Goal: Task Accomplishment & Management: Complete application form

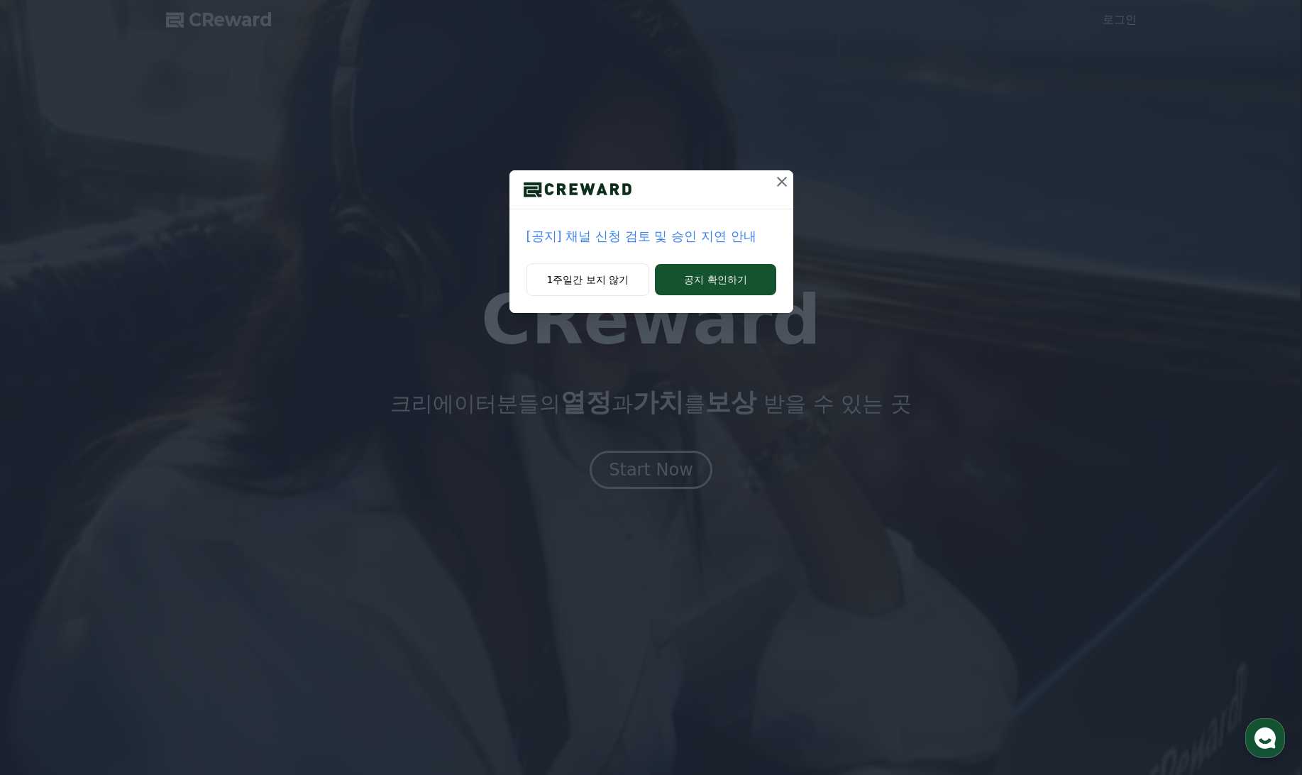
click at [639, 236] on p "[공지] 채널 신청 검토 및 승인 지연 안내" at bounding box center [652, 236] width 250 height 20
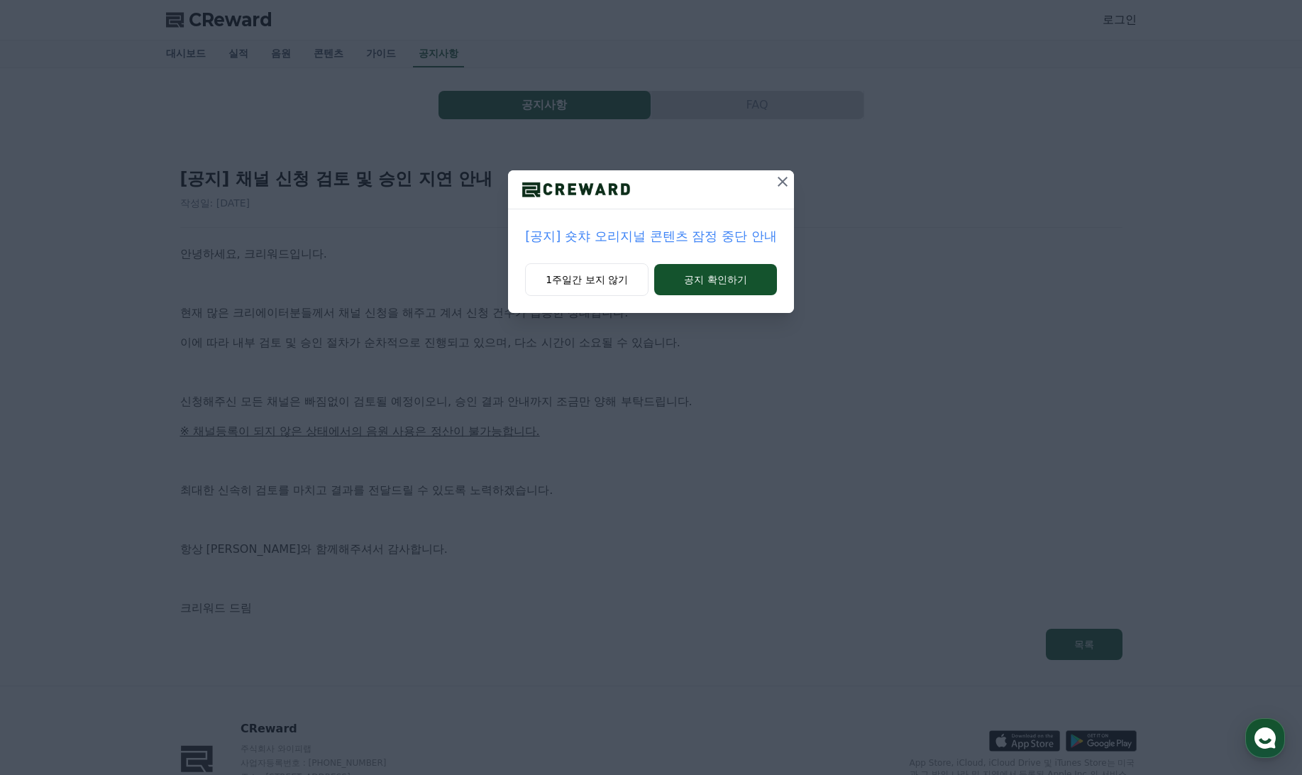
click at [787, 184] on icon at bounding box center [782, 181] width 17 height 17
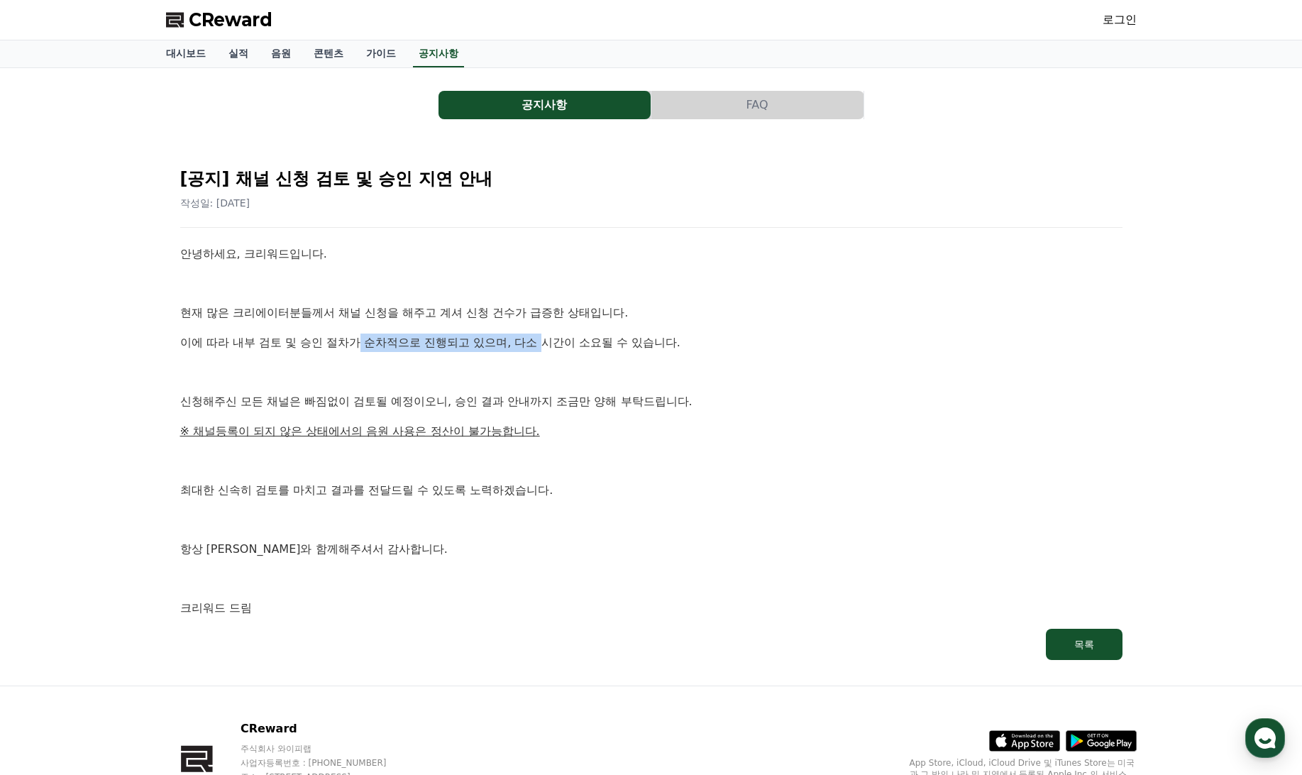
drag, startPoint x: 358, startPoint y: 346, endPoint x: 547, endPoint y: 339, distance: 188.9
click at [547, 339] on p "이에 따라 내부 검토 및 승인 절차가 순차적으로 진행되고 있으며, 다소 시간이 소요될 수 있습니다." at bounding box center [651, 343] width 943 height 18
drag, startPoint x: 395, startPoint y: 400, endPoint x: 542, endPoint y: 402, distance: 146.9
click at [542, 402] on p "신청해주신 모든 채널은 빠짐없이 검토될 예정이오니, 승인 결과 안내까지 조금만 양해 부탁드립니다." at bounding box center [651, 402] width 943 height 18
click at [422, 432] on u "※ 채널등록이 되지 않은 상태에서의 음원 사용은 정산이 불가능합니다." at bounding box center [360, 430] width 360 height 13
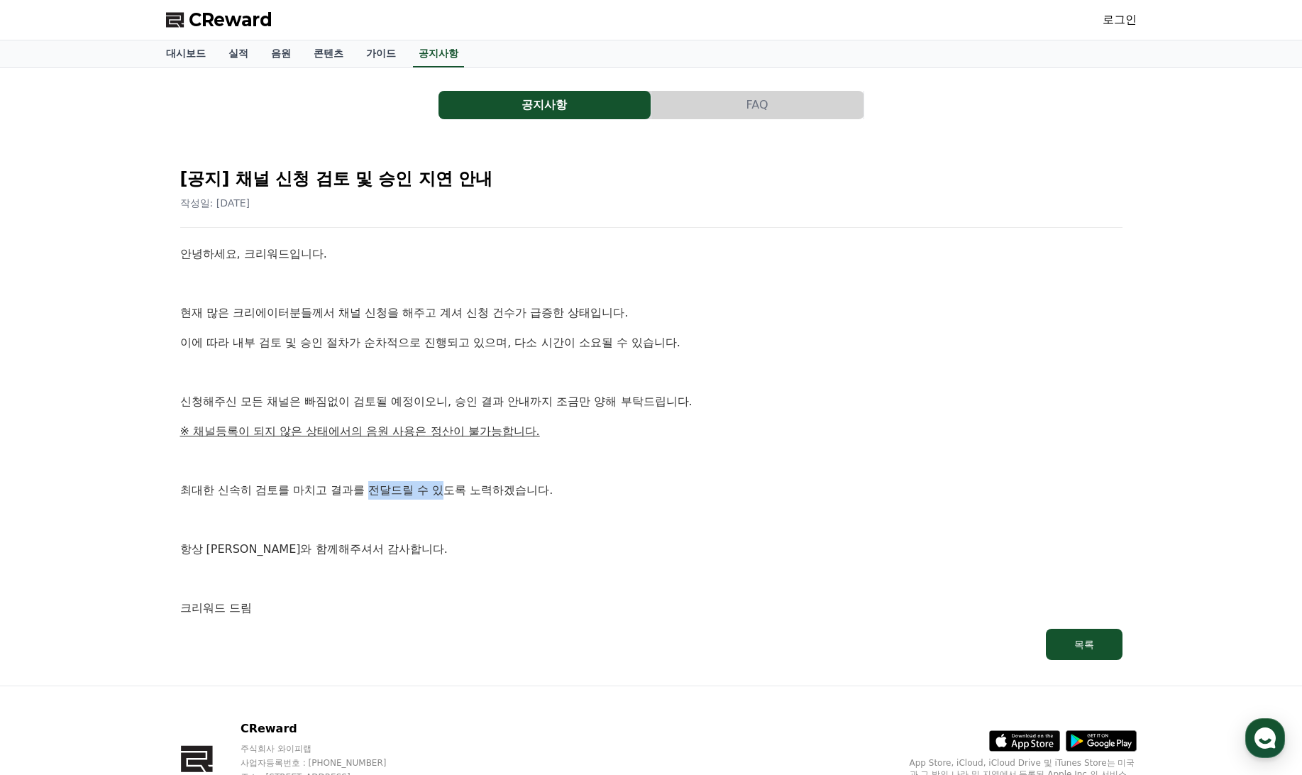
drag, startPoint x: 369, startPoint y: 478, endPoint x: 449, endPoint y: 485, distance: 80.5
click at [449, 485] on div "안녕하세요, 크리워드입니다. 현재 많은 크리에이터분들께서 채널 신청을 해주고 계셔 신청 건수가 급증한 상태입니다. 이에 따라 내부 검토 및 승…" at bounding box center [651, 431] width 943 height 373
click at [280, 55] on link "음원" at bounding box center [281, 53] width 43 height 27
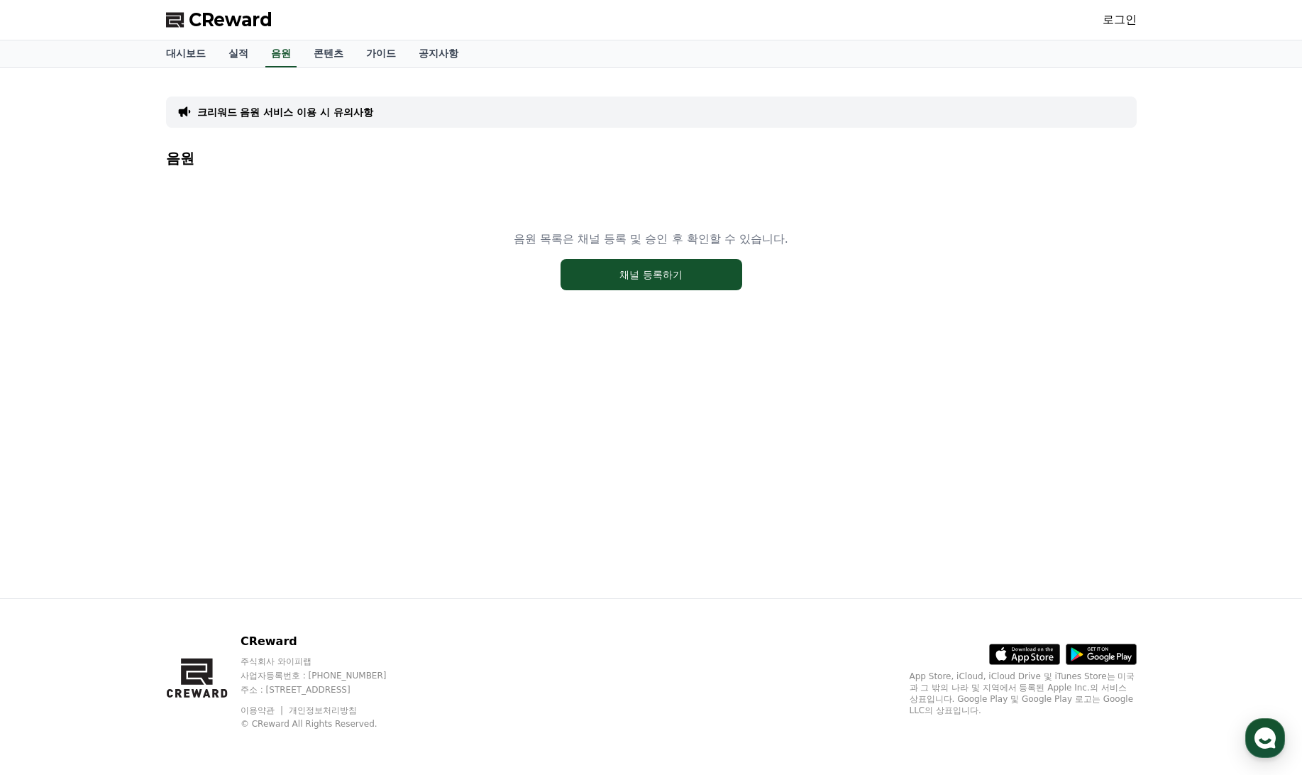
drag, startPoint x: 620, startPoint y: 268, endPoint x: 303, endPoint y: 281, distance: 316.9
click at [303, 281] on div "음원 목록은 채널 등록 및 승인 후 확인할 수 있습니다. 채널 등록하기" at bounding box center [651, 260] width 971 height 177
click at [290, 115] on p "크리워드 음원 서비스 이용 시 유의사항" at bounding box center [285, 112] width 176 height 14
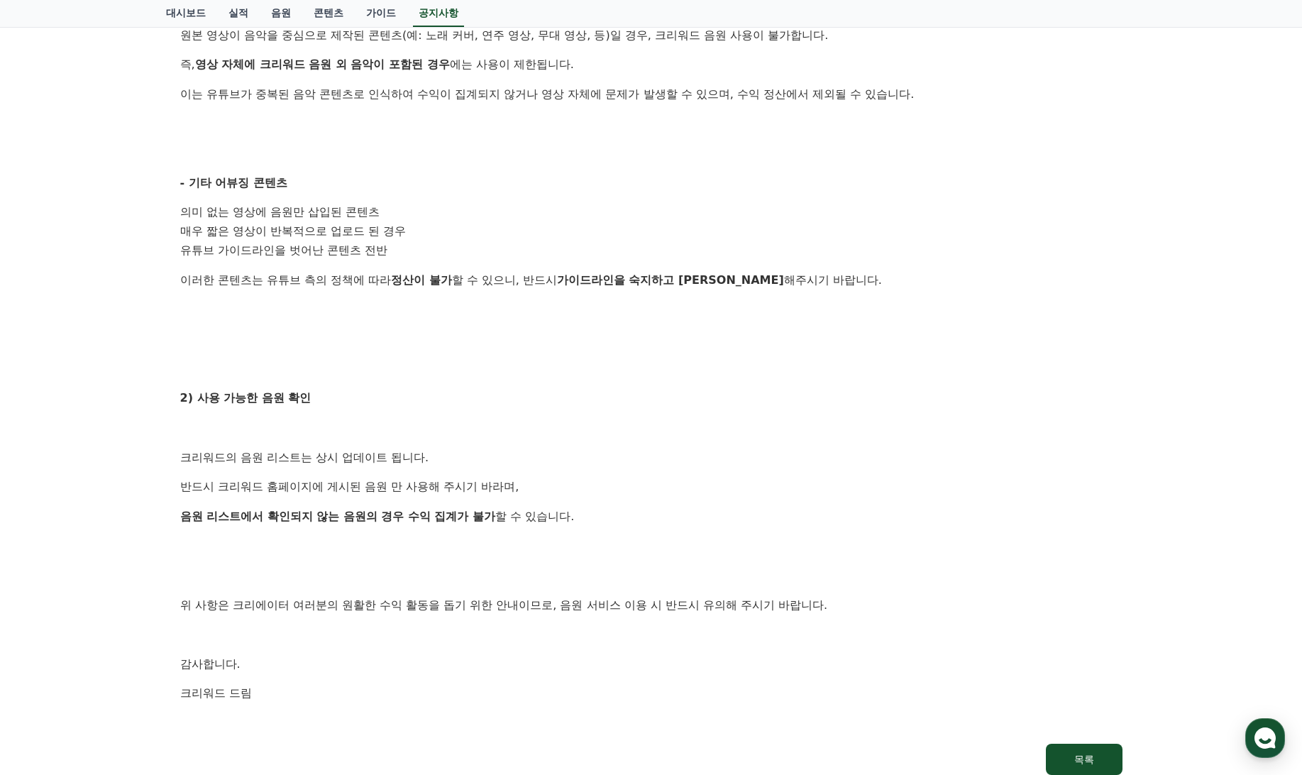
scroll to position [497, 0]
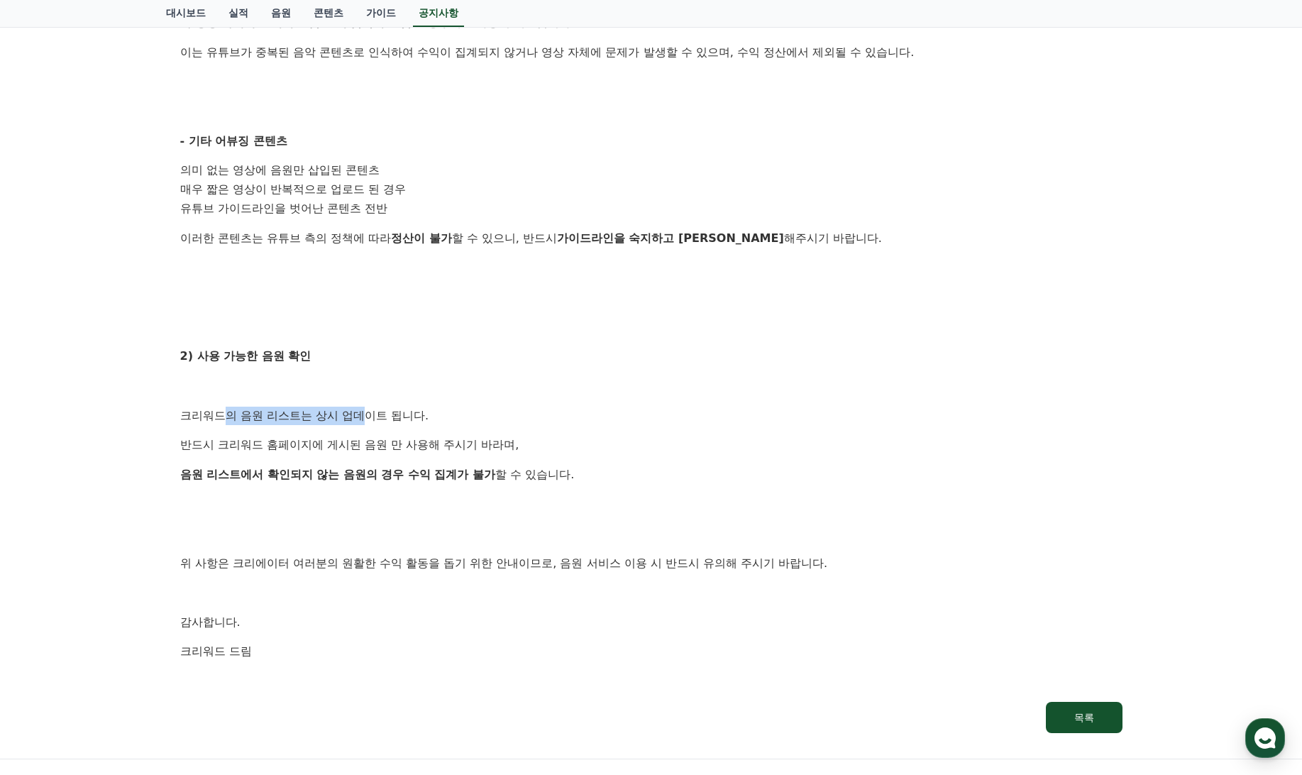
drag, startPoint x: 224, startPoint y: 412, endPoint x: 371, endPoint y: 417, distance: 147.0
click at [371, 417] on p "크리워드의 음원 리스트는 상시 업데이트 됩니다." at bounding box center [651, 416] width 943 height 18
drag, startPoint x: 371, startPoint y: 417, endPoint x: 435, endPoint y: 444, distance: 69.3
click at [435, 444] on p "반드시 크리워드 홈페이지에 게시된 음원 만 사용해 주시기 바라며," at bounding box center [651, 445] width 943 height 18
drag, startPoint x: 283, startPoint y: 468, endPoint x: 366, endPoint y: 481, distance: 84.0
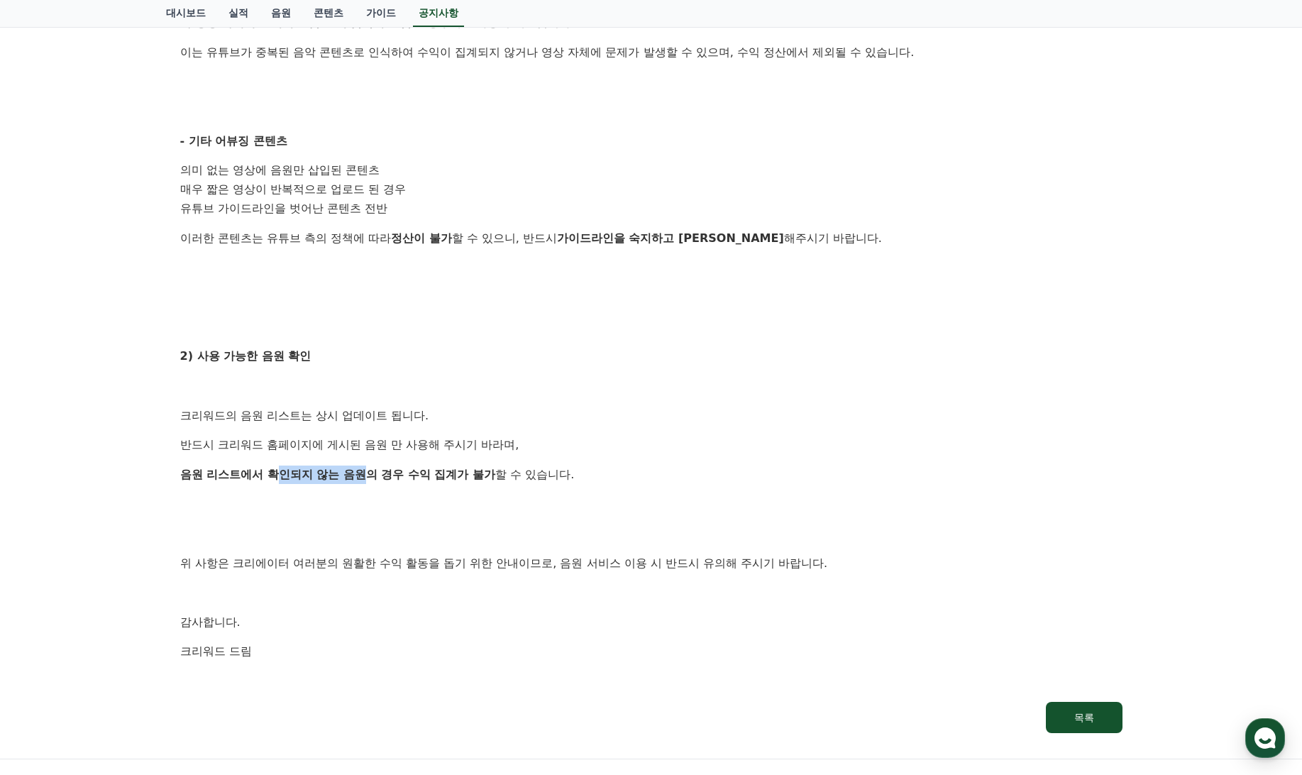
click at [366, 481] on p "음원 리스트에서 확인되지 않는 음원의 경우 수익 집계가 불가 할 수 있습니다." at bounding box center [651, 475] width 943 height 18
drag, startPoint x: 366, startPoint y: 481, endPoint x: 502, endPoint y: 554, distance: 153.7
click at [502, 554] on p "위 사항은 크리에이터 여러분의 원활한 수익 활동을 돕기 위한 안내이므로, 음원 서비스 이용 시 반드시 유의해 주시기 바랍니다." at bounding box center [651, 563] width 943 height 18
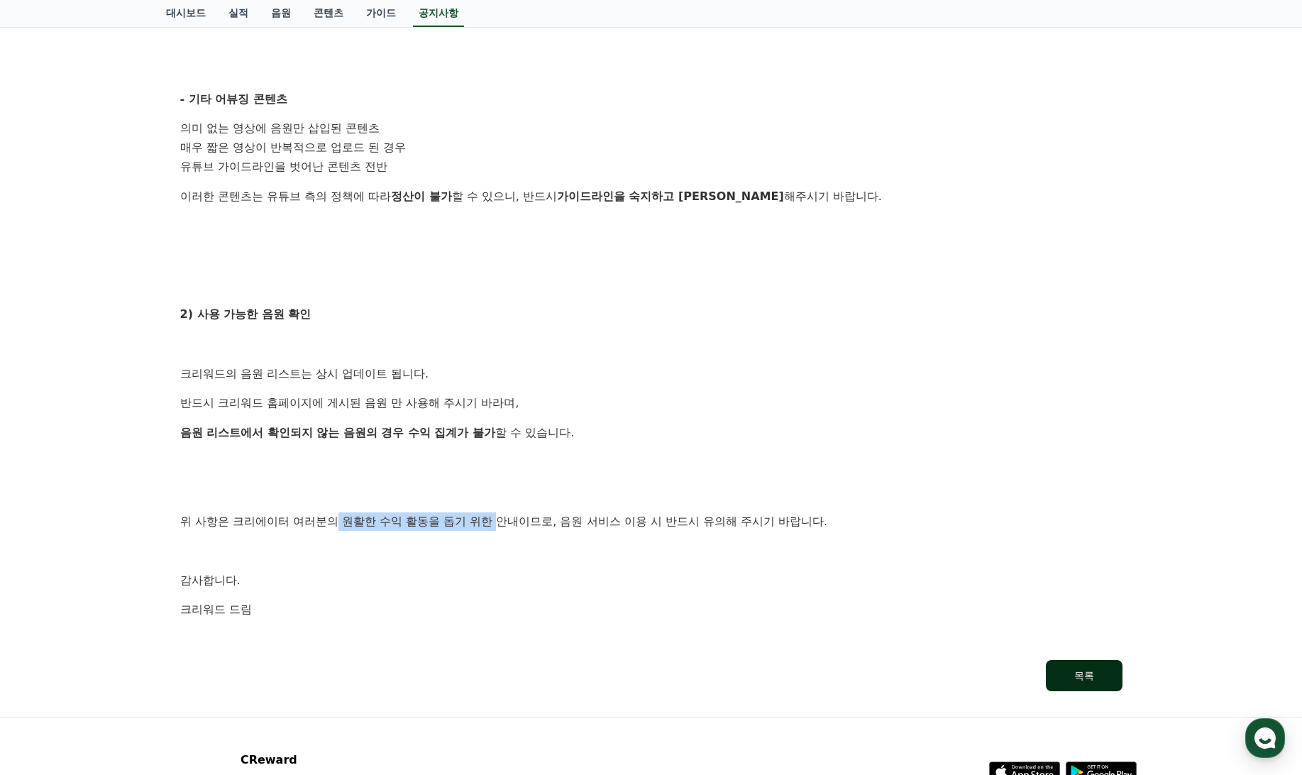
scroll to position [568, 0]
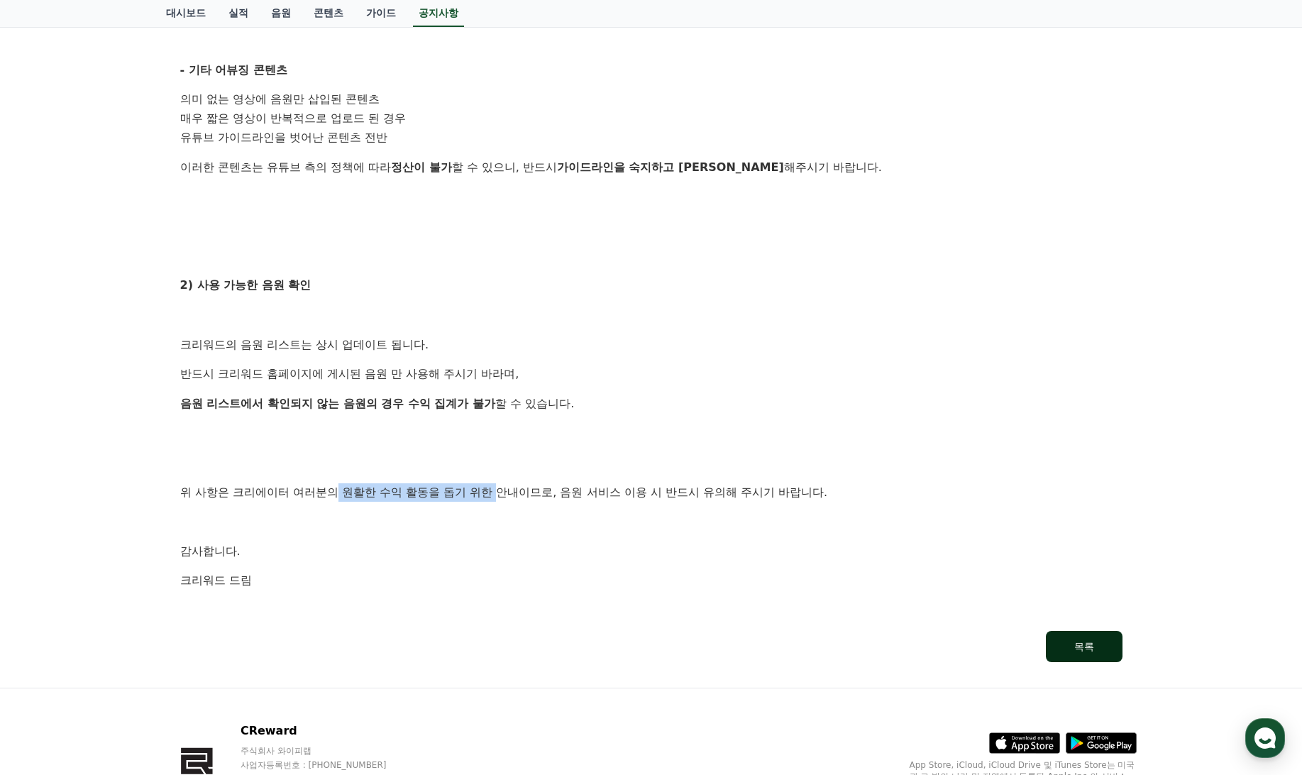
click at [1087, 647] on div "목록" at bounding box center [1085, 647] width 20 height 14
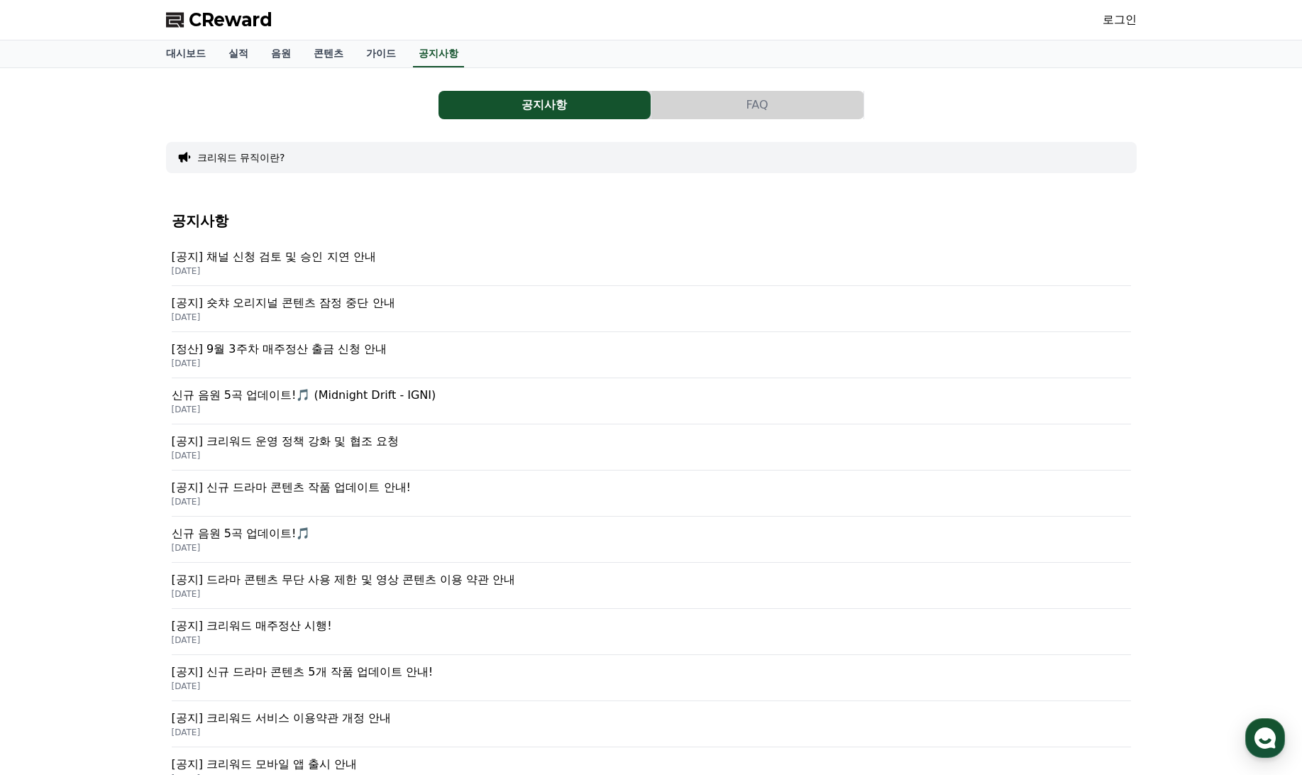
click at [323, 309] on p "[공지] 숏챠 오리지널 콘텐츠 잠정 중단 안내" at bounding box center [652, 303] width 960 height 17
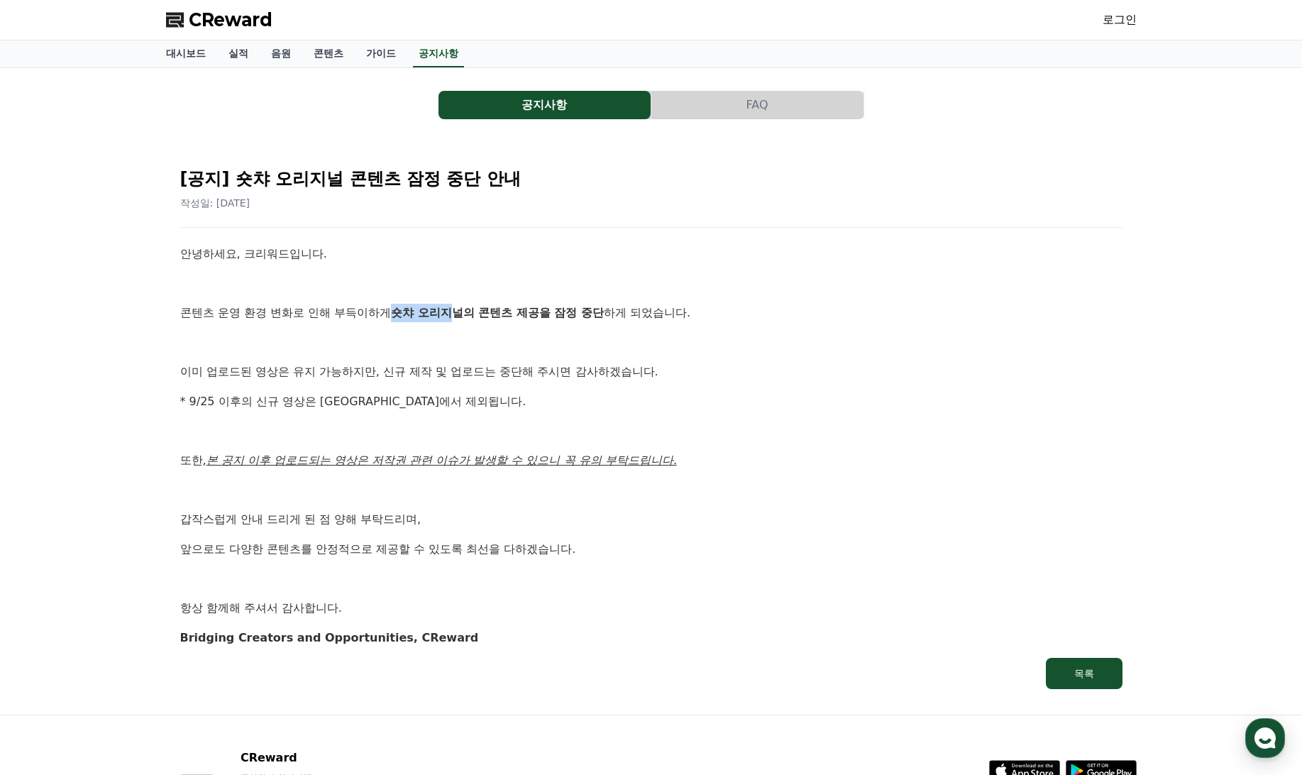
drag, startPoint x: 400, startPoint y: 314, endPoint x: 454, endPoint y: 314, distance: 53.9
click at [454, 314] on strong "숏챠 오리지널의 콘텐츠 제공을 잠정 중단" at bounding box center [497, 312] width 213 height 13
drag, startPoint x: 454, startPoint y: 314, endPoint x: 453, endPoint y: 331, distance: 16.4
click at [453, 331] on div "안녕하세요, 크리워드입니다. 콘텐츠 운영 환경 변화로 인해 부득이하게 숏챠 오리지널의 콘텐츠 제공을 잠정 중단 하게 되었습니다. 이미 업로드된…" at bounding box center [651, 446] width 943 height 402
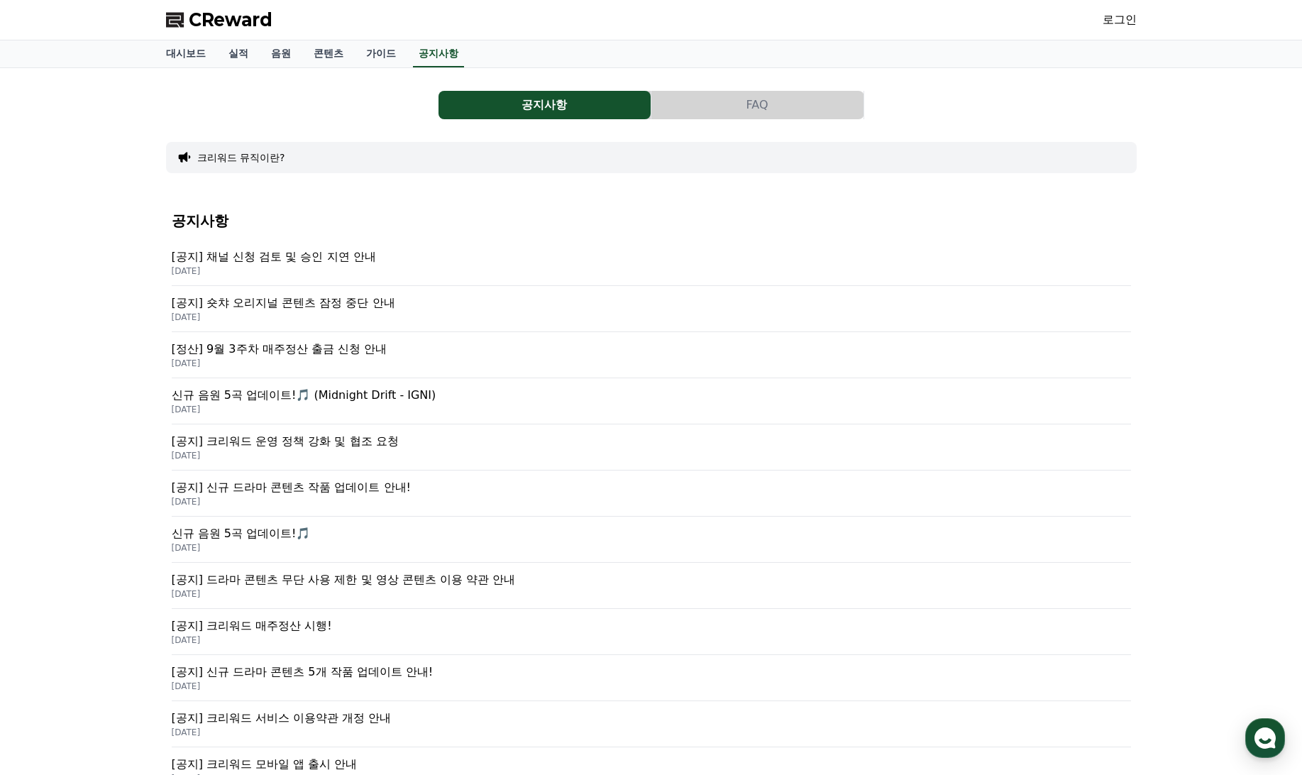
click at [318, 252] on p "[공지] 채널 신청 검토 및 승인 지연 안내" at bounding box center [652, 256] width 960 height 17
click at [324, 305] on p "[공지] 숏챠 오리지널 콘텐츠 잠정 중단 안내" at bounding box center [652, 303] width 960 height 17
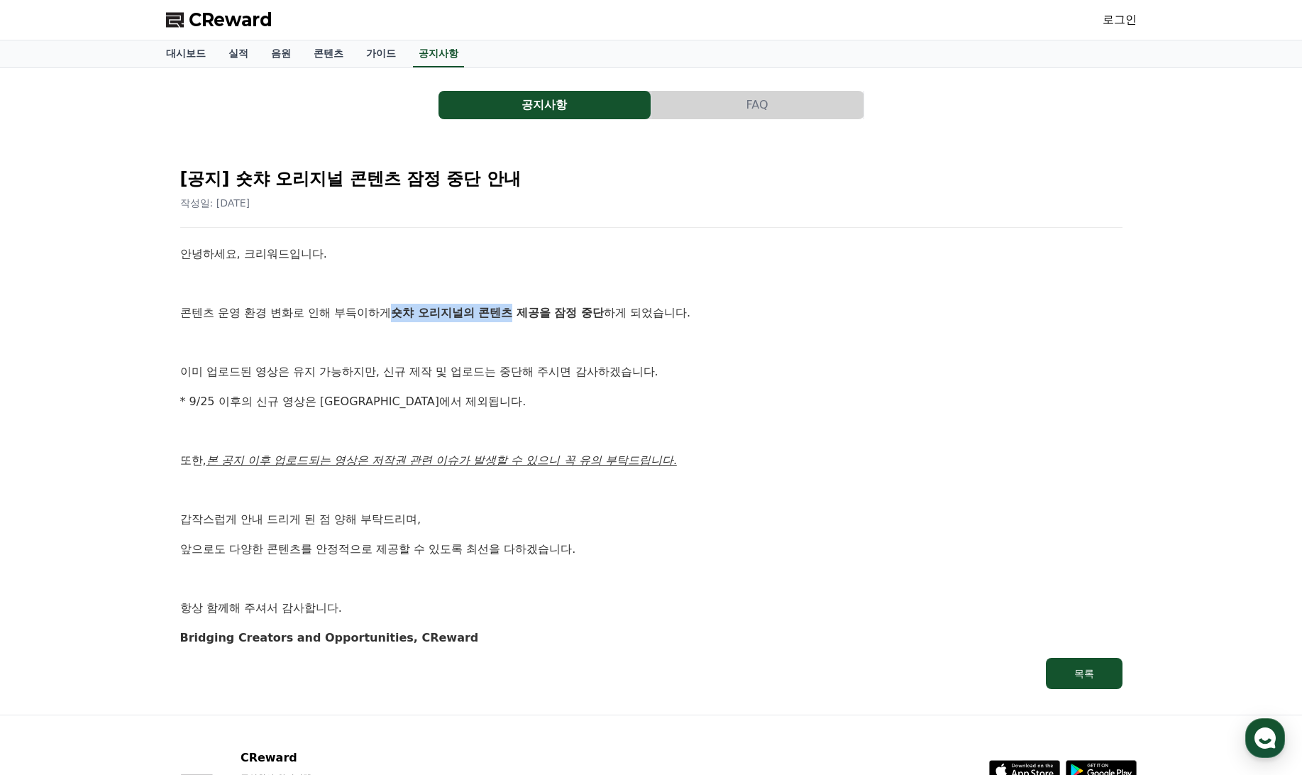
drag, startPoint x: 397, startPoint y: 313, endPoint x: 517, endPoint y: 319, distance: 120.8
click at [517, 319] on strong "숏챠 오리지널의 콘텐츠 제공을 잠정 중단" at bounding box center [497, 312] width 213 height 13
copy strong "숏챠 오리지널의 콘텐츠"
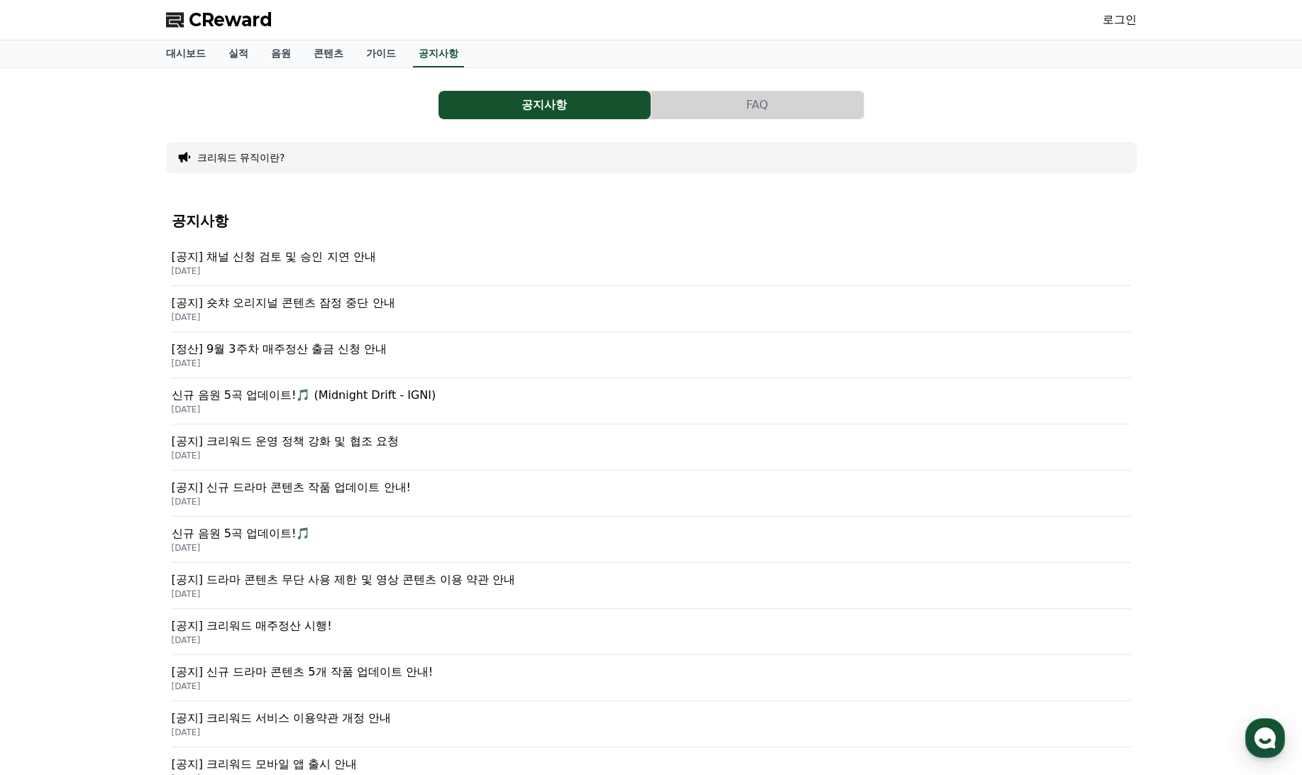
click at [1121, 22] on link "로그인" at bounding box center [1120, 19] width 34 height 17
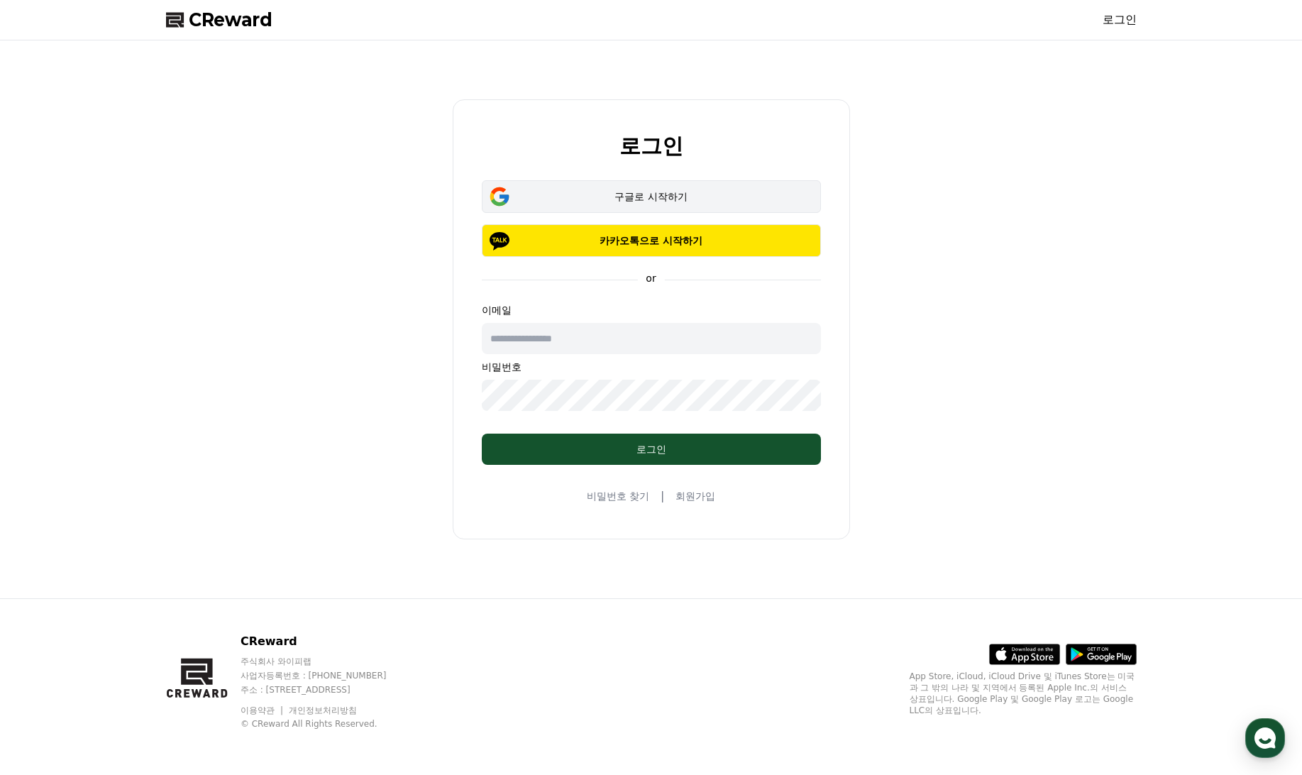
click at [657, 200] on div "구글로 시작하기" at bounding box center [652, 197] width 298 height 14
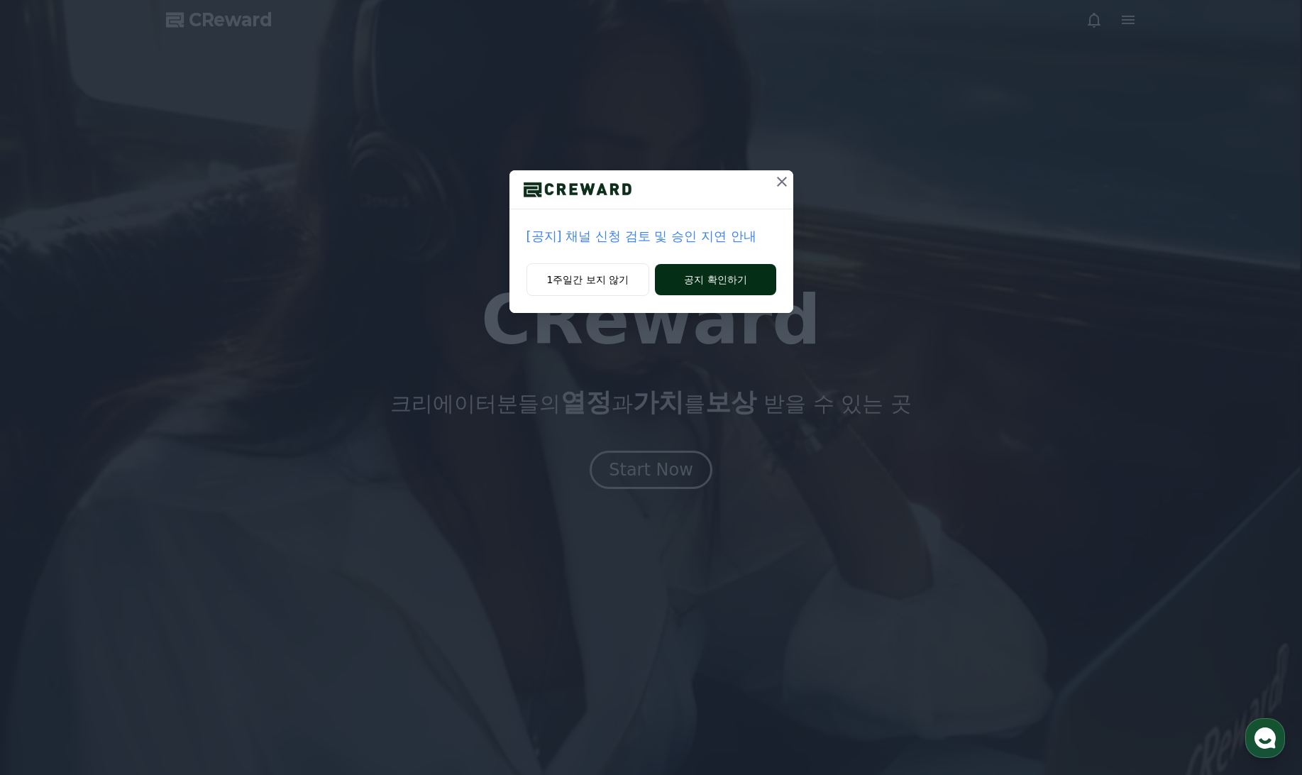
click at [677, 277] on button "공지 확인하기" at bounding box center [715, 279] width 121 height 31
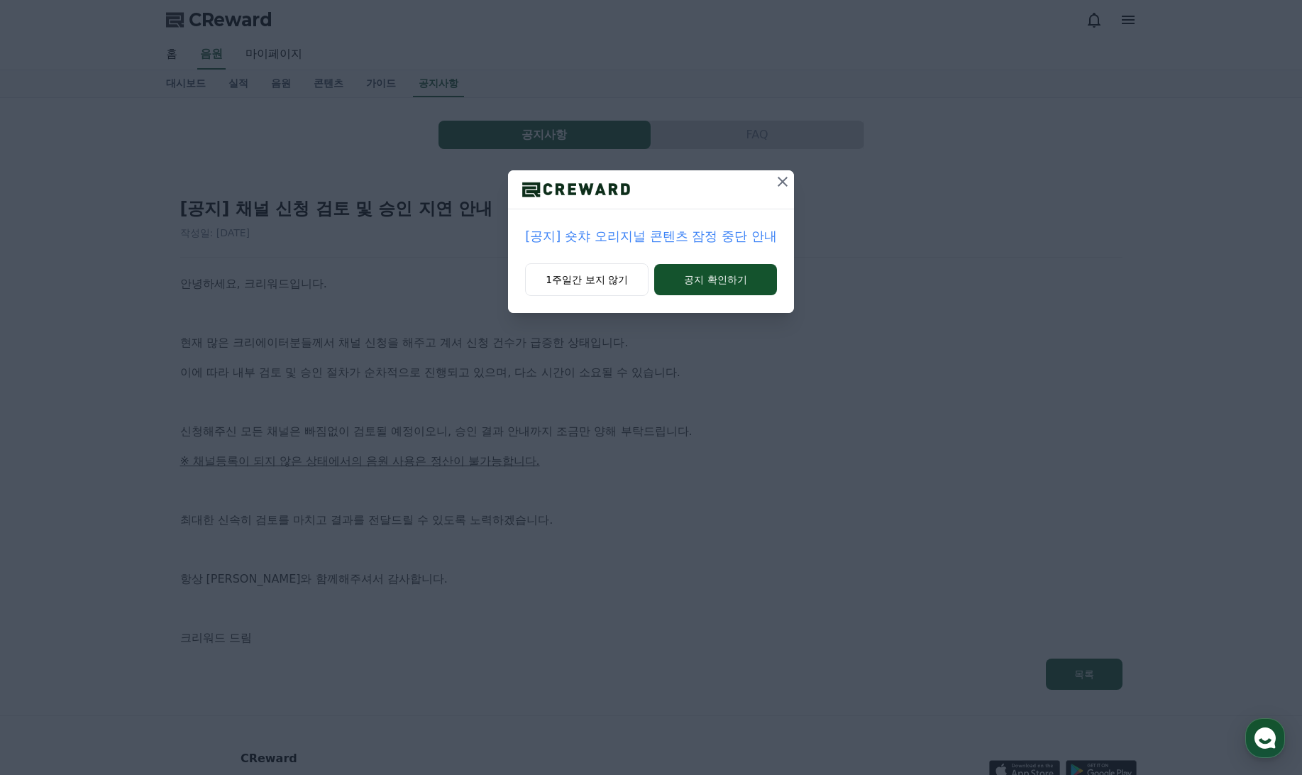
click at [784, 177] on icon at bounding box center [782, 181] width 17 height 17
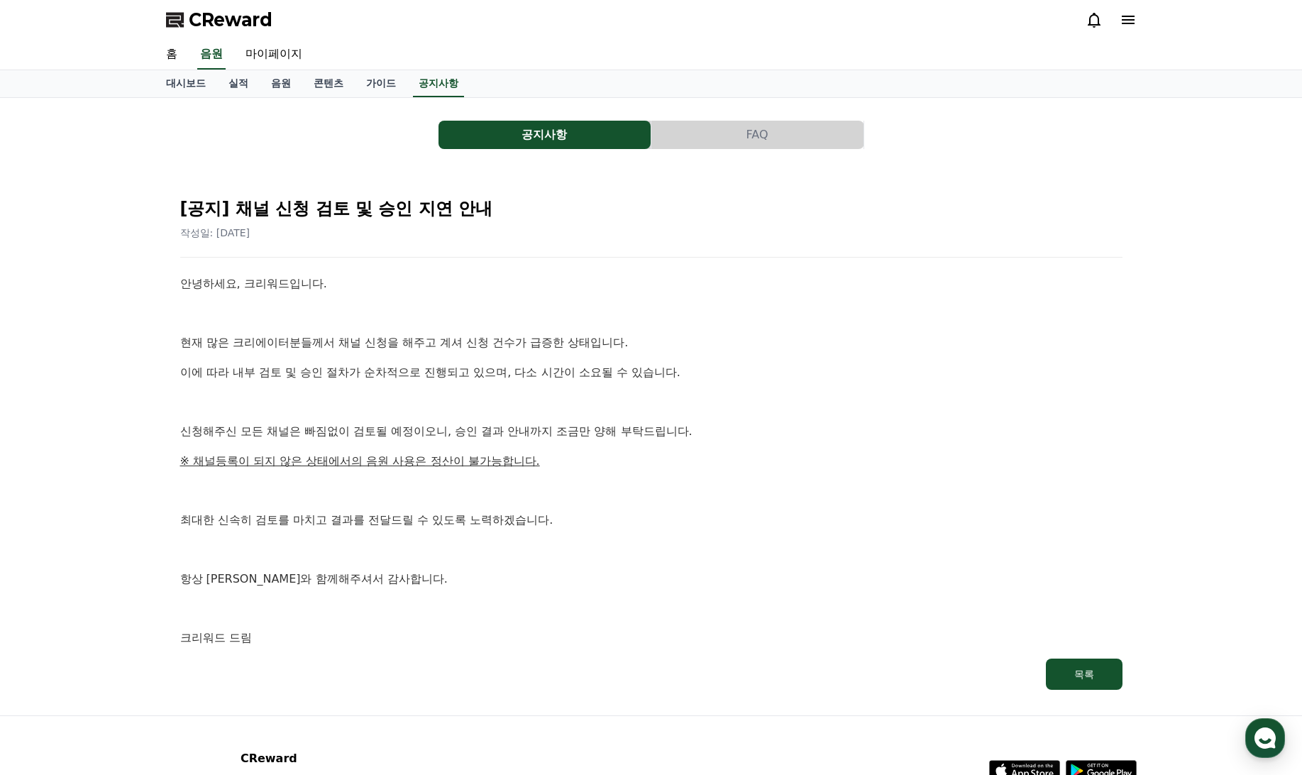
click at [153, 51] on div "홈 음원 마이페이지" at bounding box center [651, 55] width 1302 height 31
click at [169, 55] on link "홈" at bounding box center [172, 55] width 34 height 30
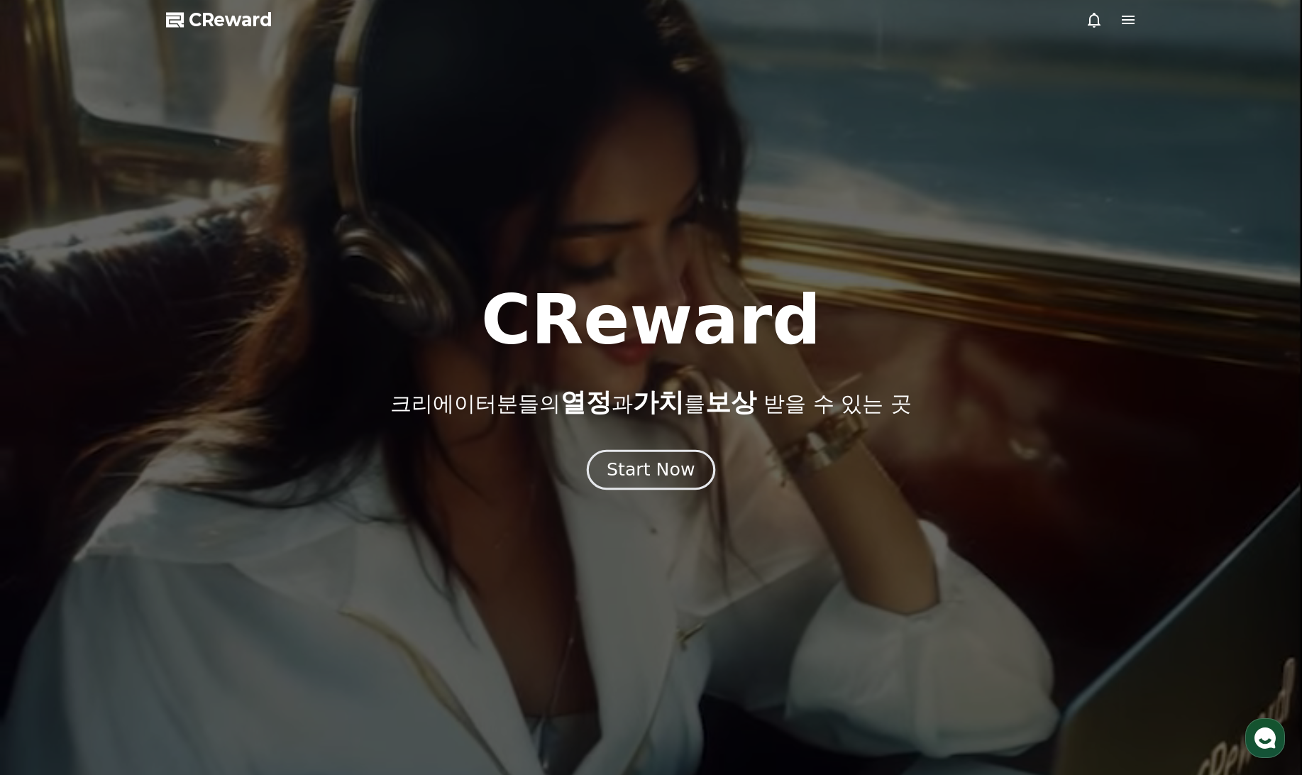
click at [637, 474] on div "Start Now" at bounding box center [651, 470] width 88 height 24
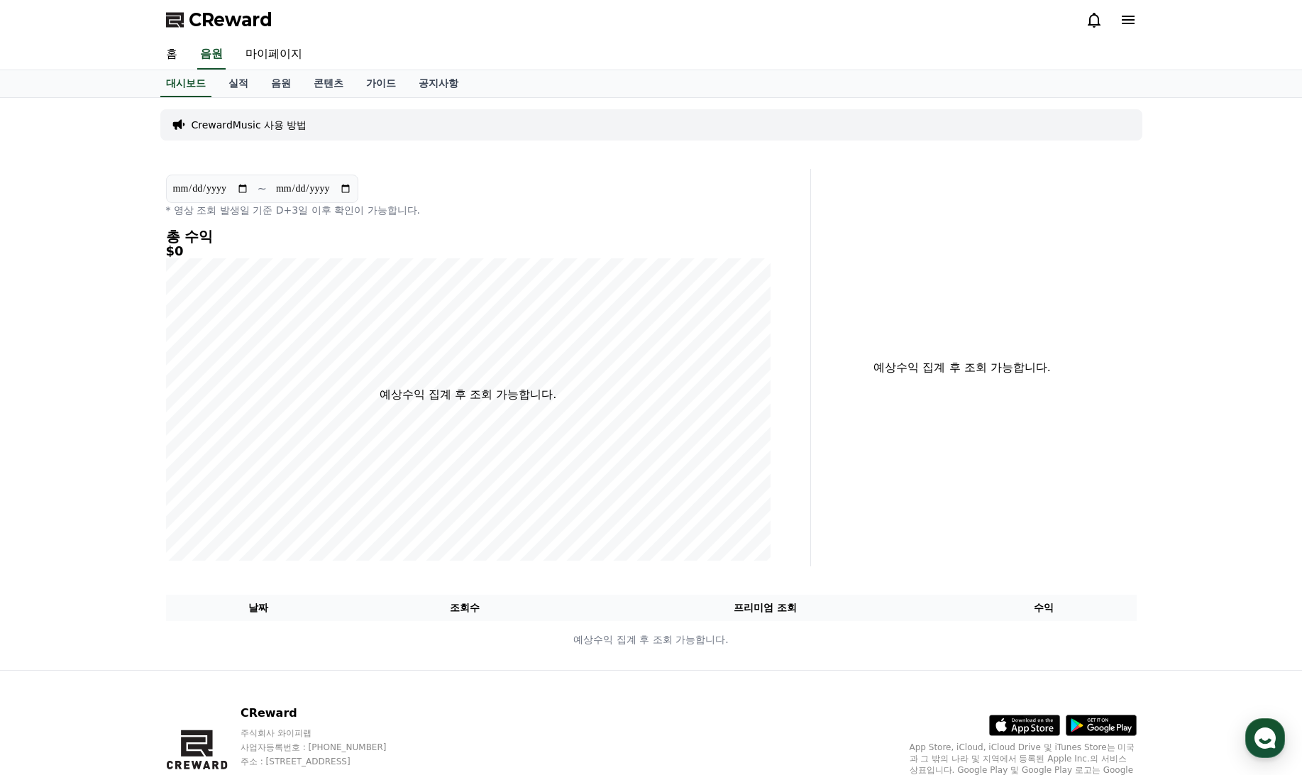
click at [242, 126] on p "CrewardMusic 사용 방법" at bounding box center [250, 125] width 116 height 14
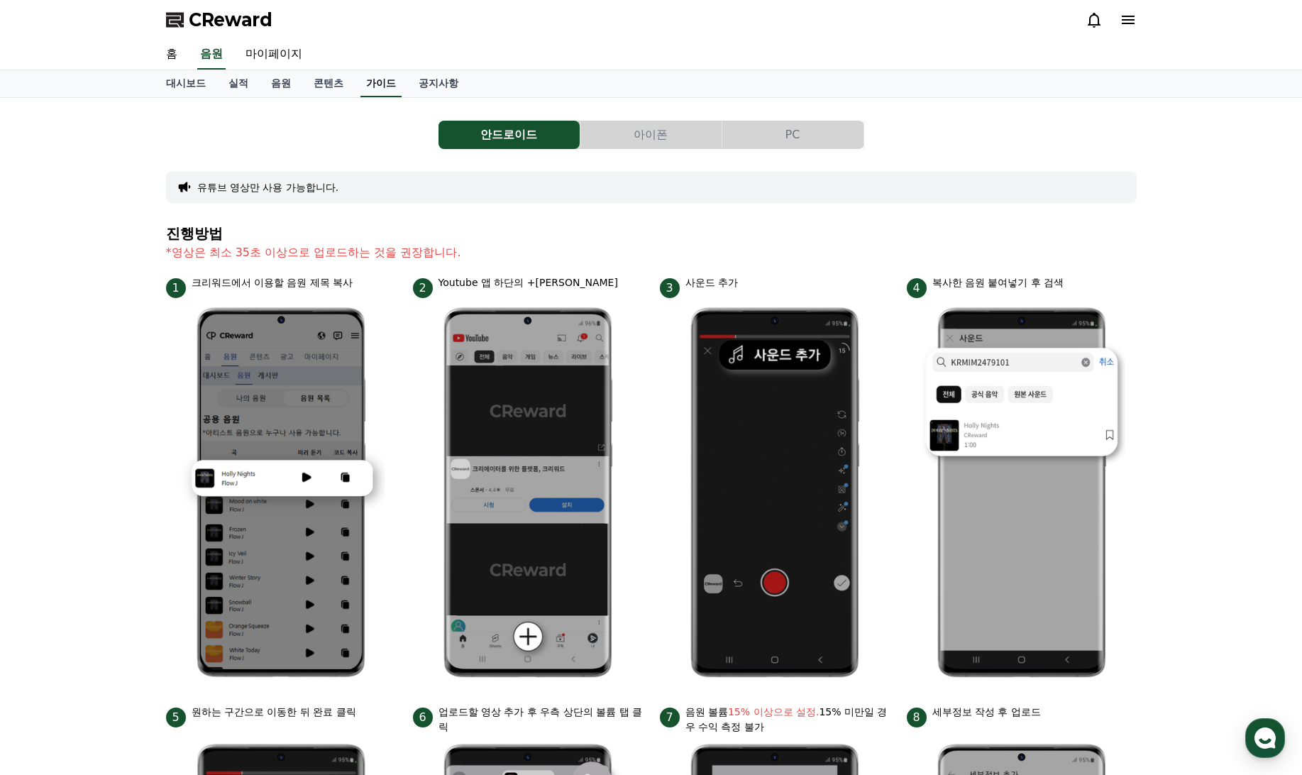
click at [367, 89] on link "가이드" at bounding box center [381, 83] width 41 height 27
click at [175, 55] on link "홈" at bounding box center [172, 55] width 34 height 30
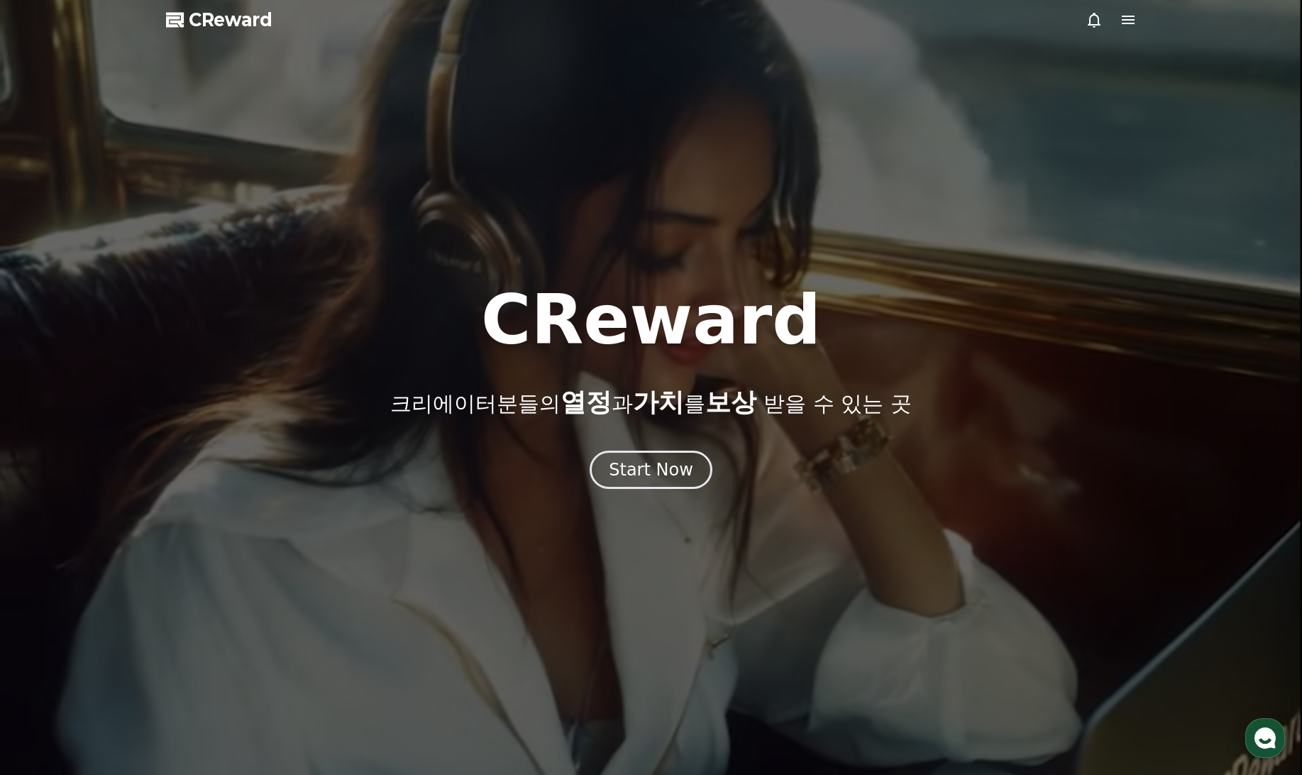
click at [1126, 20] on icon at bounding box center [1128, 20] width 13 height 9
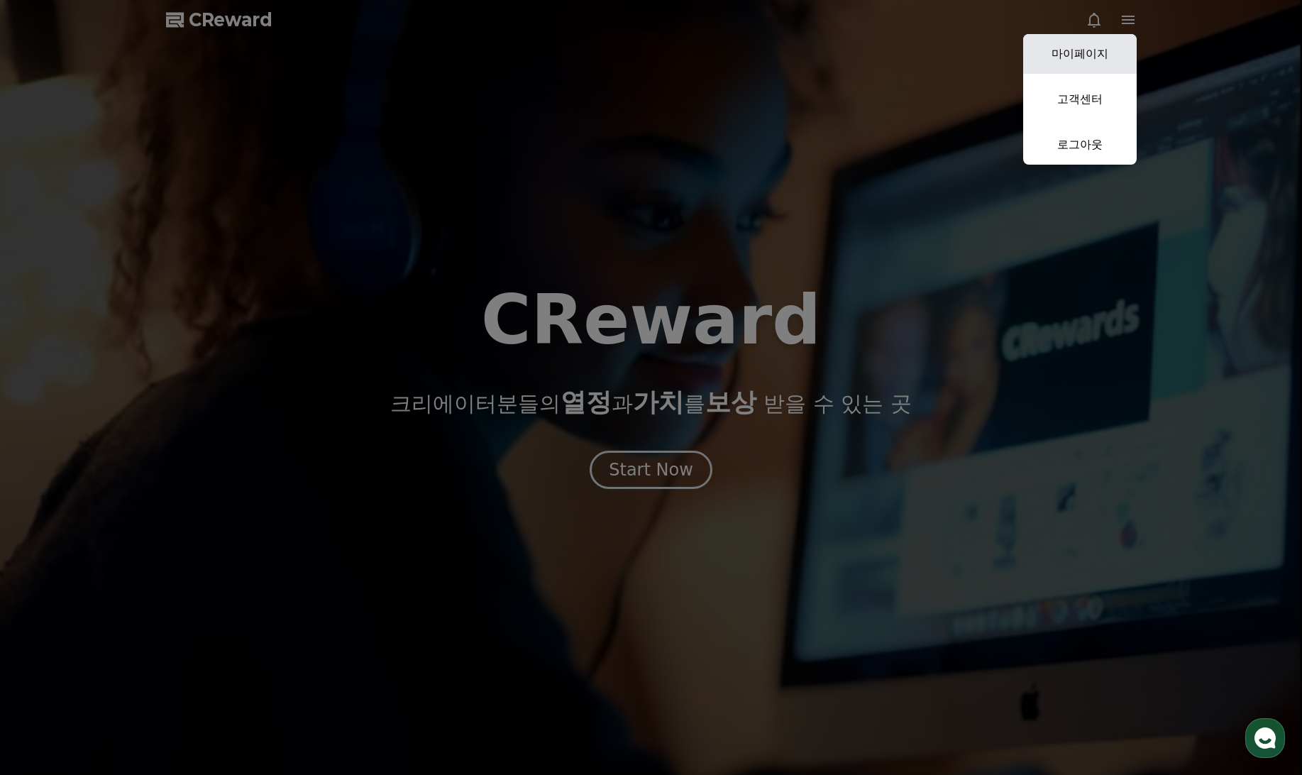
click at [1105, 50] on link "마이페이지" at bounding box center [1081, 54] width 114 height 40
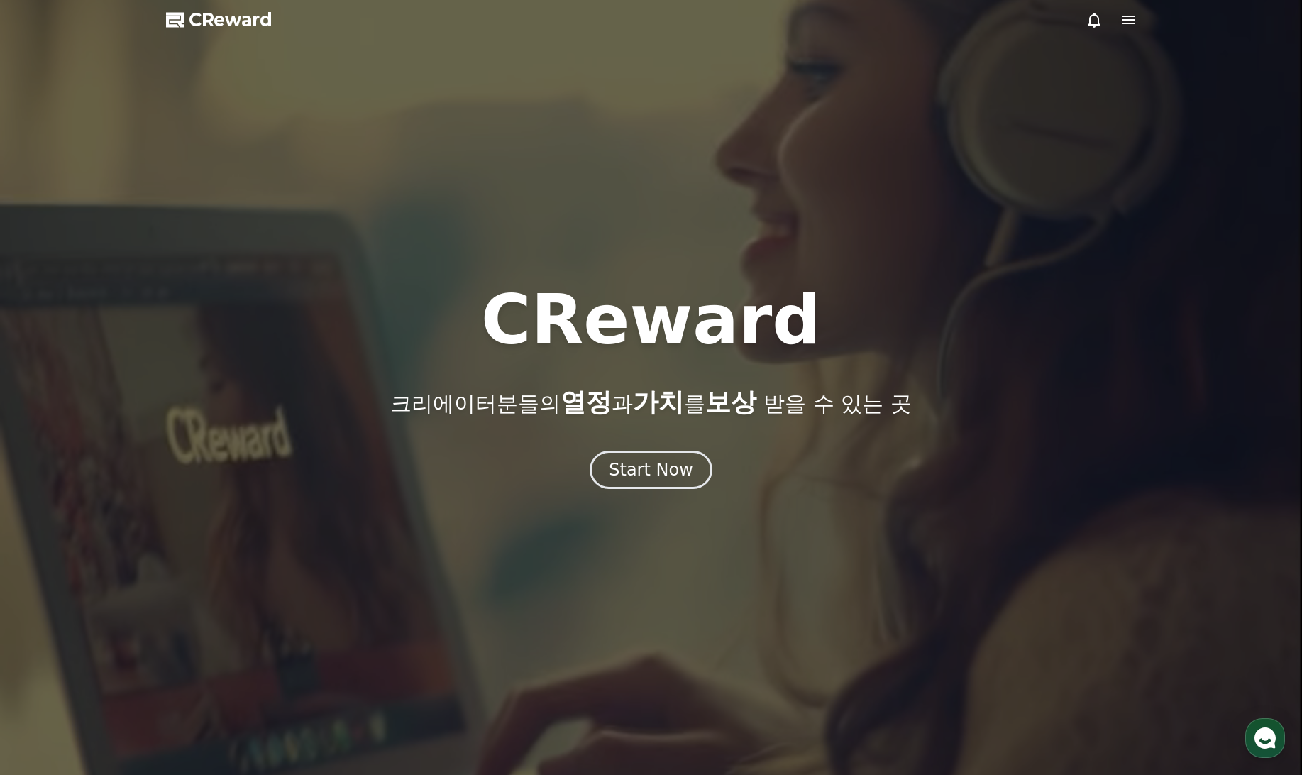
select select "**********"
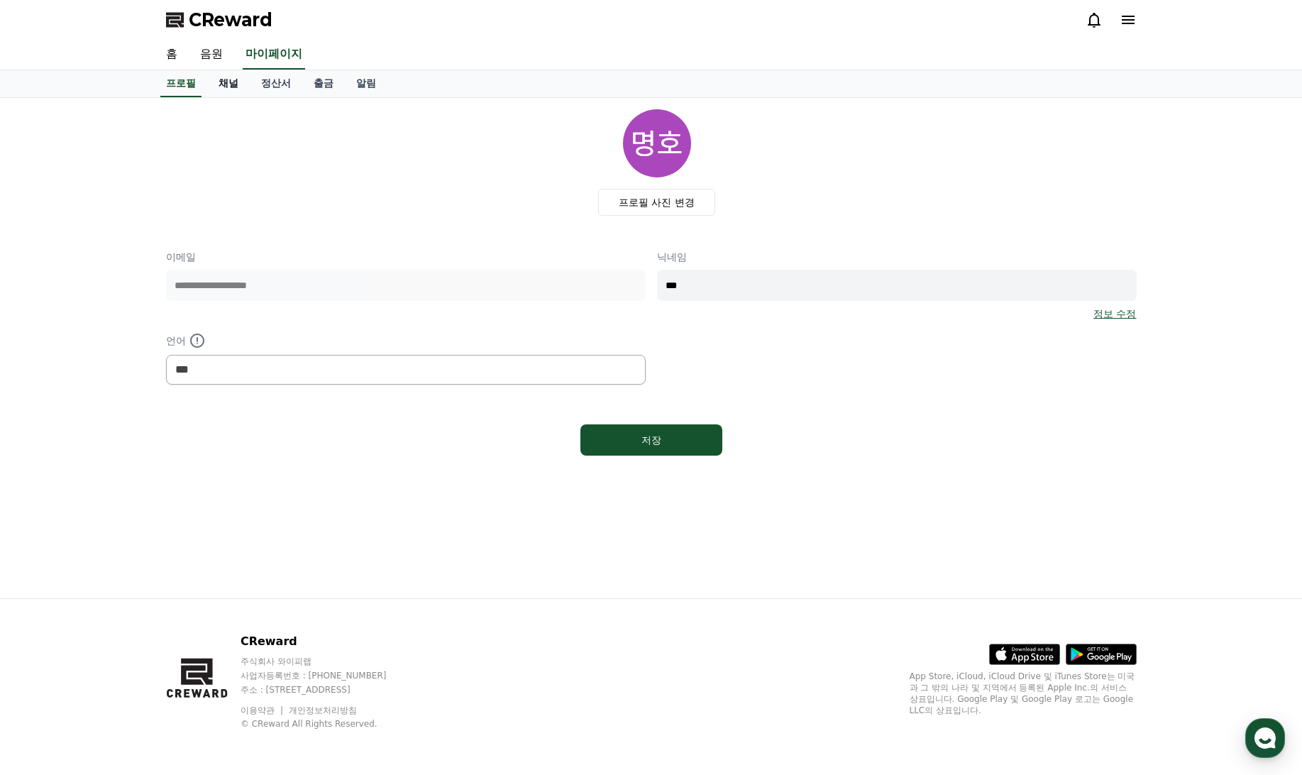
click at [225, 77] on link "채널" at bounding box center [228, 83] width 43 height 27
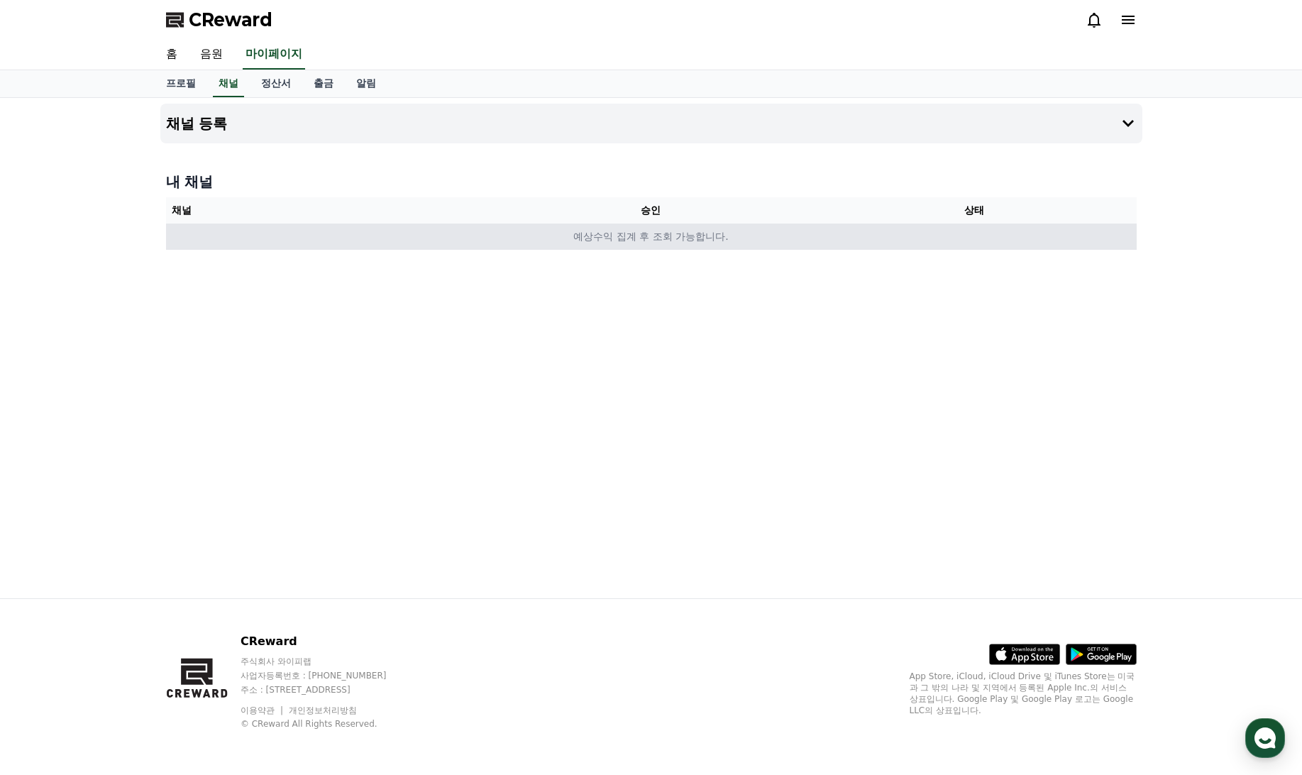
click at [684, 241] on td "예상수익 집계 후 조회 가능합니다." at bounding box center [651, 237] width 971 height 26
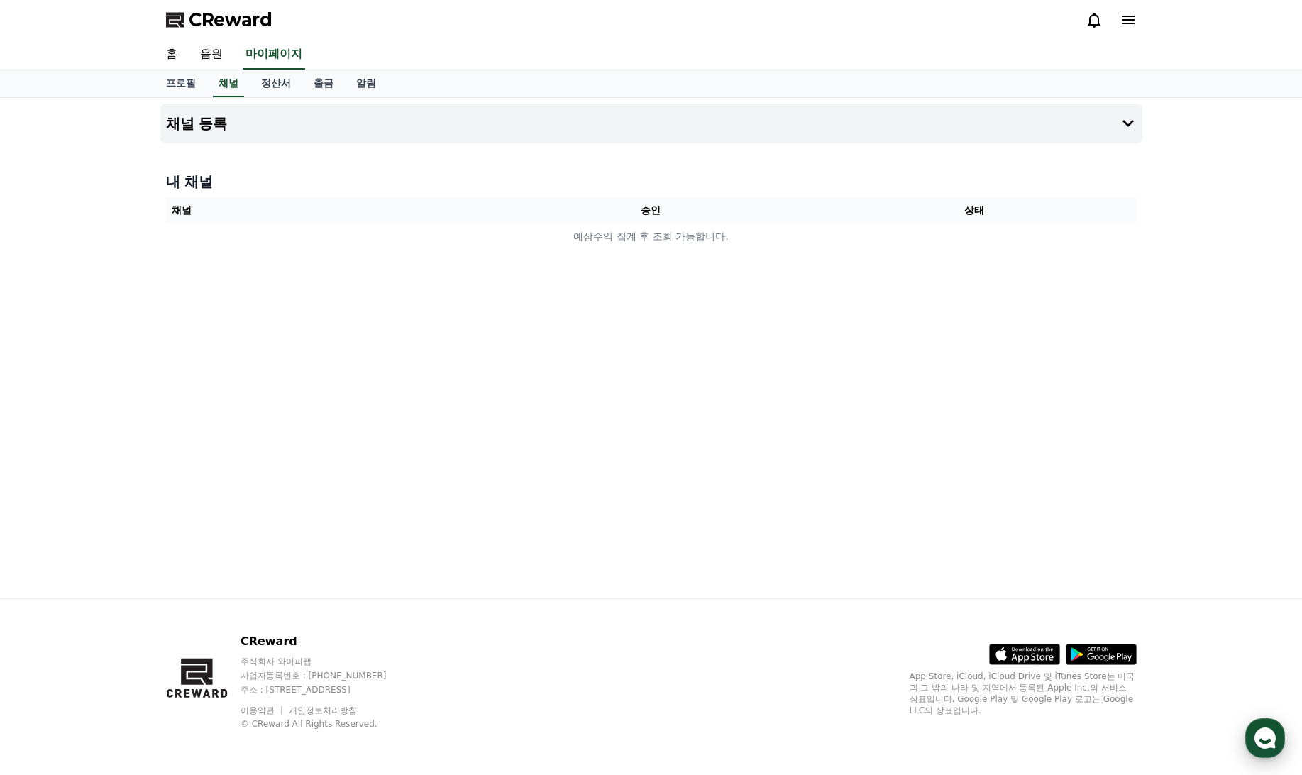
click at [1266, 737] on use "button" at bounding box center [1265, 738] width 21 height 21
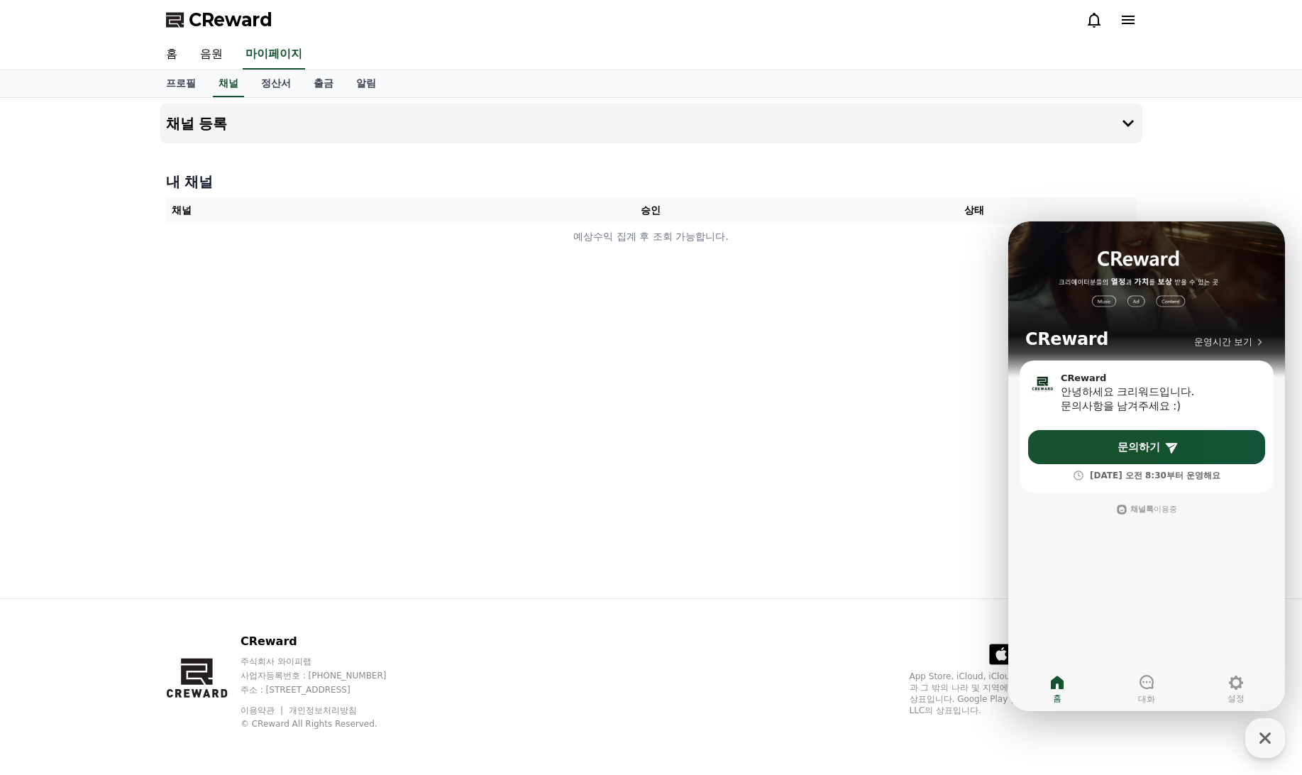
click at [758, 396] on div "채널 등록 내 채널 채널 승인 상태 예상수익 집계 후 조회 가능합니다." at bounding box center [652, 348] width 994 height 500
click at [1265, 731] on icon "button" at bounding box center [1266, 738] width 26 height 26
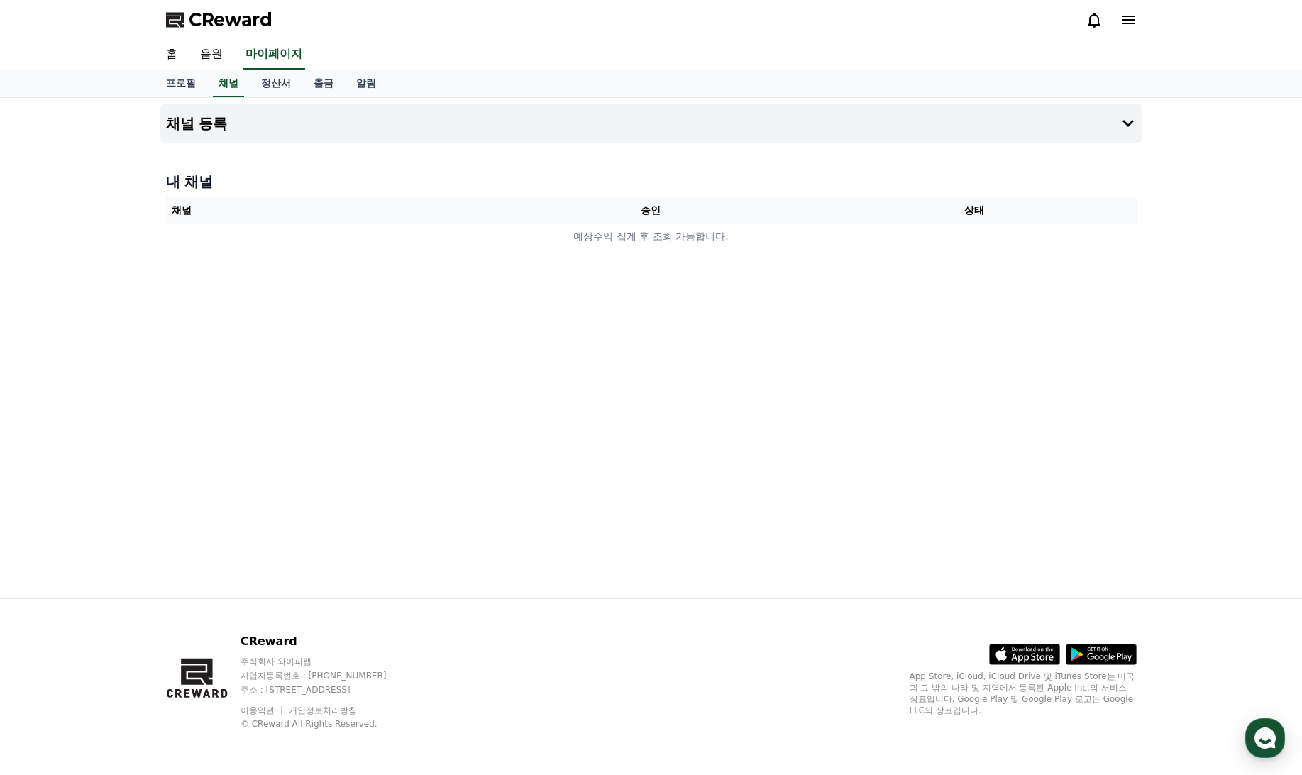
click at [1093, 20] on icon at bounding box center [1094, 19] width 17 height 17
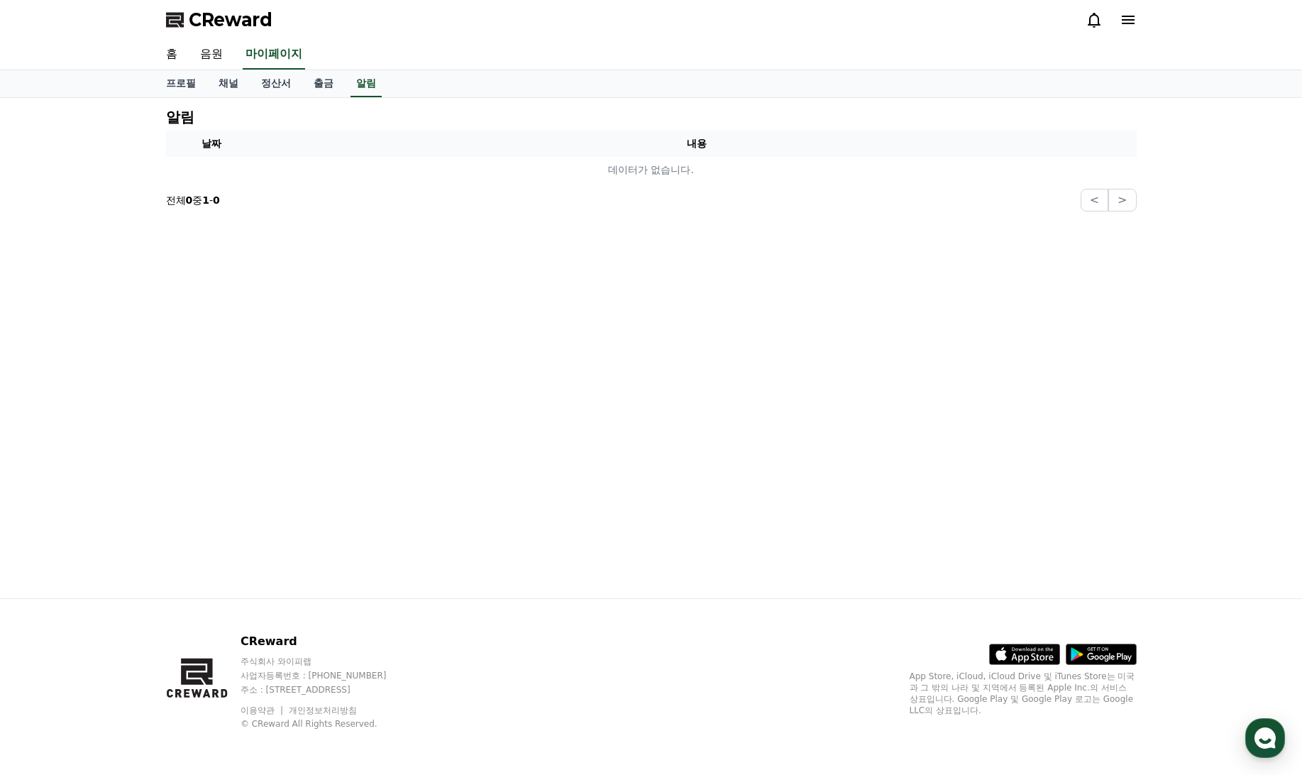
click at [1093, 20] on icon at bounding box center [1094, 19] width 17 height 17
click at [224, 90] on link "채널" at bounding box center [228, 83] width 43 height 27
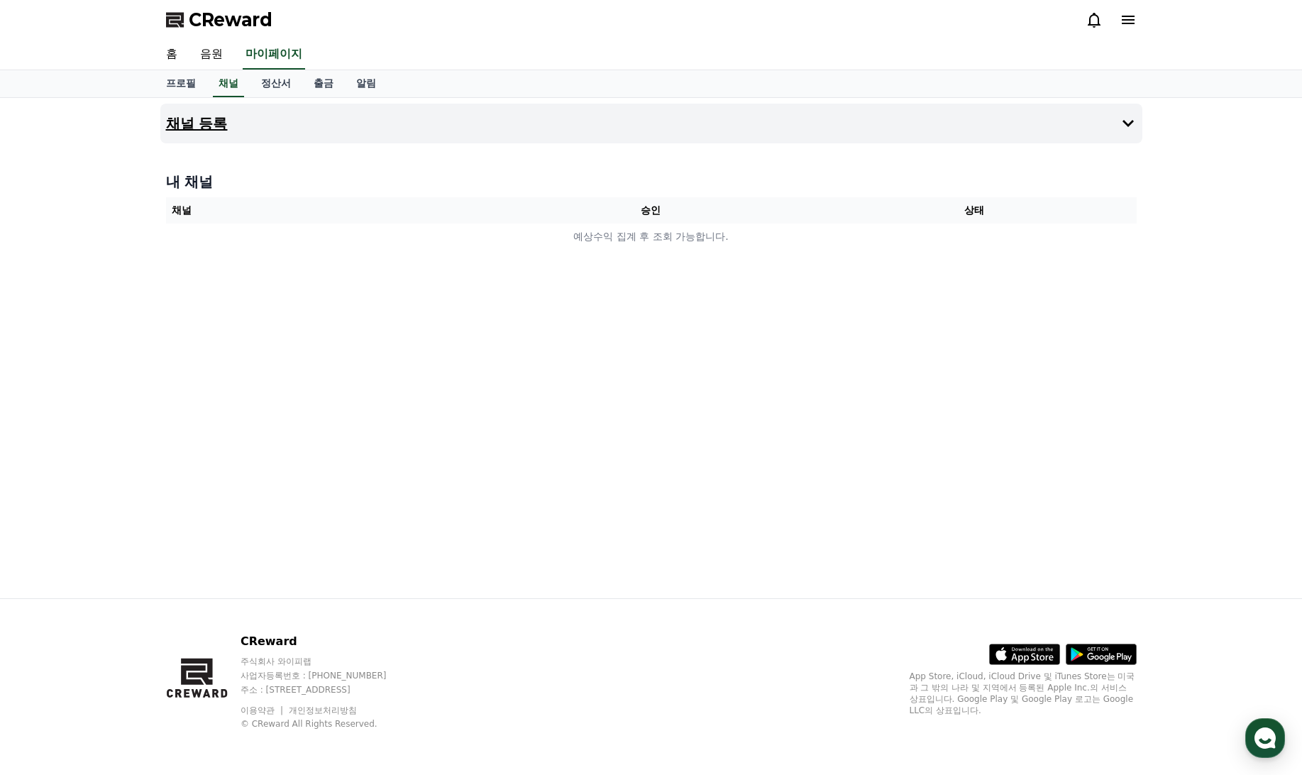
click at [200, 118] on h4 "채널 등록" at bounding box center [197, 124] width 62 height 16
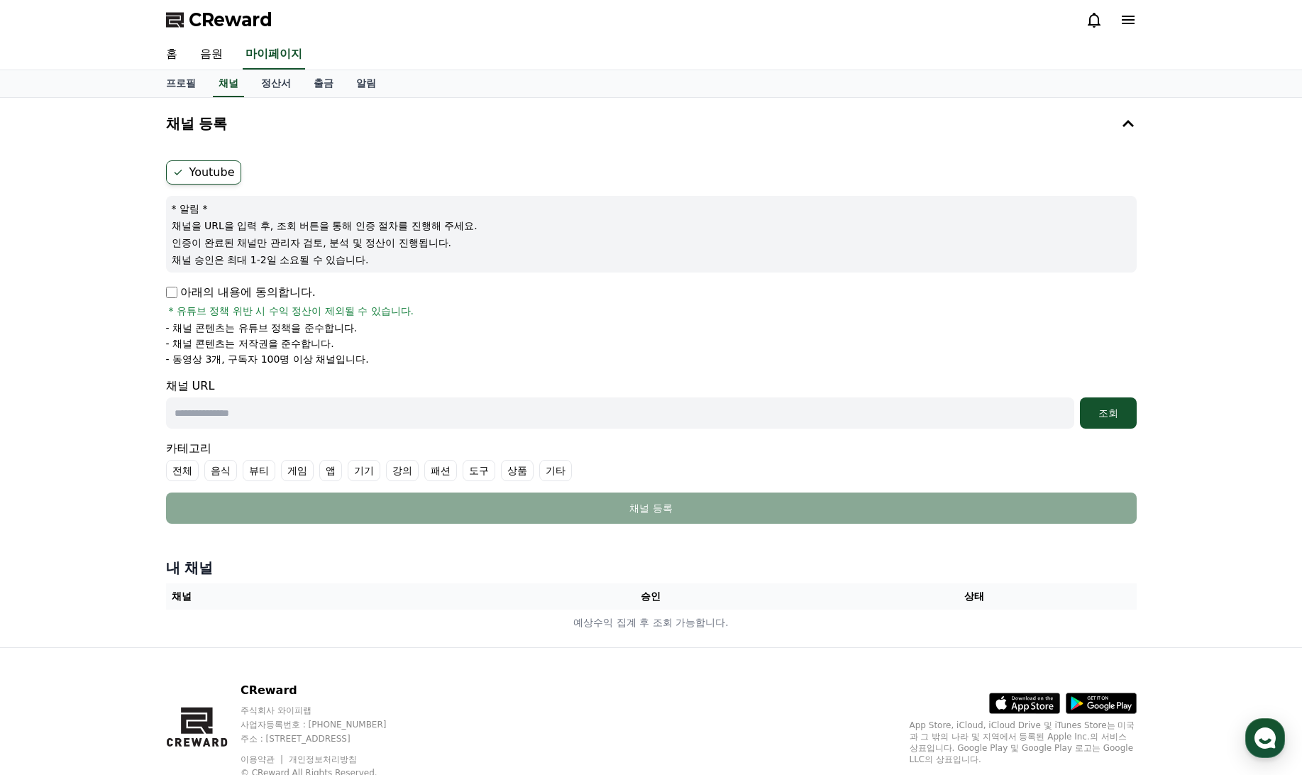
click at [209, 174] on label "Youtube" at bounding box center [203, 172] width 75 height 24
click at [204, 121] on h4 "채널 등록" at bounding box center [197, 124] width 62 height 16
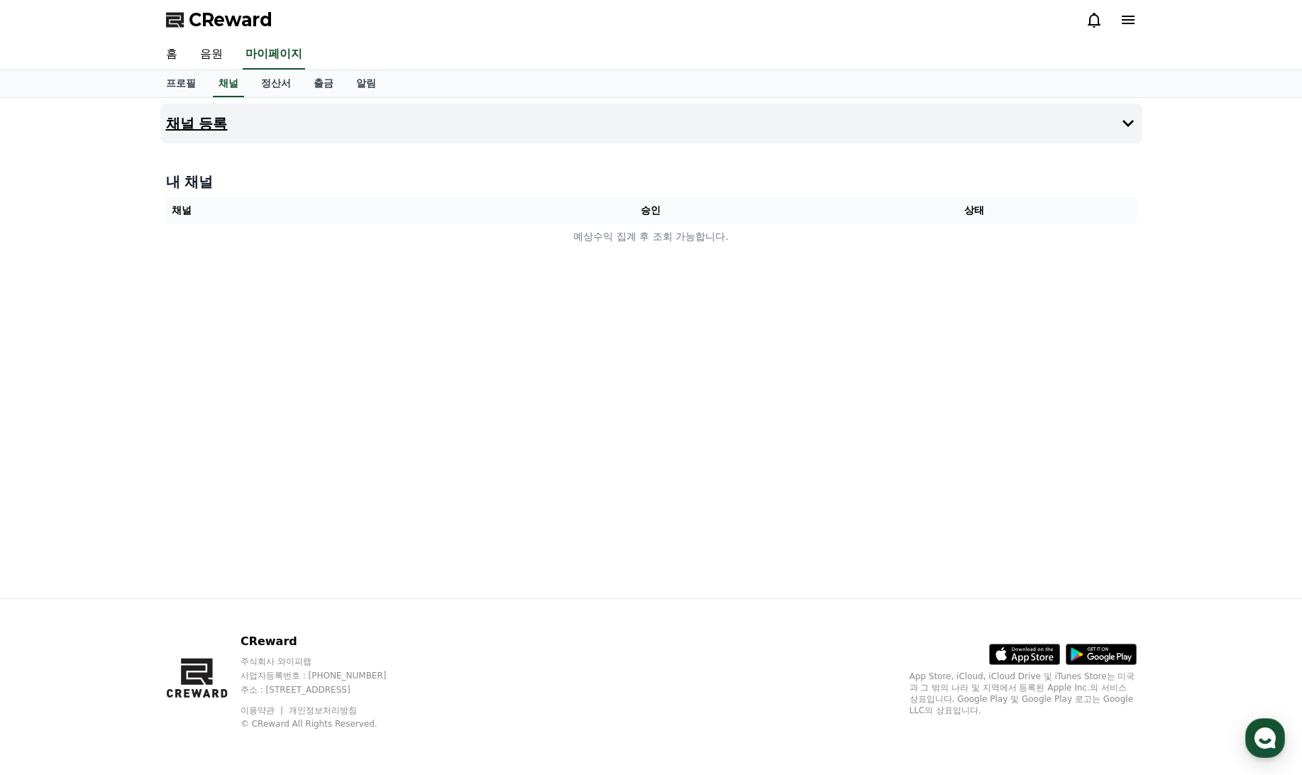
click at [204, 121] on h4 "채널 등록" at bounding box center [197, 124] width 62 height 16
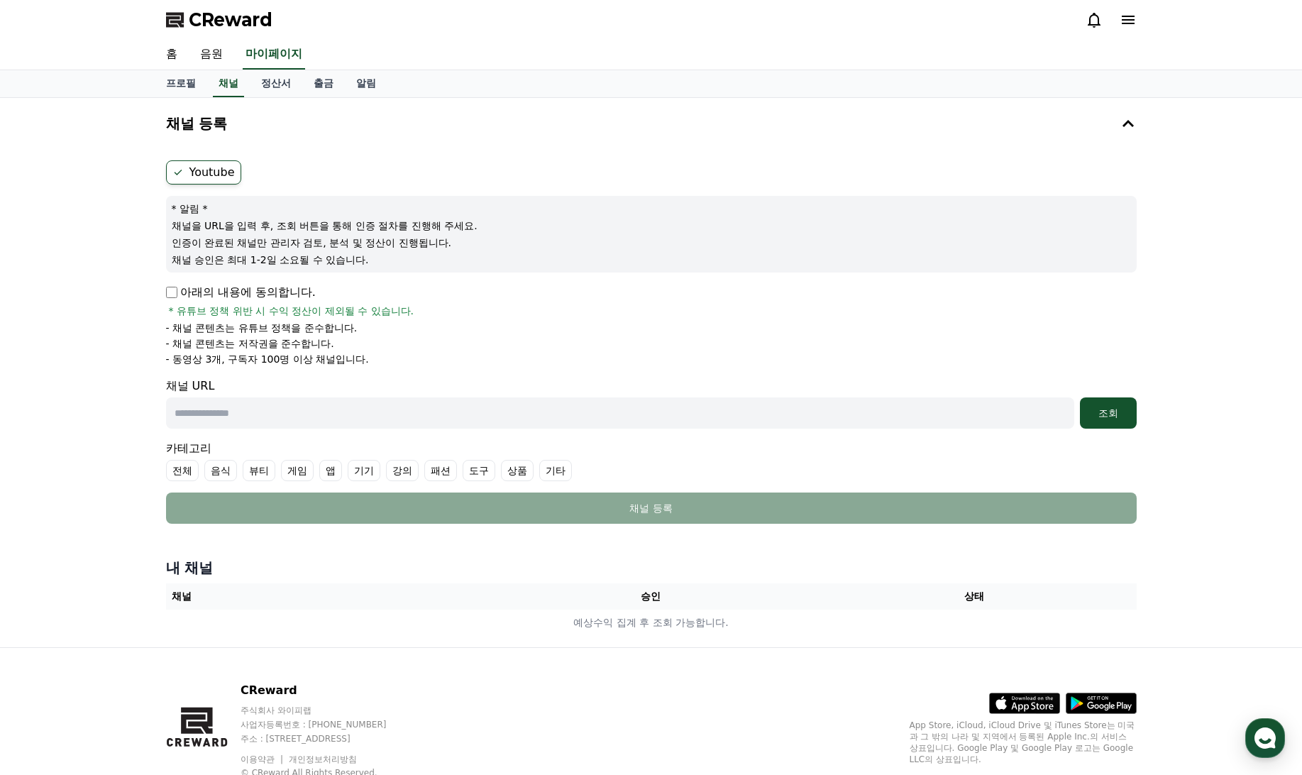
click at [226, 414] on input "text" at bounding box center [620, 412] width 909 height 31
paste input "**********"
type input "**********"
click at [1099, 413] on div "조회" at bounding box center [1108, 413] width 45 height 14
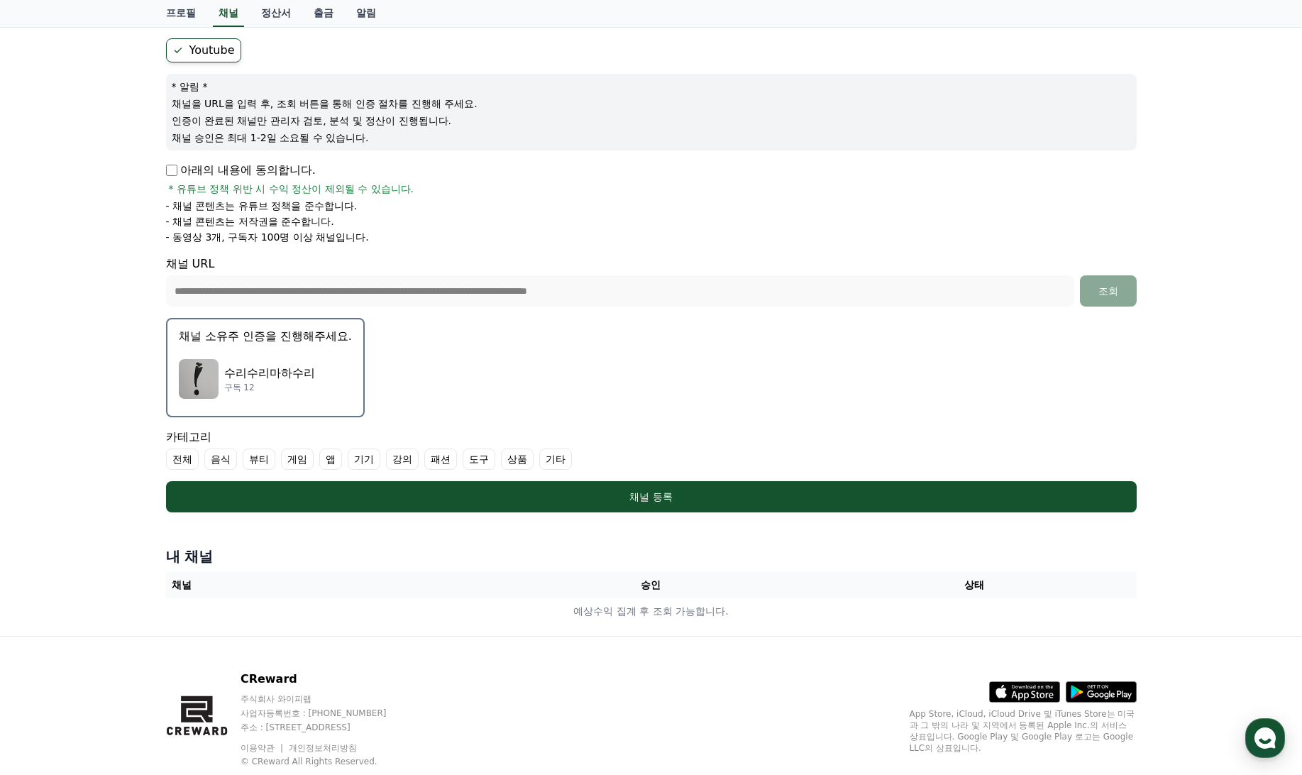
scroll to position [142, 0]
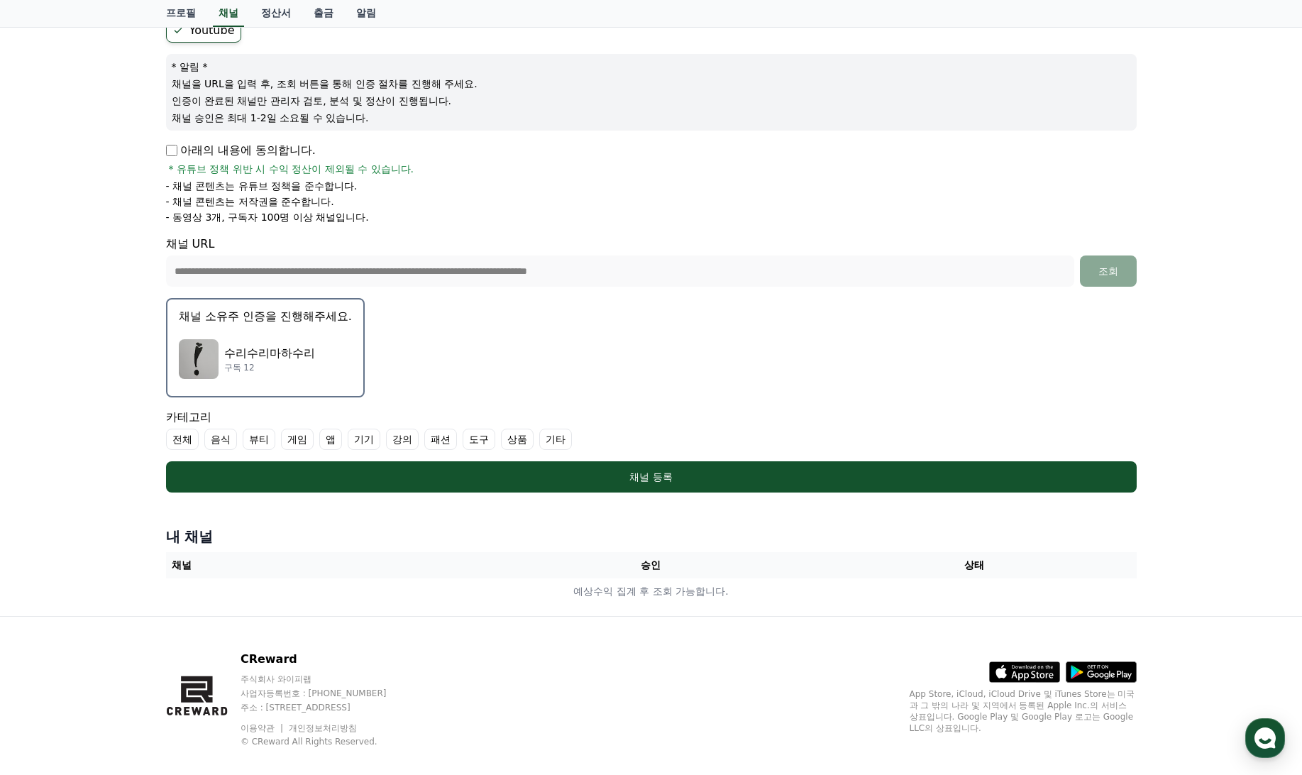
click at [292, 318] on p "채널 소유주 인증을 진행해주세요." at bounding box center [265, 316] width 173 height 17
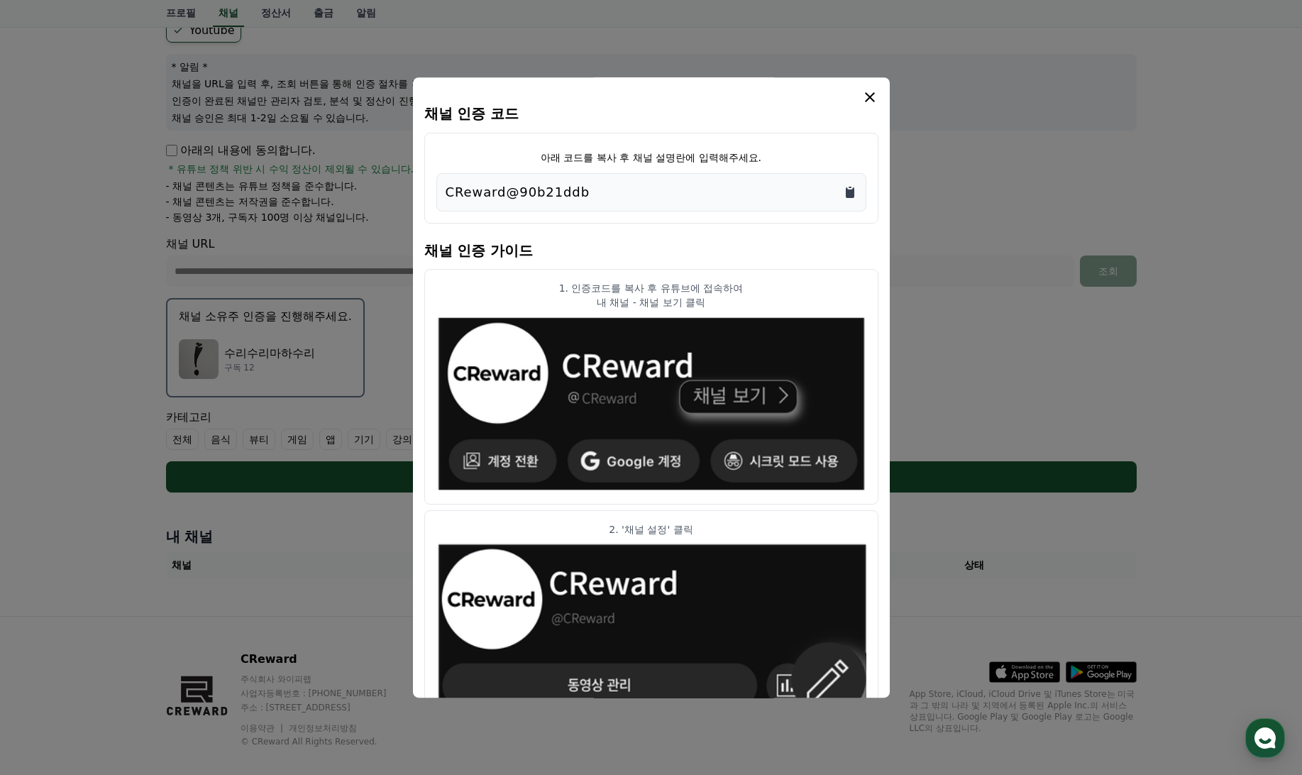
click at [854, 187] on icon "Copy to clipboard" at bounding box center [850, 192] width 14 height 14
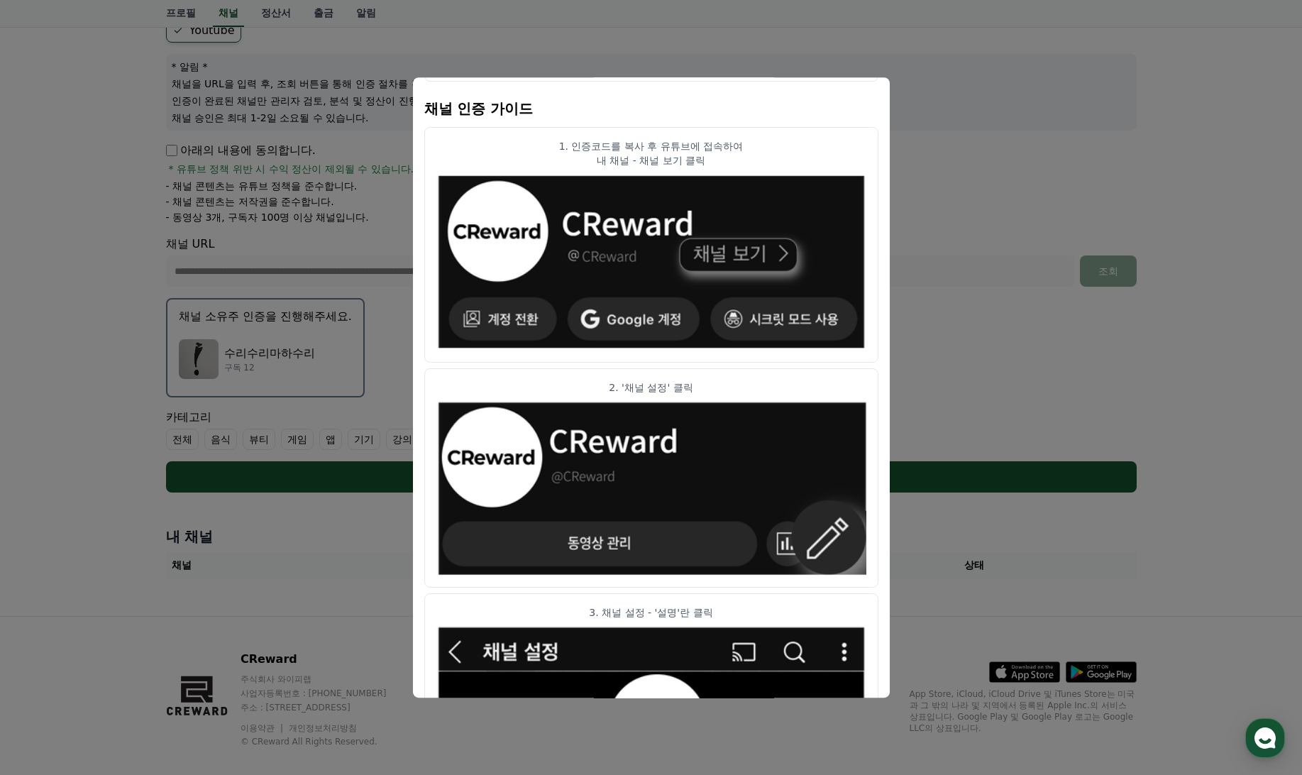
click at [909, 291] on button "close modal" at bounding box center [651, 387] width 1302 height 775
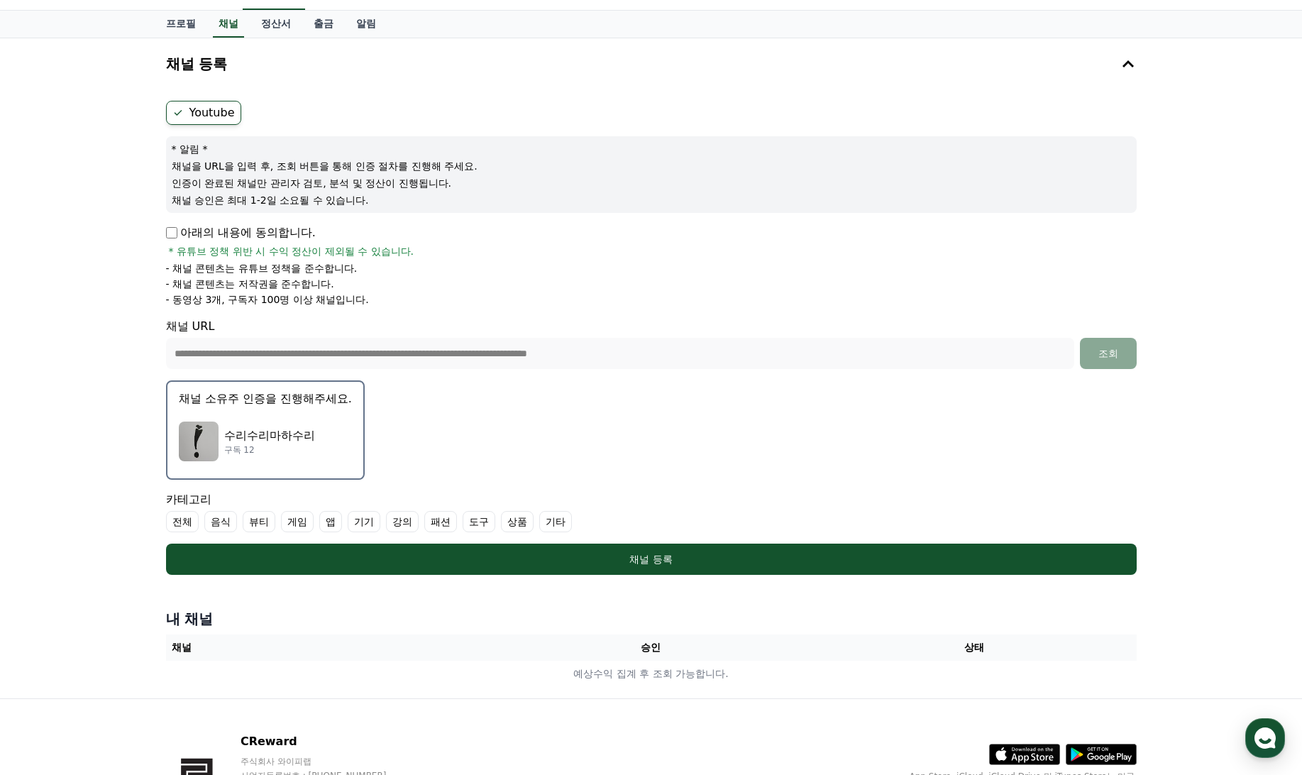
scroll to position [0, 0]
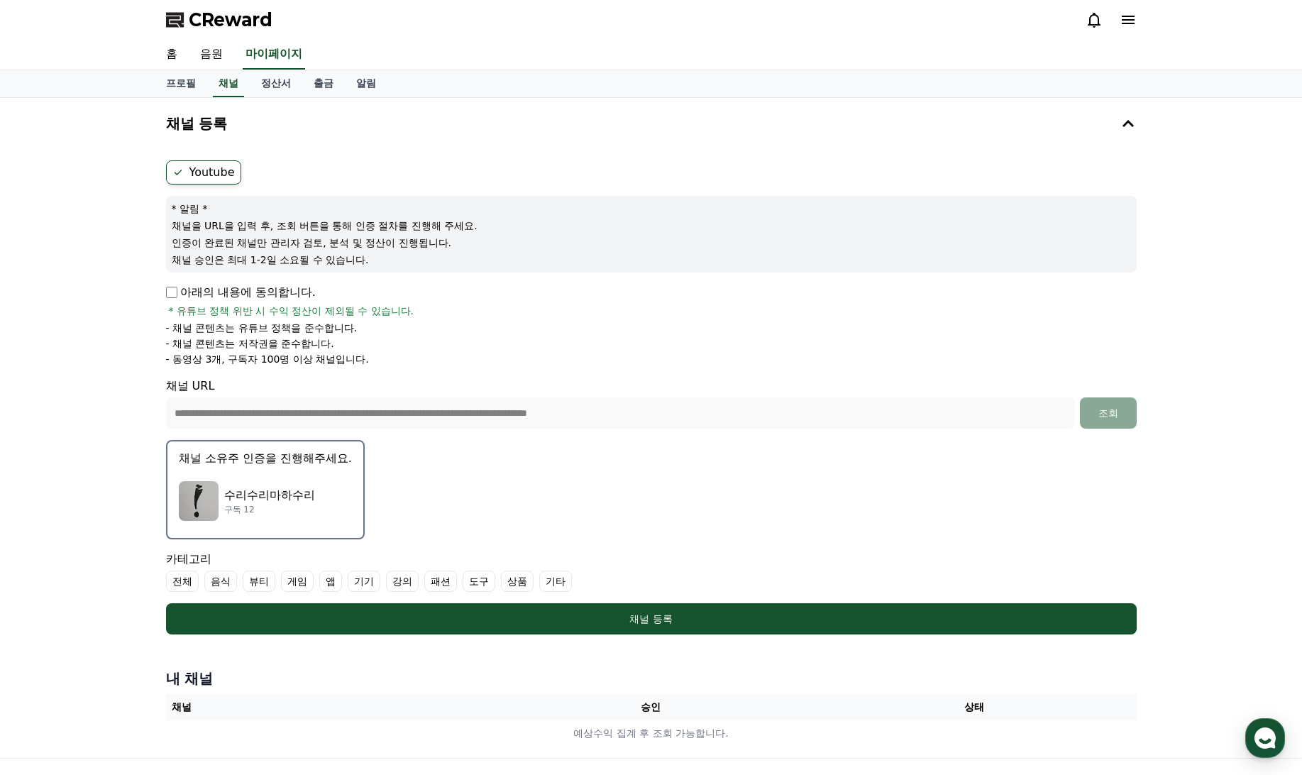
drag, startPoint x: 326, startPoint y: 476, endPoint x: 338, endPoint y: 495, distance: 23.3
click at [338, 495] on div "수리수리마하수리 구독 12" at bounding box center [265, 501] width 173 height 57
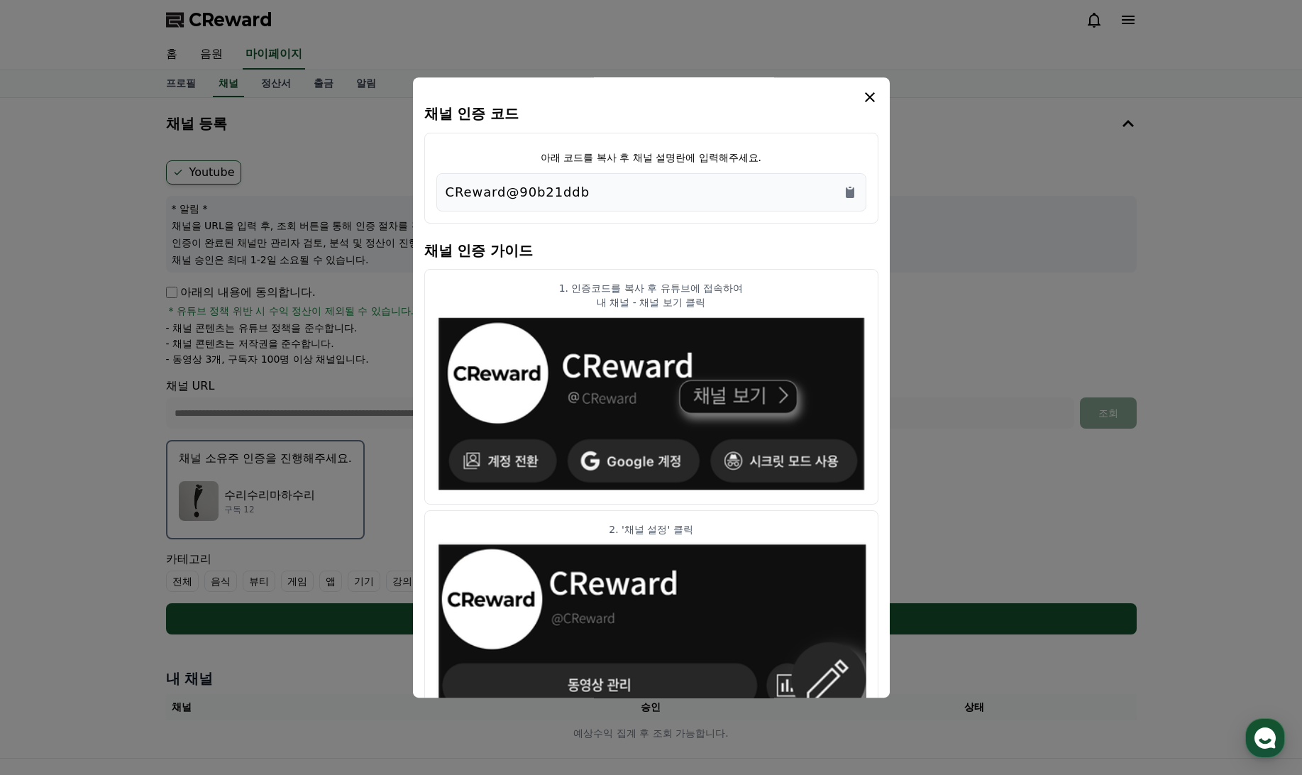
click at [871, 103] on icon "modal" at bounding box center [870, 97] width 17 height 17
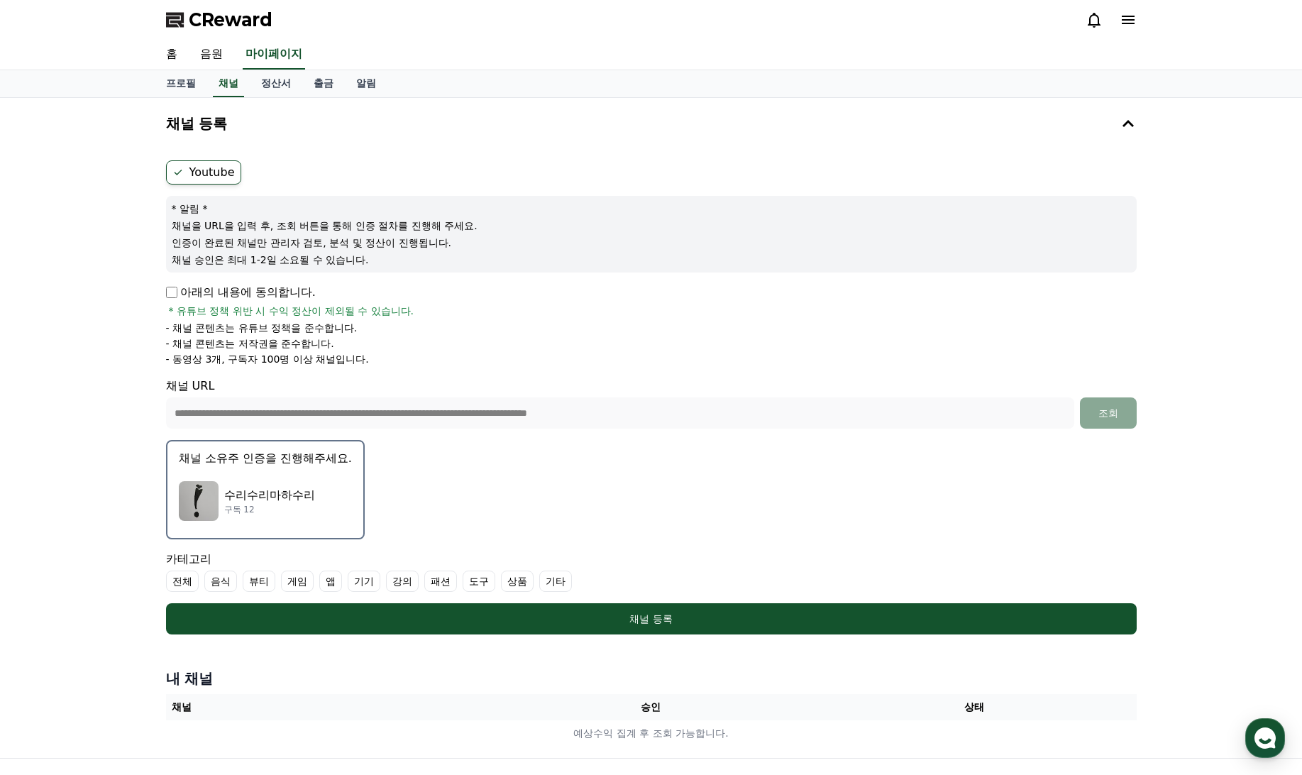
scroll to position [142, 0]
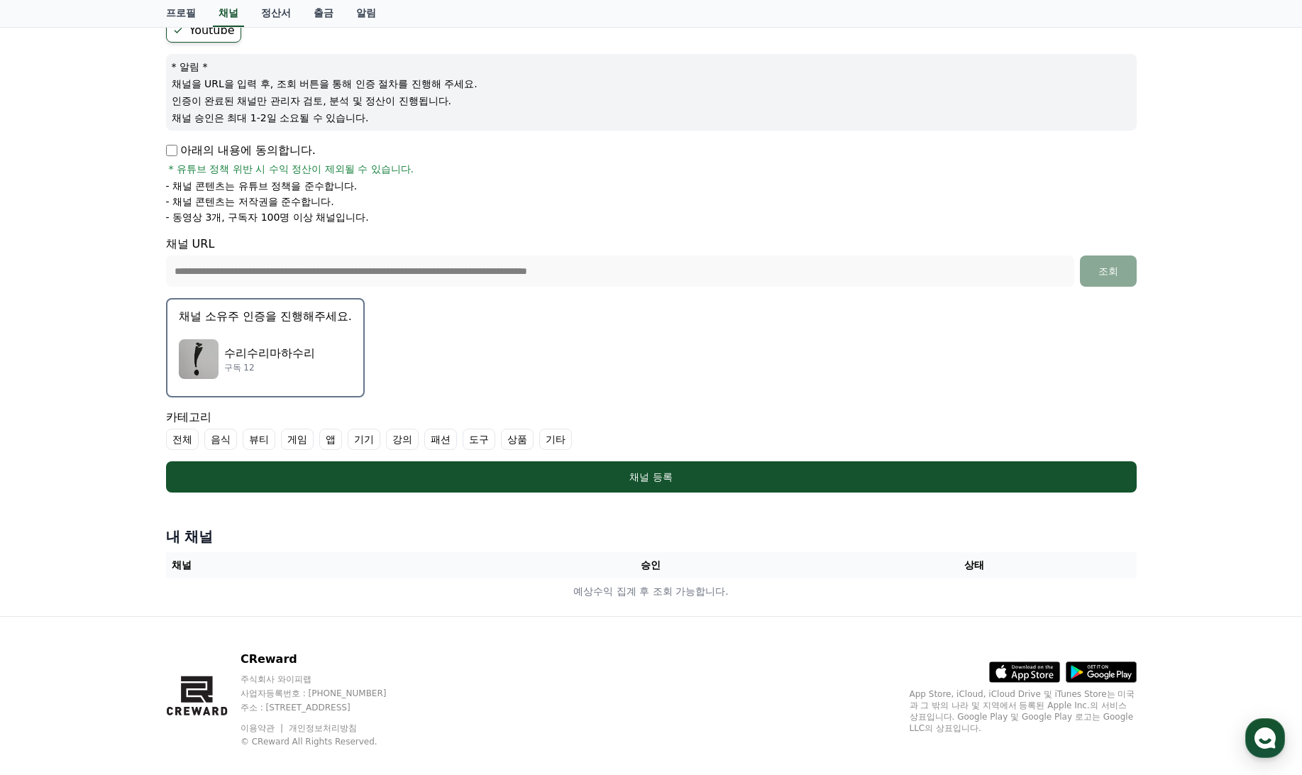
click at [295, 373] on p "구독 12" at bounding box center [269, 367] width 91 height 11
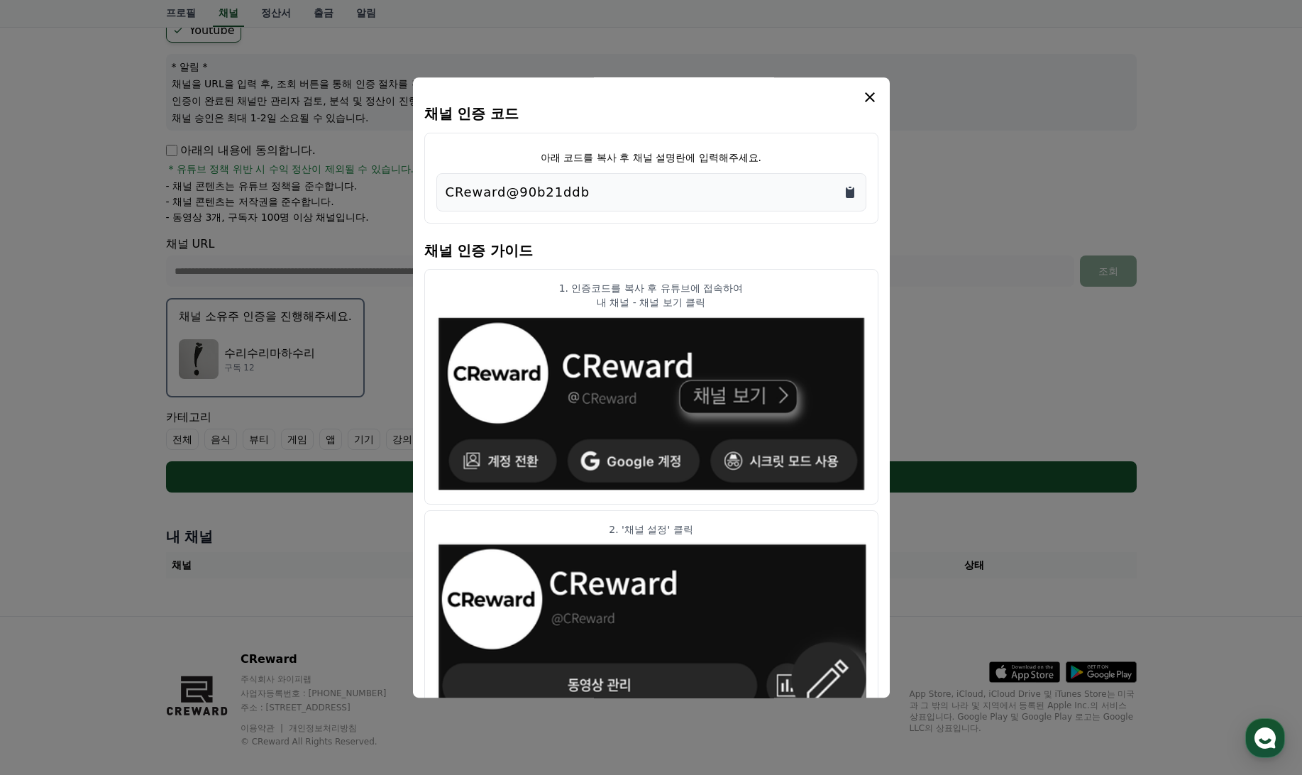
click at [848, 194] on icon "Copy to clipboard" at bounding box center [850, 192] width 9 height 11
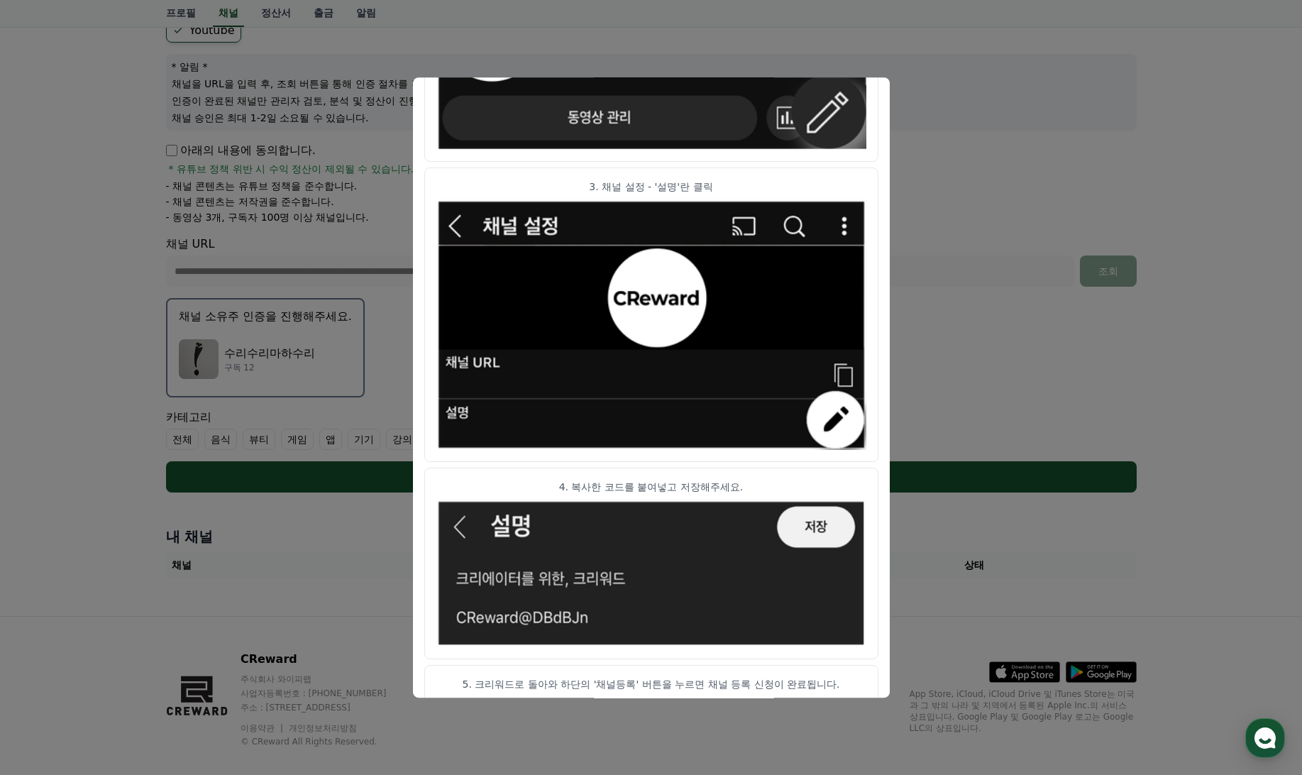
scroll to position [605, 0]
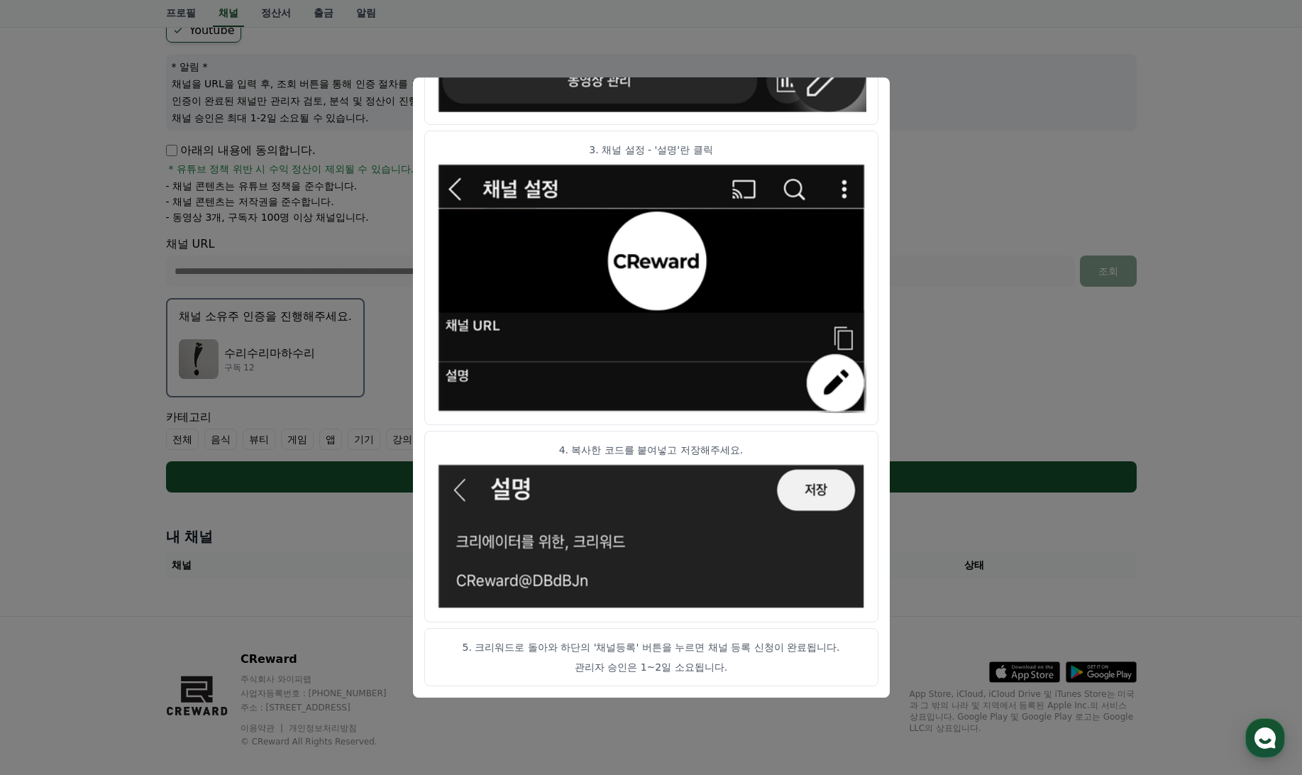
click at [1012, 287] on button "close modal" at bounding box center [651, 387] width 1302 height 775
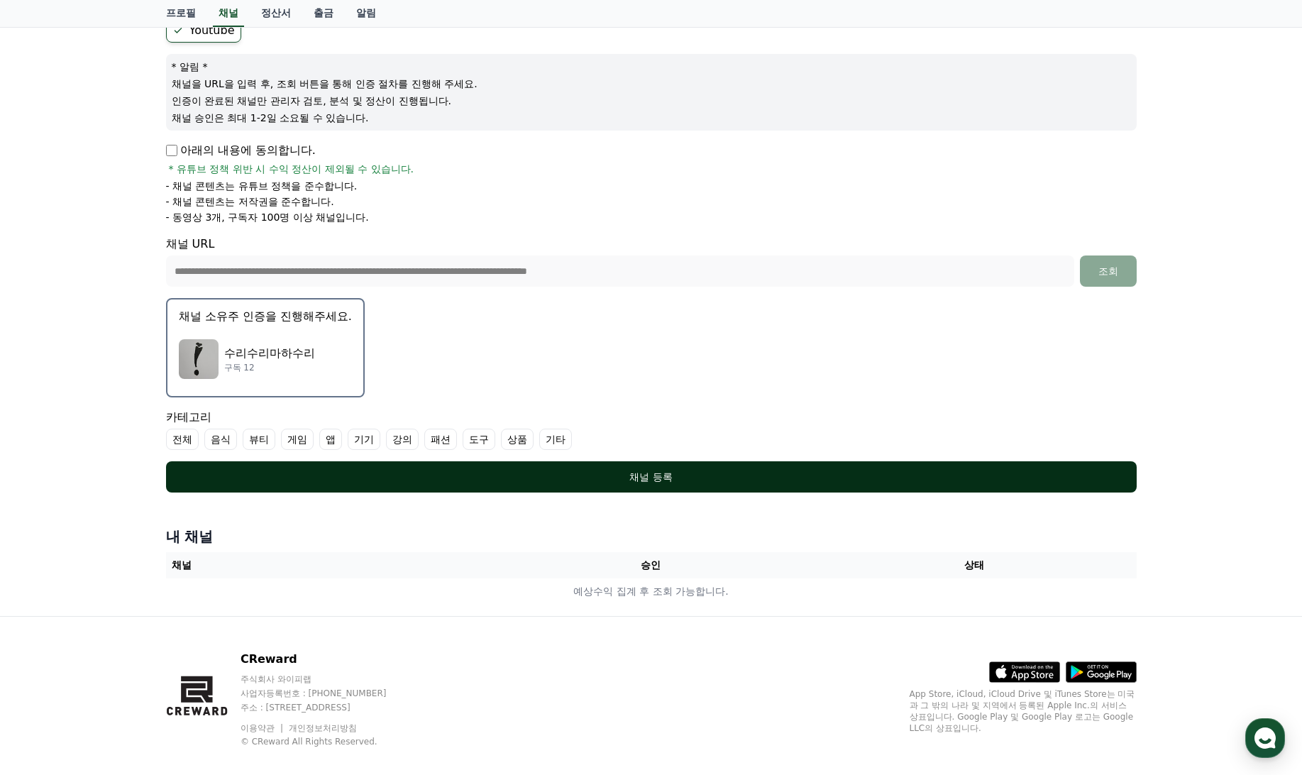
click at [641, 473] on div "채널 등록" at bounding box center [651, 477] width 914 height 14
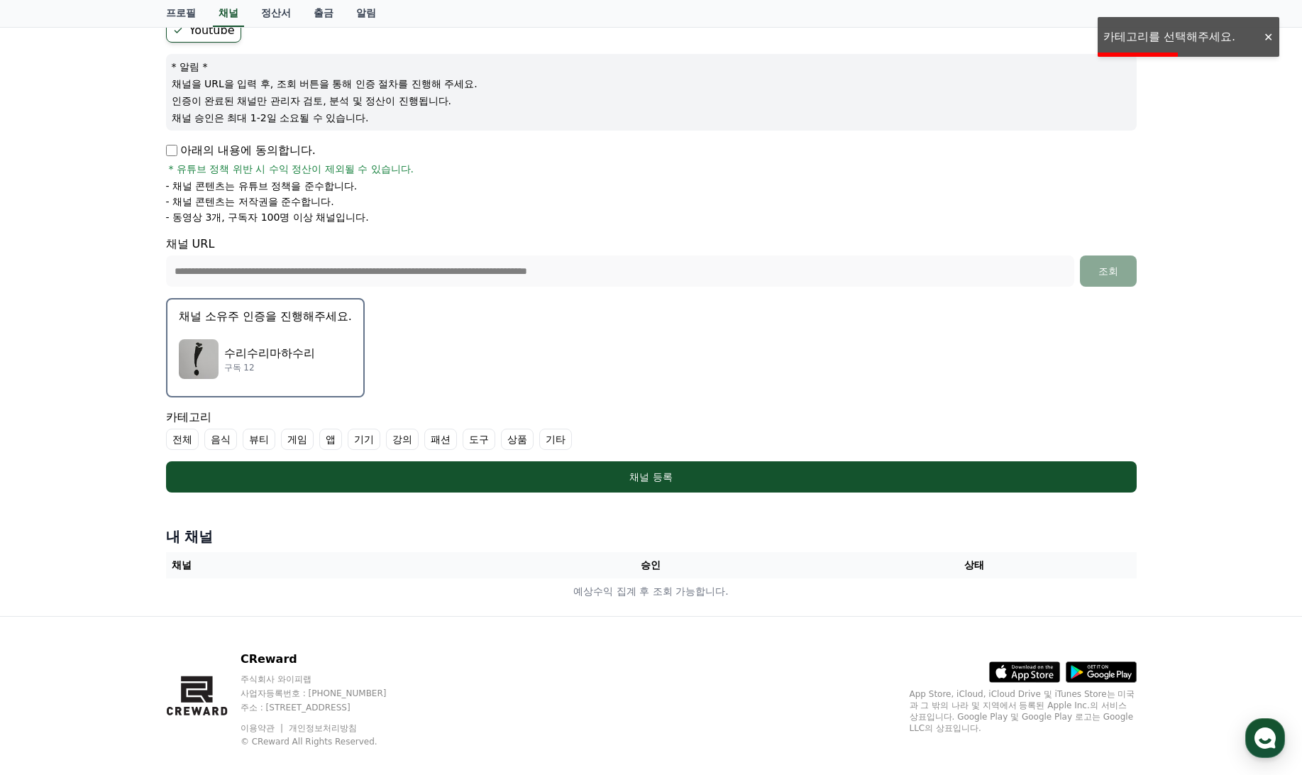
click at [194, 440] on label "전체" at bounding box center [182, 439] width 33 height 21
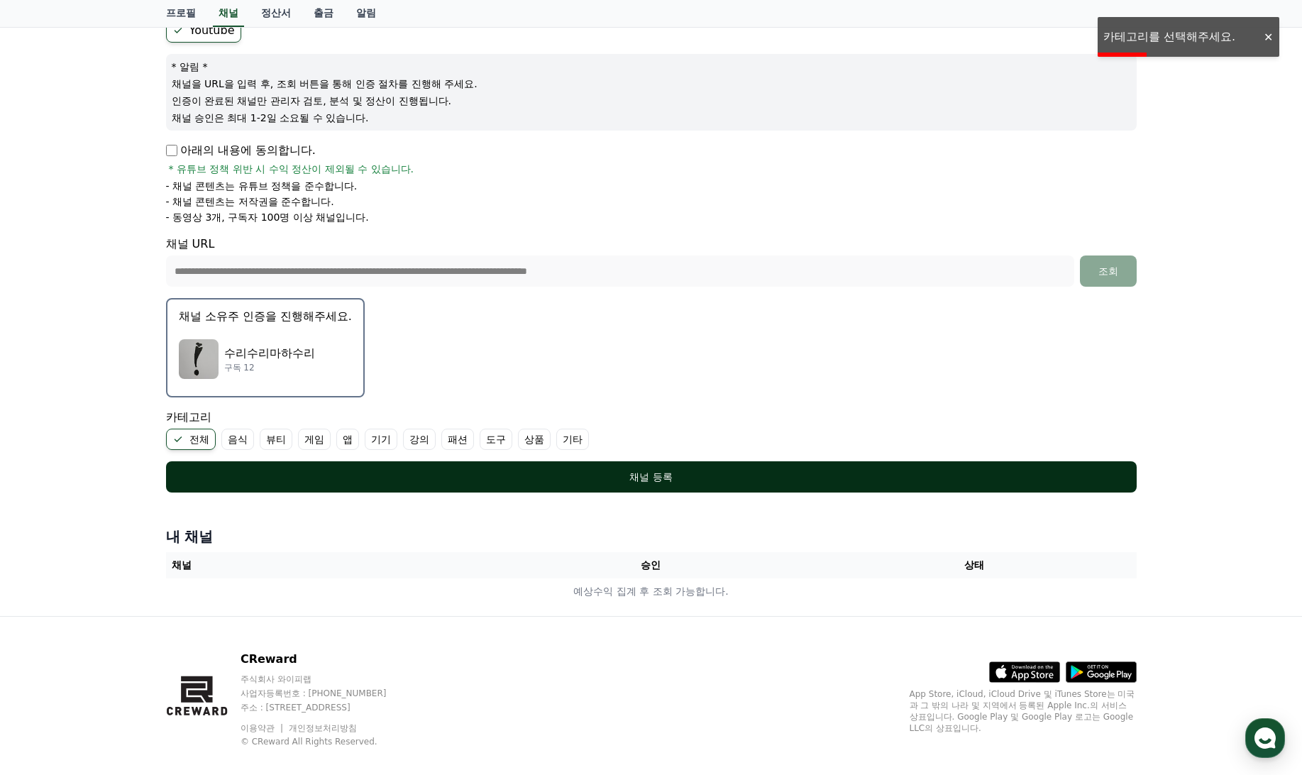
click at [648, 477] on div "채널 등록" at bounding box center [651, 477] width 914 height 14
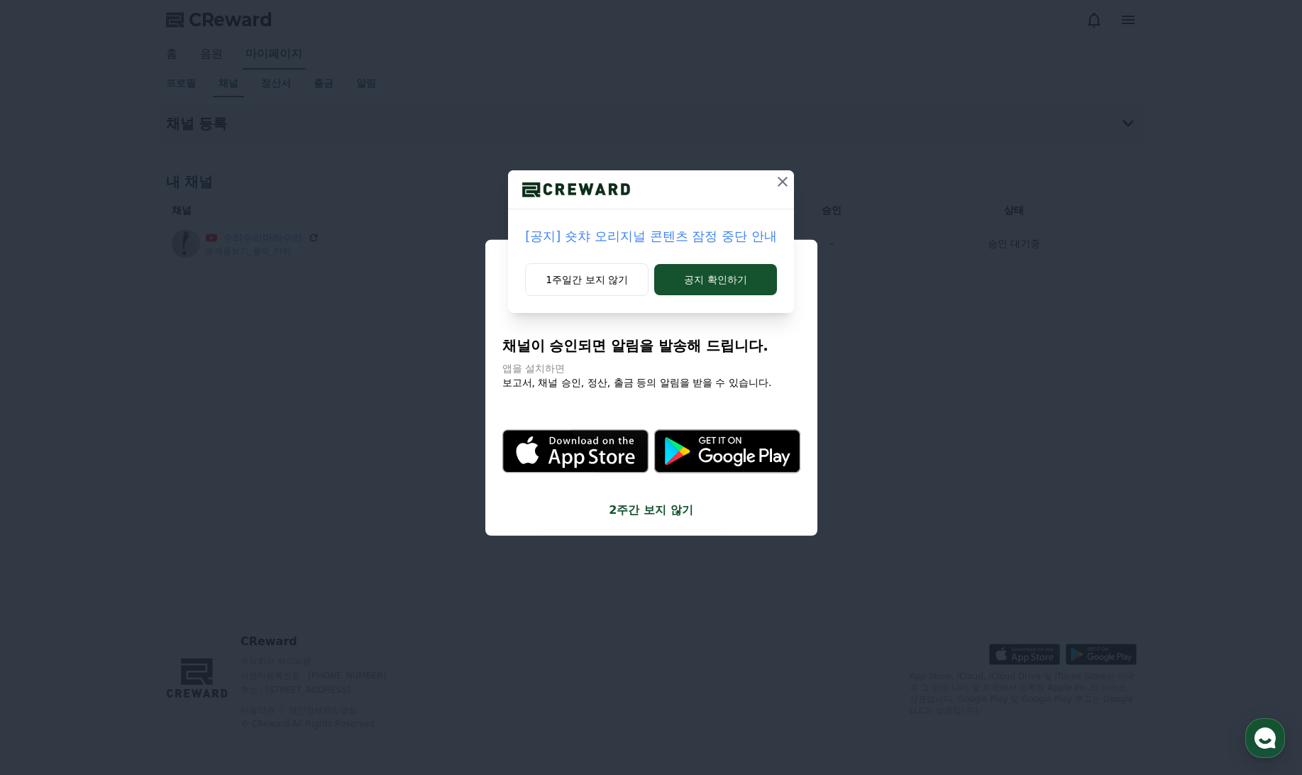
click at [783, 182] on icon at bounding box center [783, 182] width 10 height 10
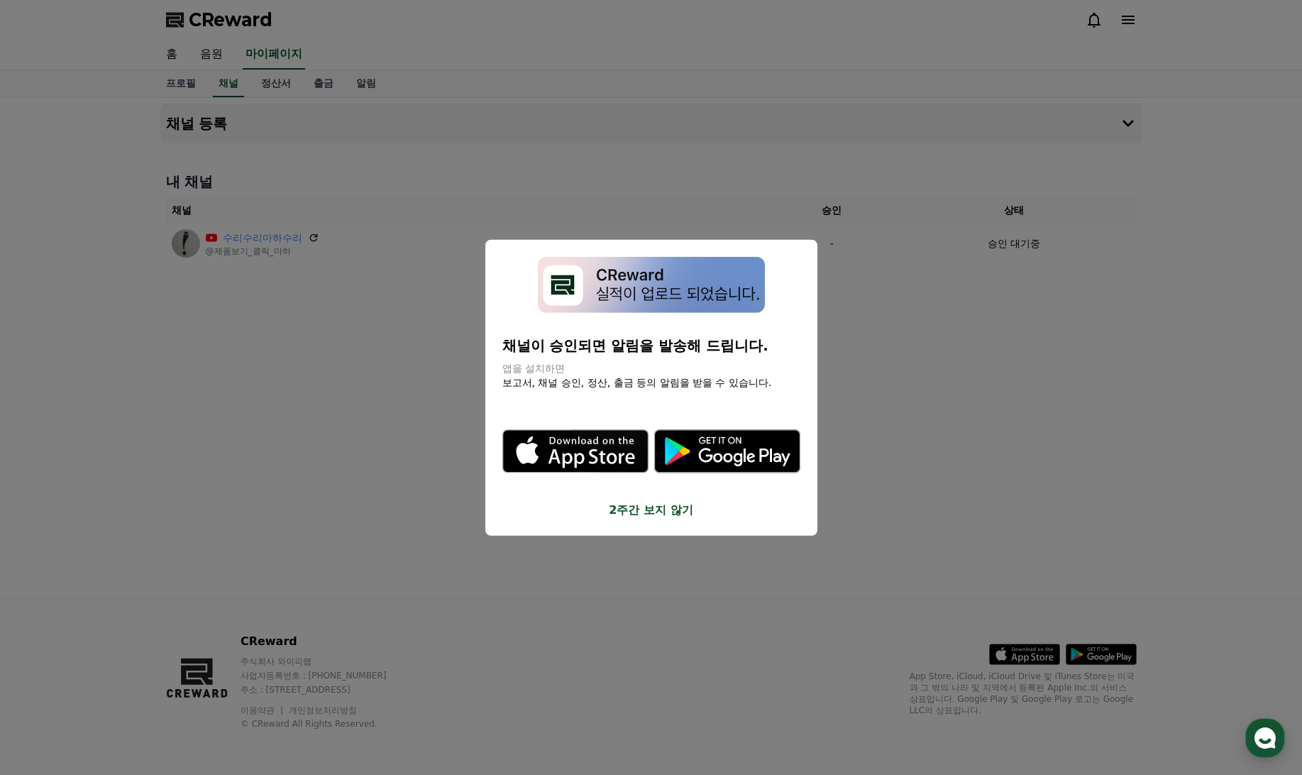
click at [647, 513] on button "2주간 보지 않기" at bounding box center [652, 509] width 298 height 17
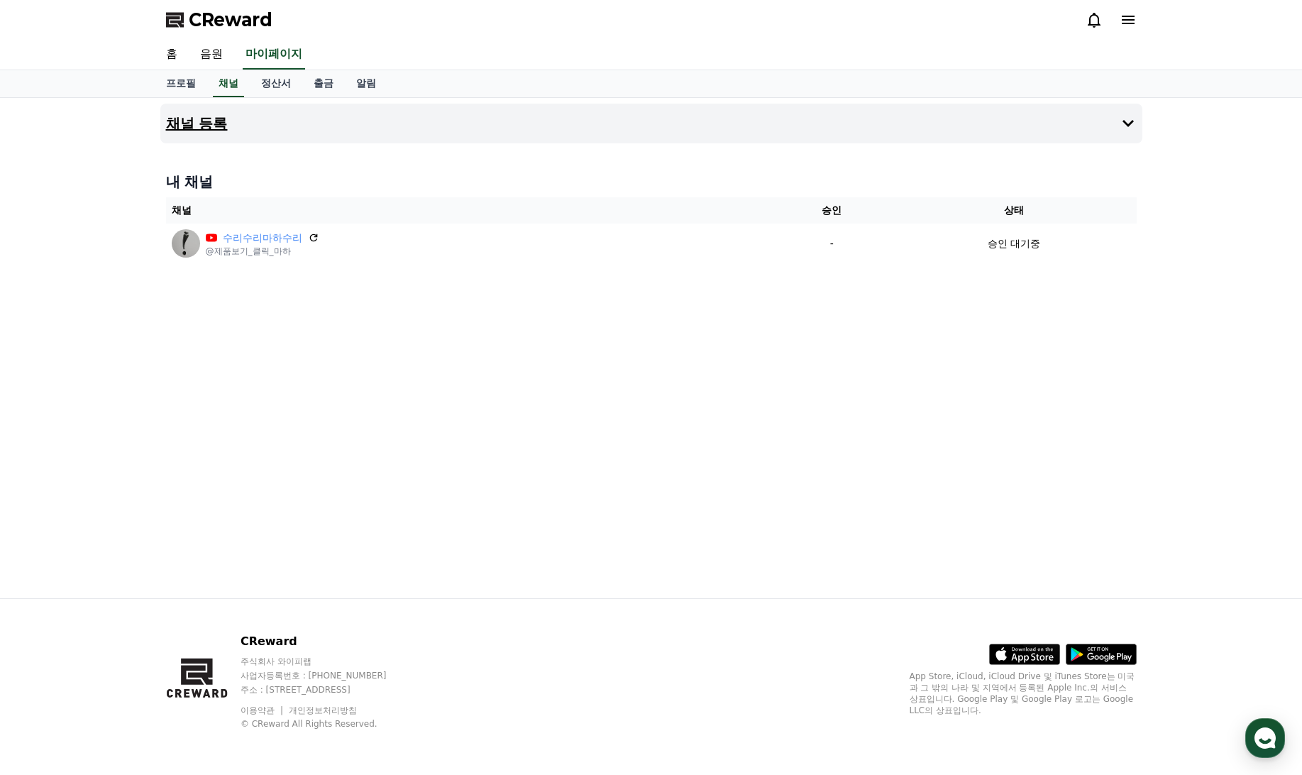
click at [203, 130] on h4 "채널 등록" at bounding box center [197, 124] width 62 height 16
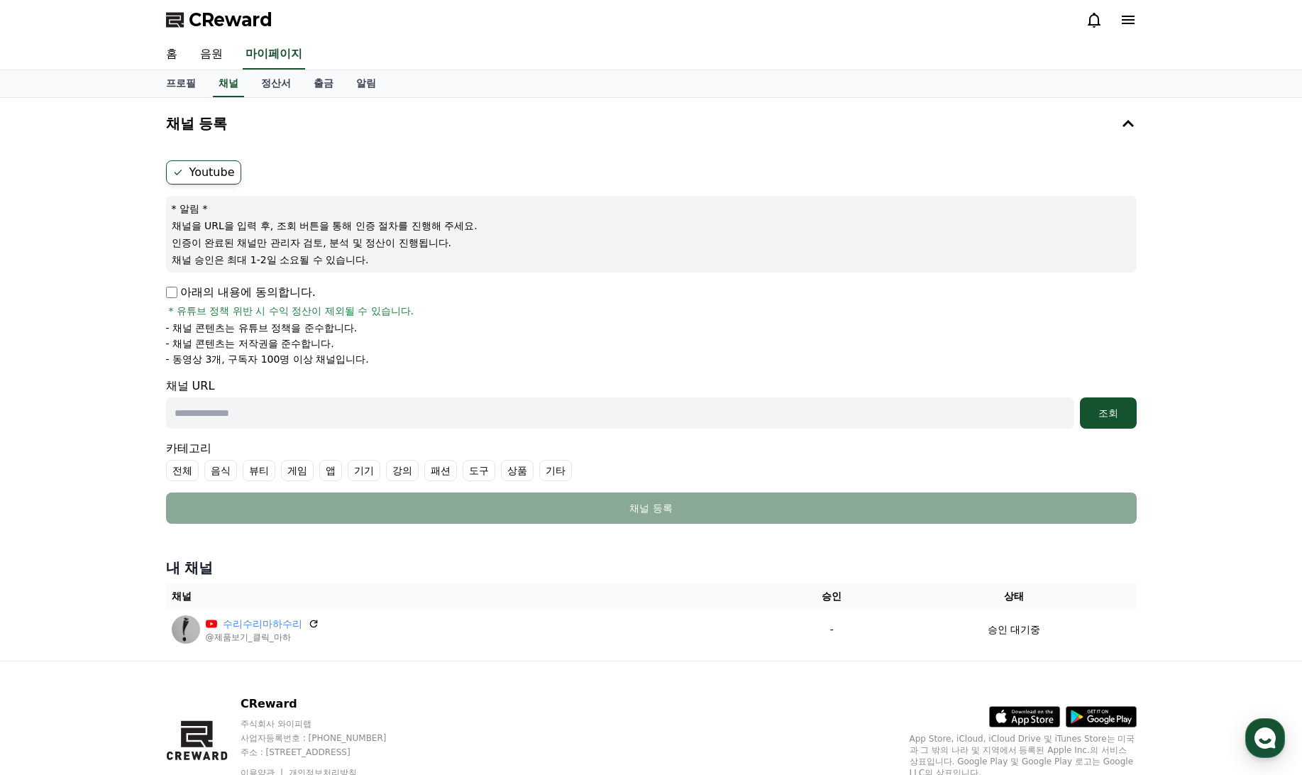
click at [341, 402] on input "text" at bounding box center [620, 412] width 909 height 31
paste input "**********"
type input "**********"
click at [1132, 419] on button "조회" at bounding box center [1108, 412] width 57 height 31
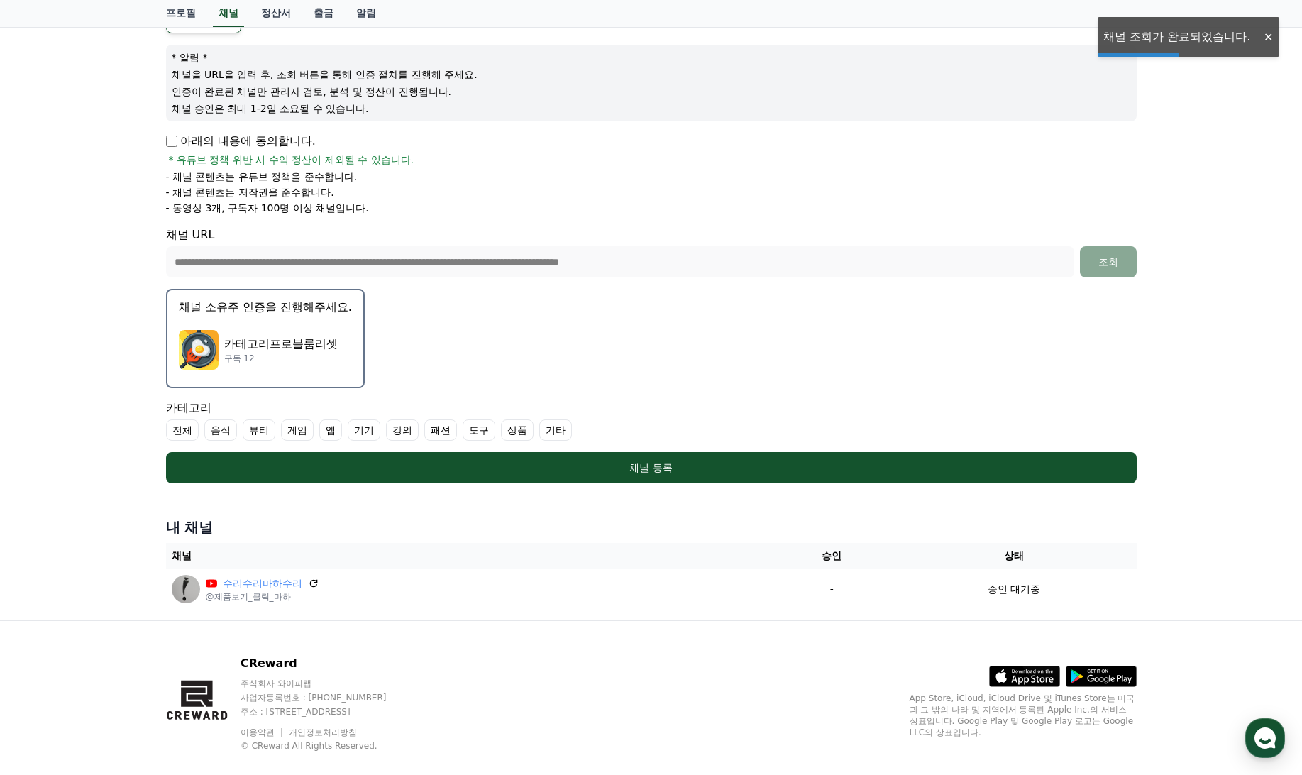
scroll to position [173, 0]
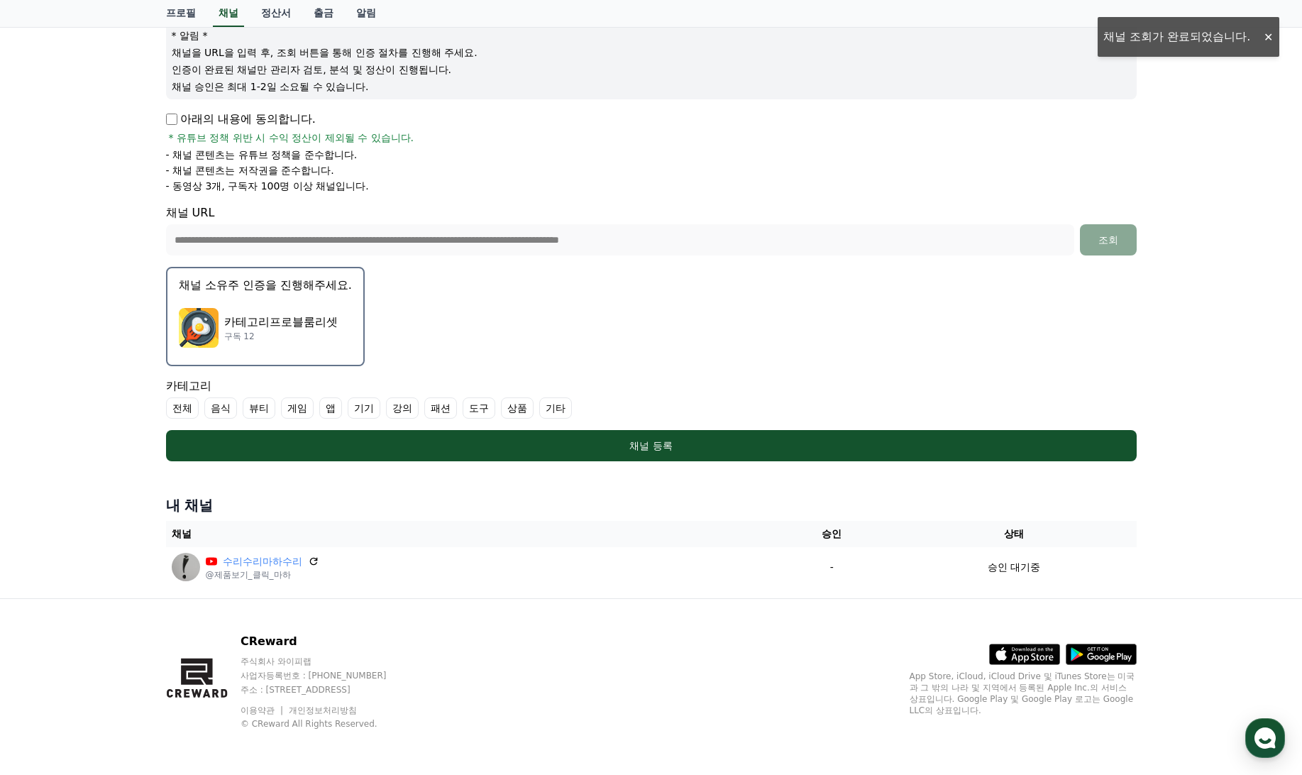
click at [177, 408] on label "전체" at bounding box center [182, 407] width 33 height 21
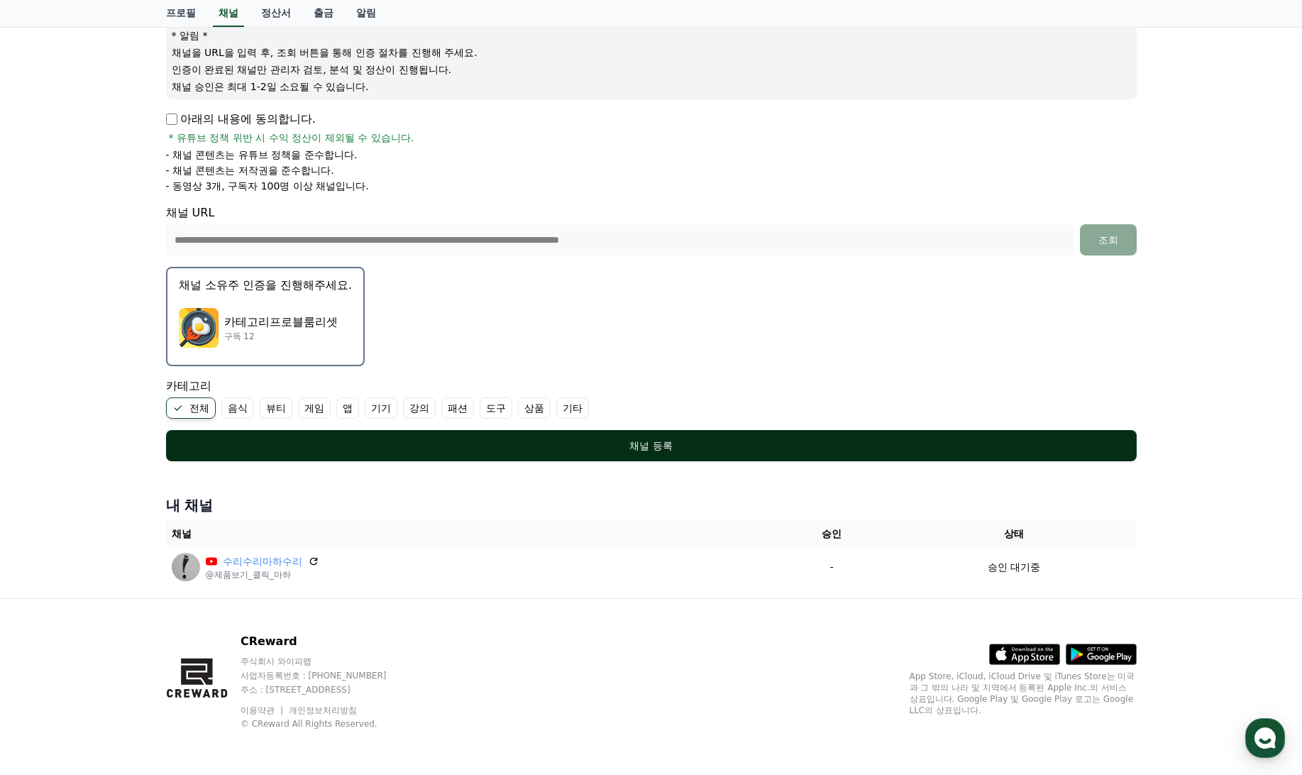
click at [659, 445] on div "채널 등록" at bounding box center [651, 446] width 914 height 14
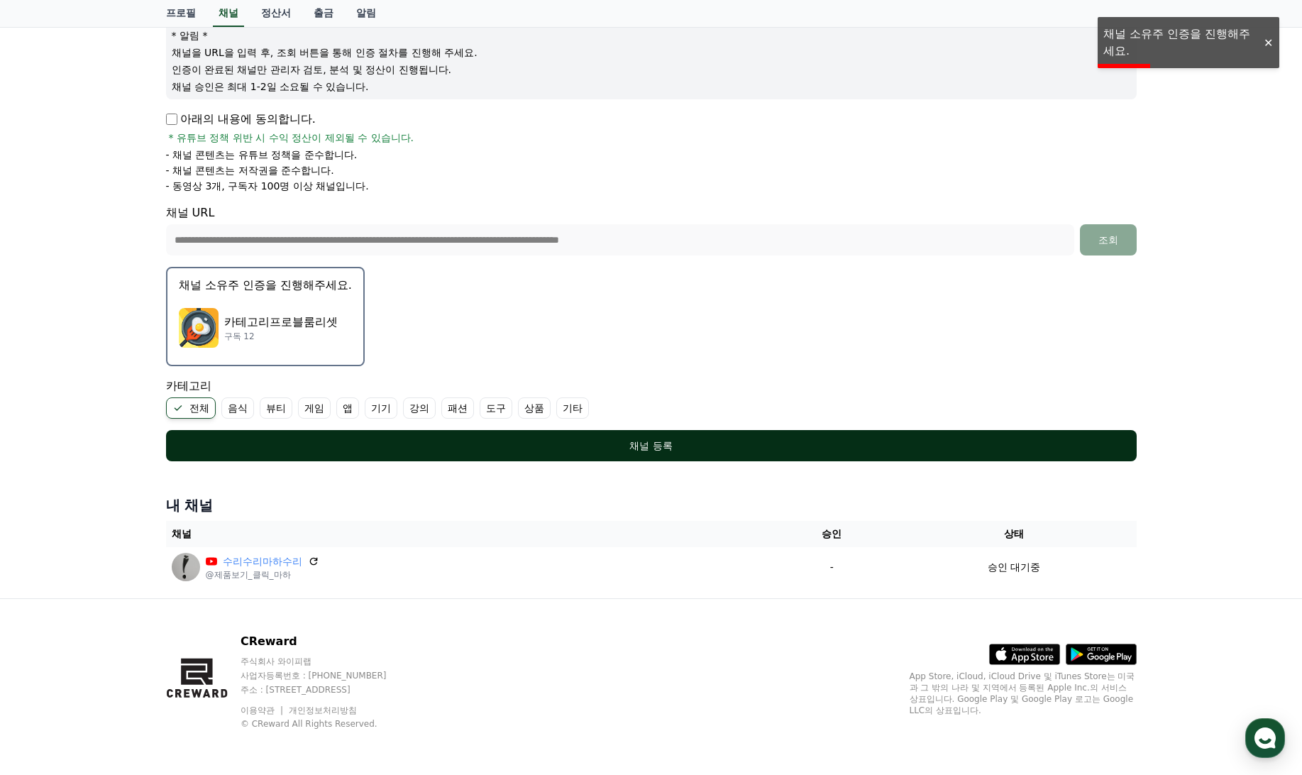
click at [652, 440] on div "채널 등록" at bounding box center [651, 446] width 914 height 14
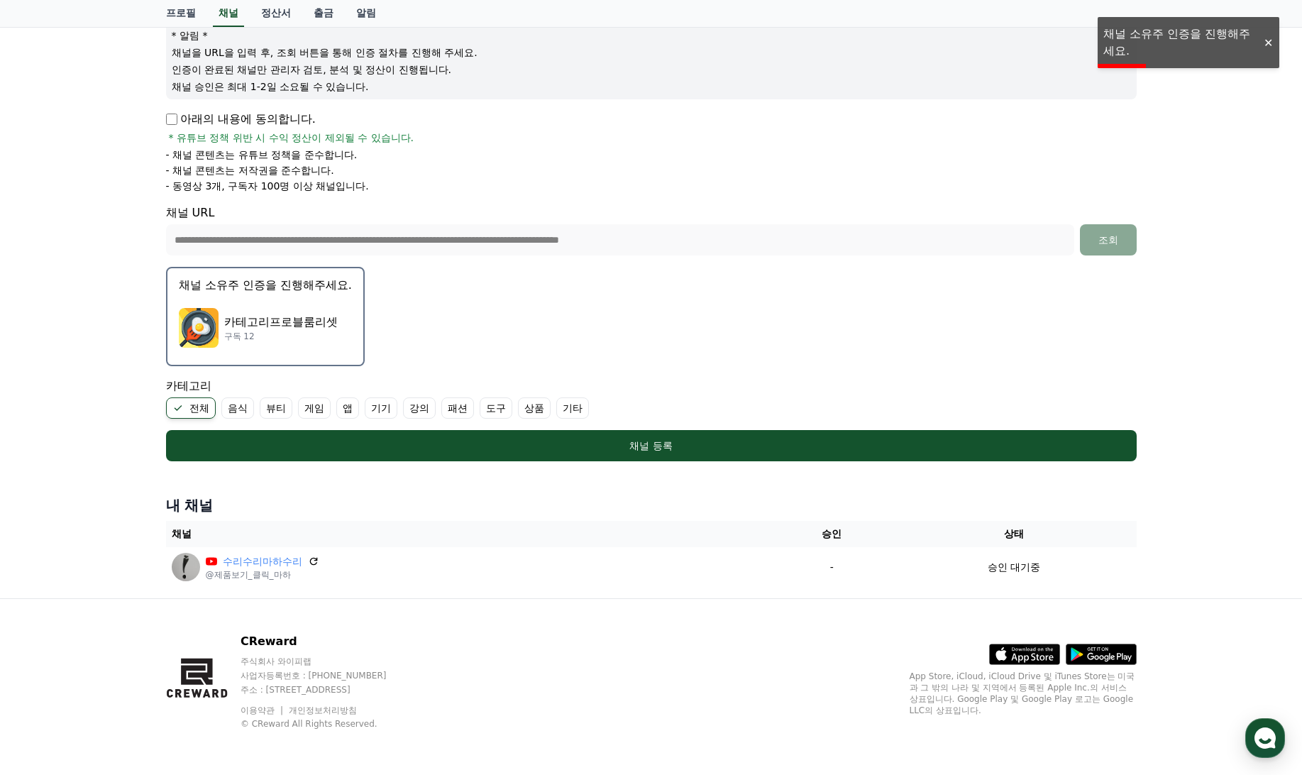
click at [256, 307] on div "카테고리프로블룸리셋 구독 12" at bounding box center [265, 328] width 173 height 57
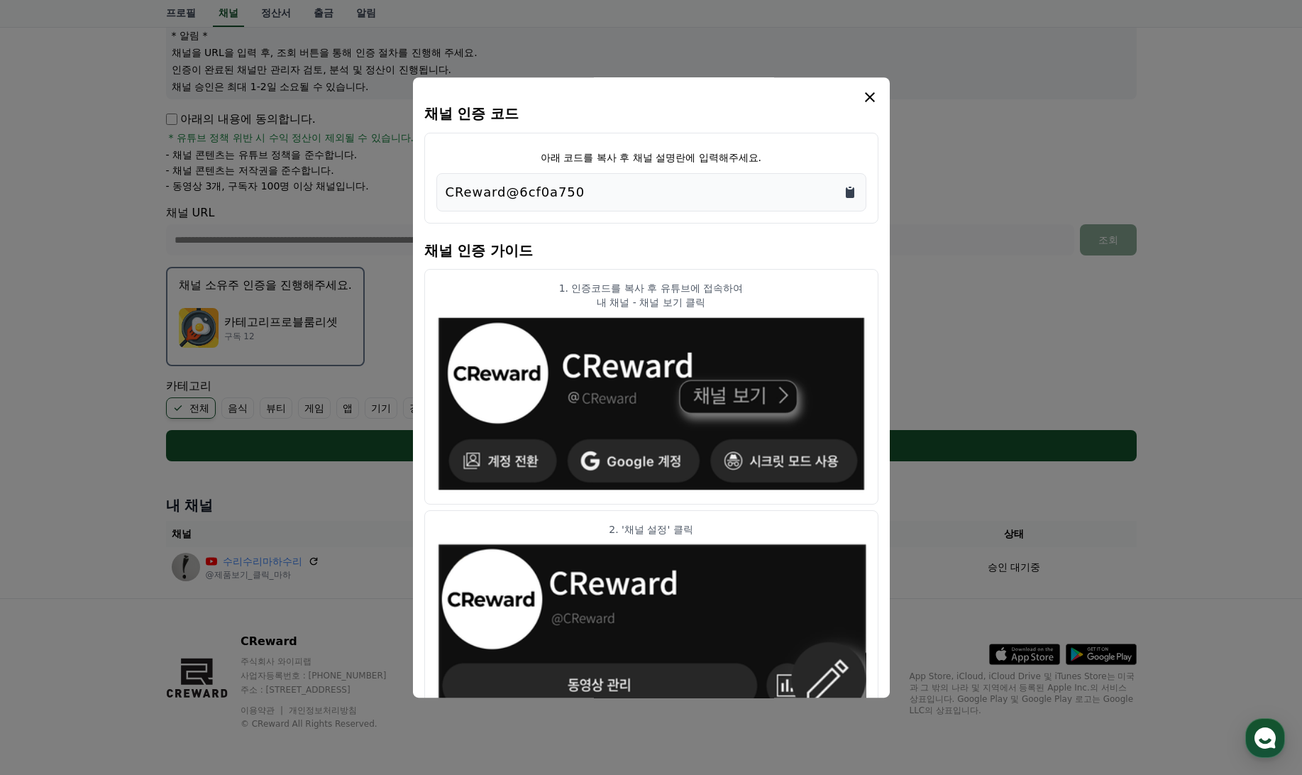
click at [852, 194] on icon "Copy to clipboard" at bounding box center [850, 192] width 9 height 11
click at [870, 98] on icon "modal" at bounding box center [870, 97] width 10 height 10
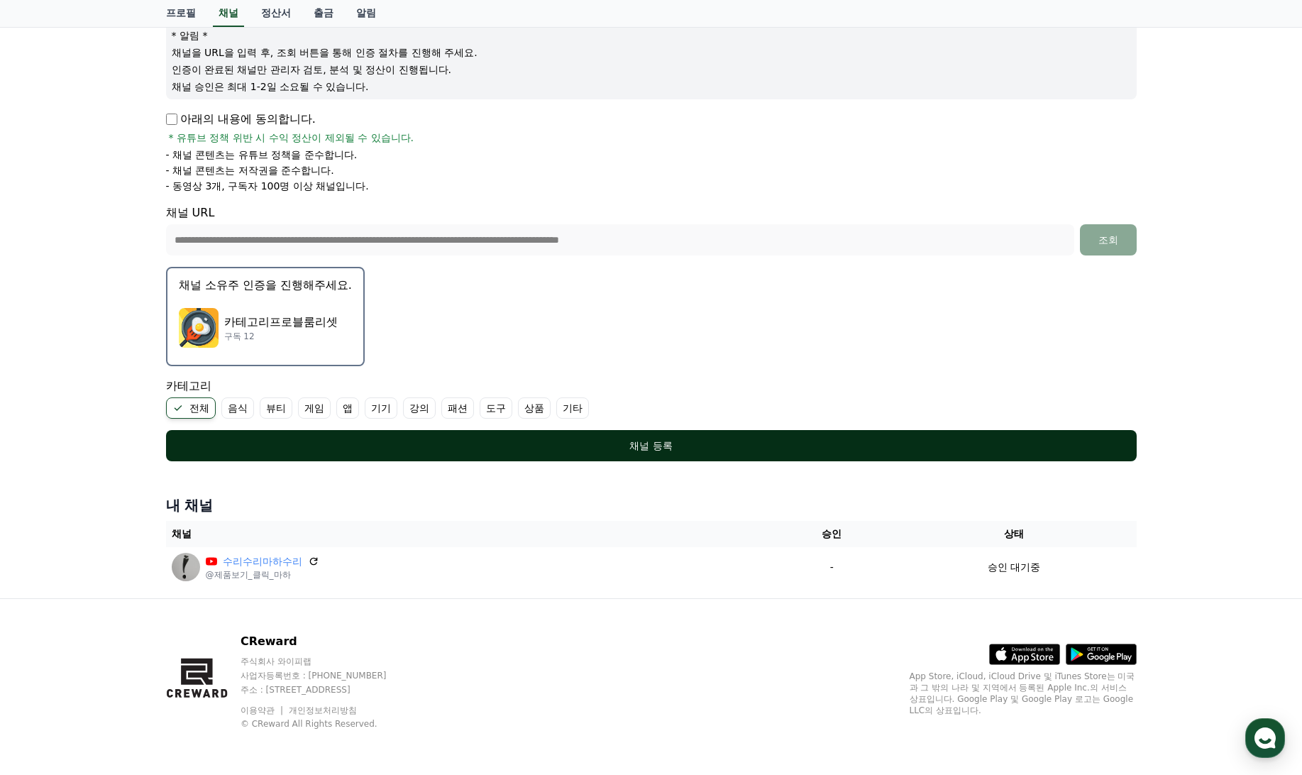
click at [684, 451] on div "채널 등록" at bounding box center [651, 446] width 914 height 14
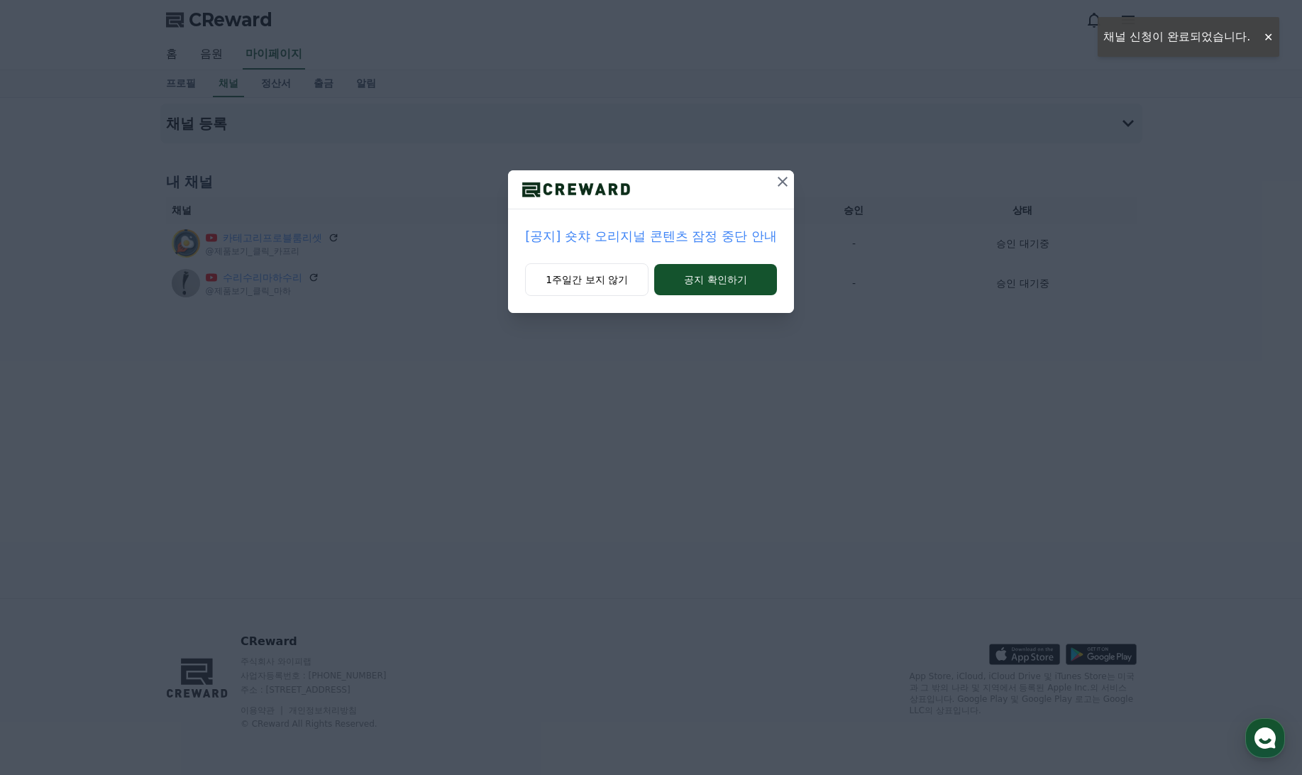
click at [787, 178] on icon at bounding box center [783, 182] width 10 height 10
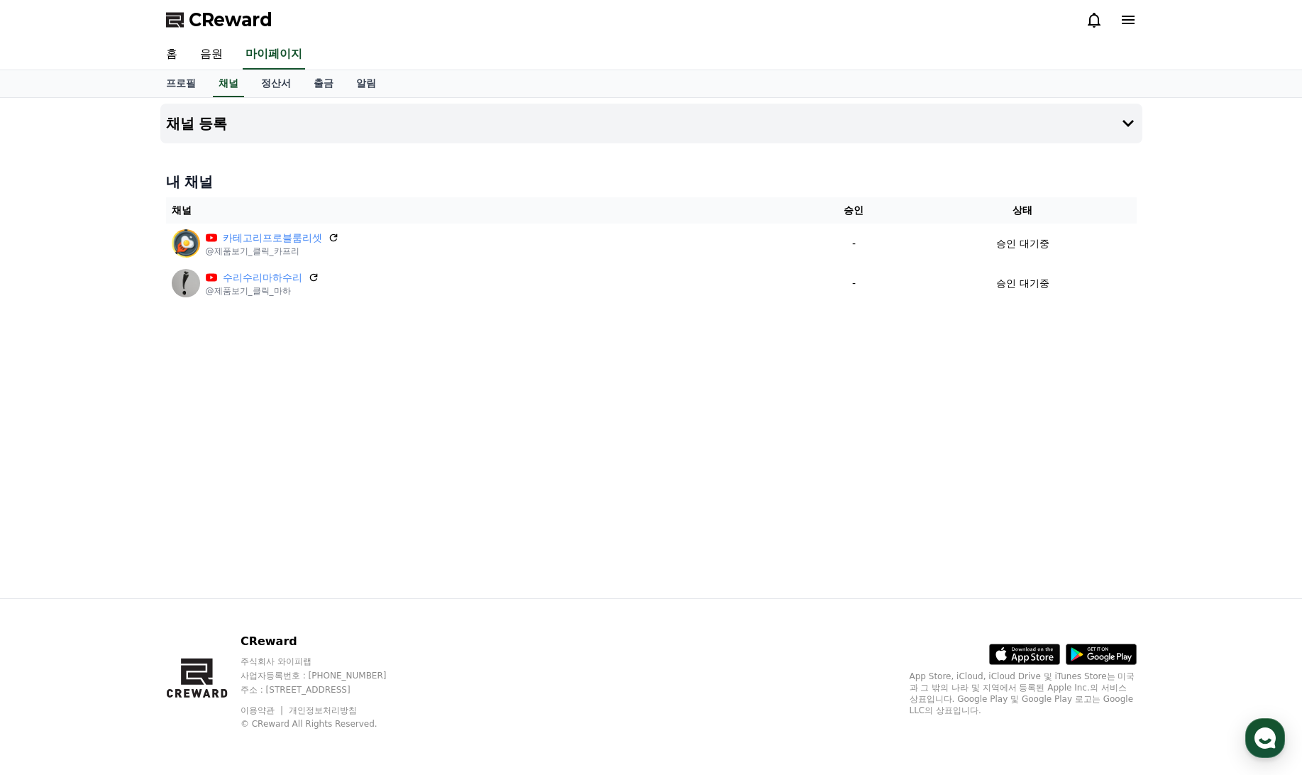
drag, startPoint x: 1297, startPoint y: 0, endPoint x: 684, endPoint y: 449, distance: 760.2
click at [684, 449] on div "채널 등록 내 채널 채널 승인 상태 카테고리프로블룸리셋 @제품보기_클릭_카프리 - 승인 대기중 수리수리마하수리 @제품보기_클릭_마하 - 승인 …" at bounding box center [652, 348] width 994 height 500
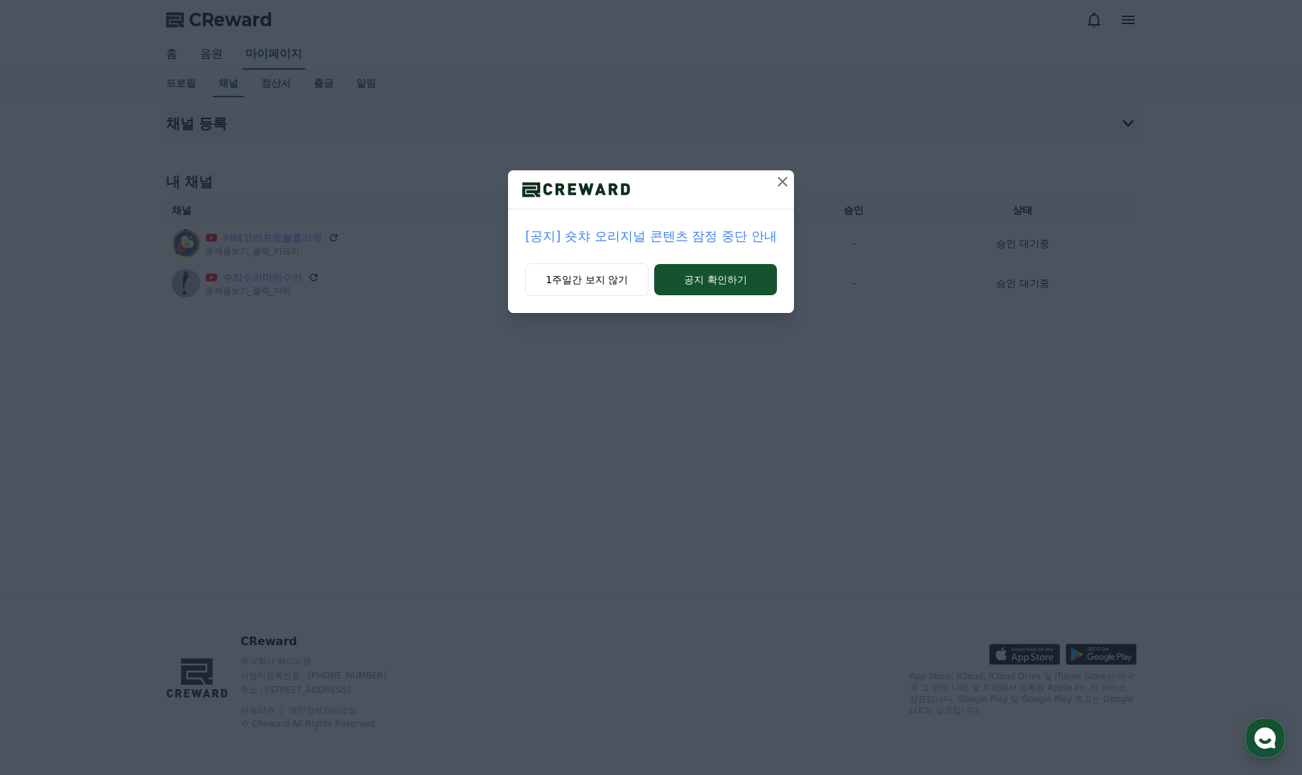
click at [784, 181] on icon at bounding box center [783, 182] width 10 height 10
click at [785, 178] on icon at bounding box center [782, 181] width 17 height 17
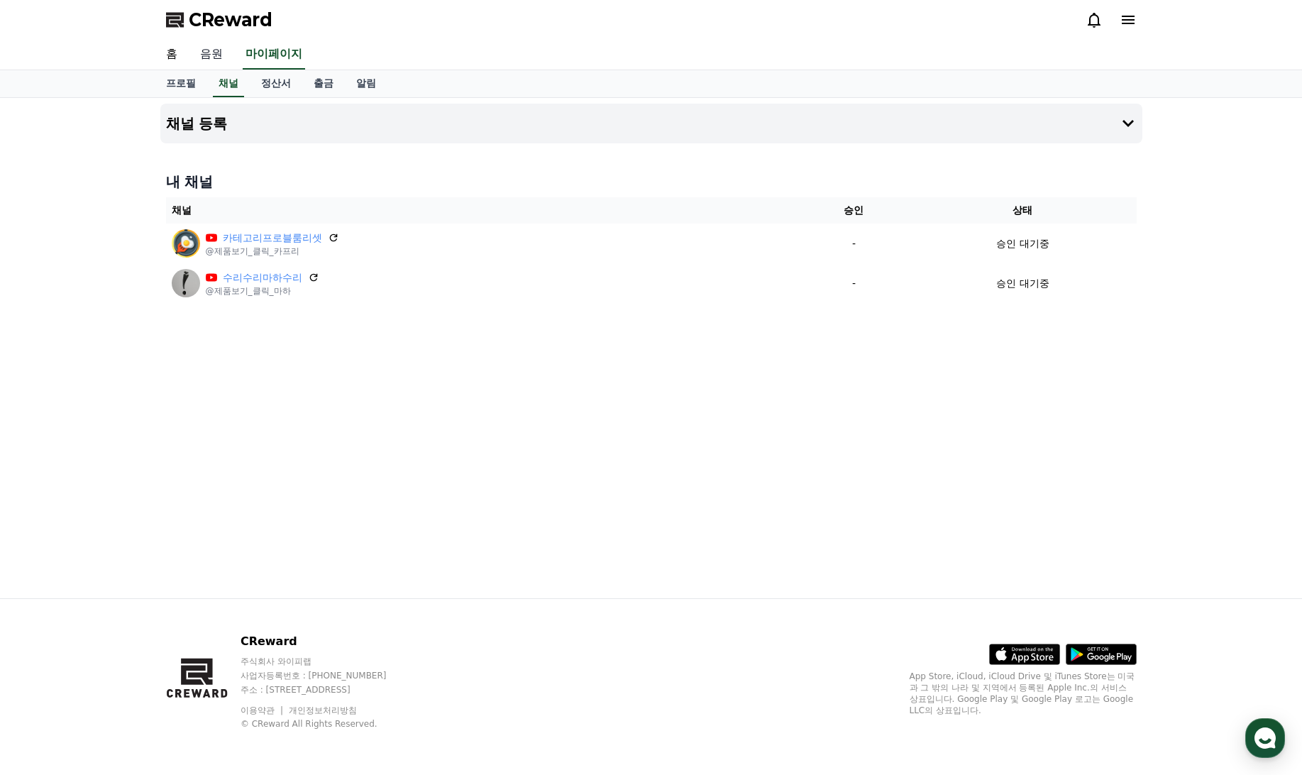
click at [203, 56] on link "음원" at bounding box center [211, 55] width 45 height 30
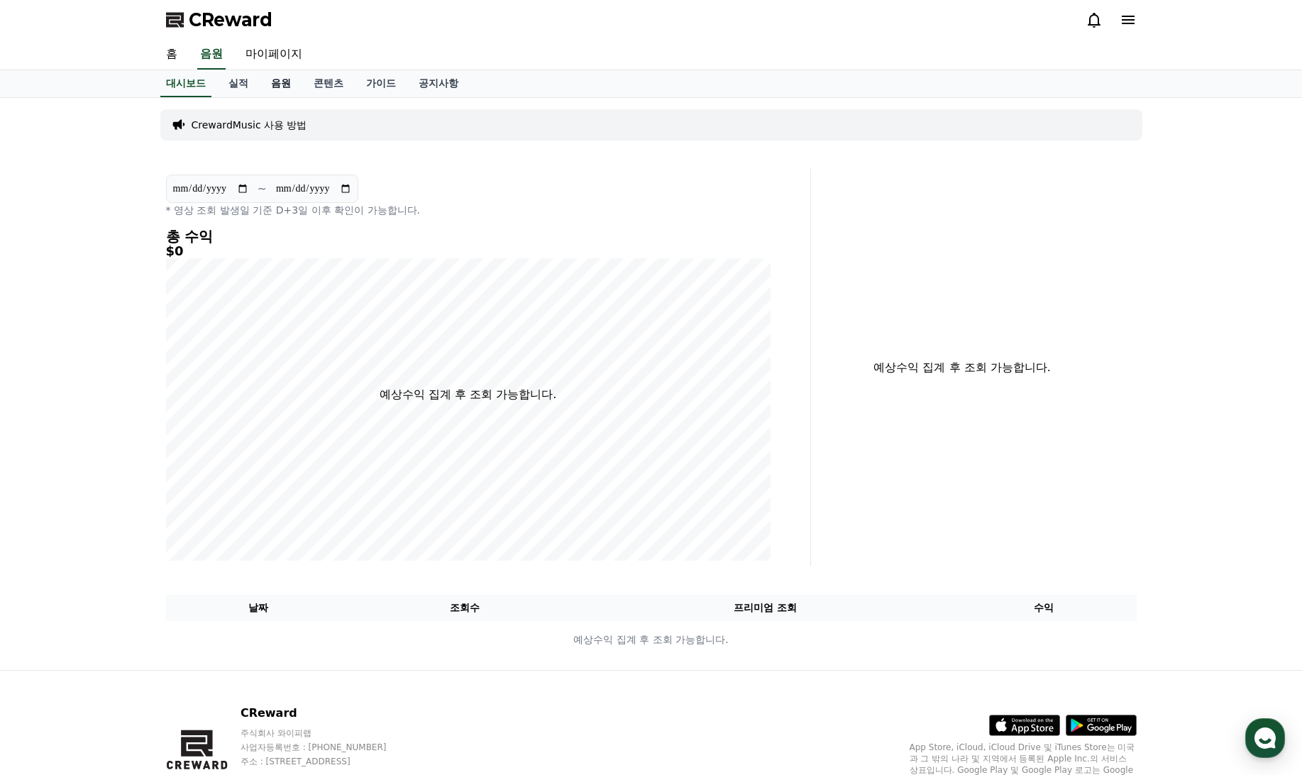
click at [278, 80] on link "음원" at bounding box center [281, 83] width 43 height 27
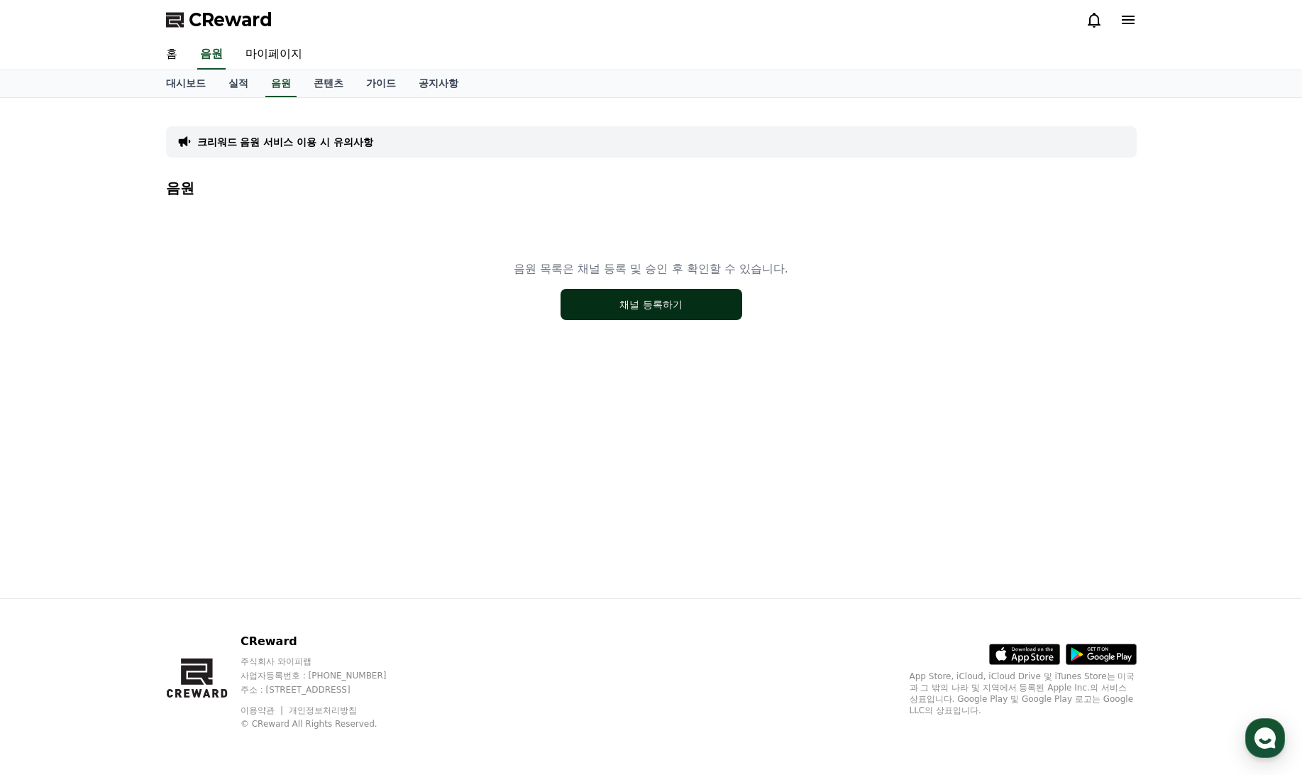
click at [616, 303] on button "채널 등록하기" at bounding box center [652, 304] width 182 height 31
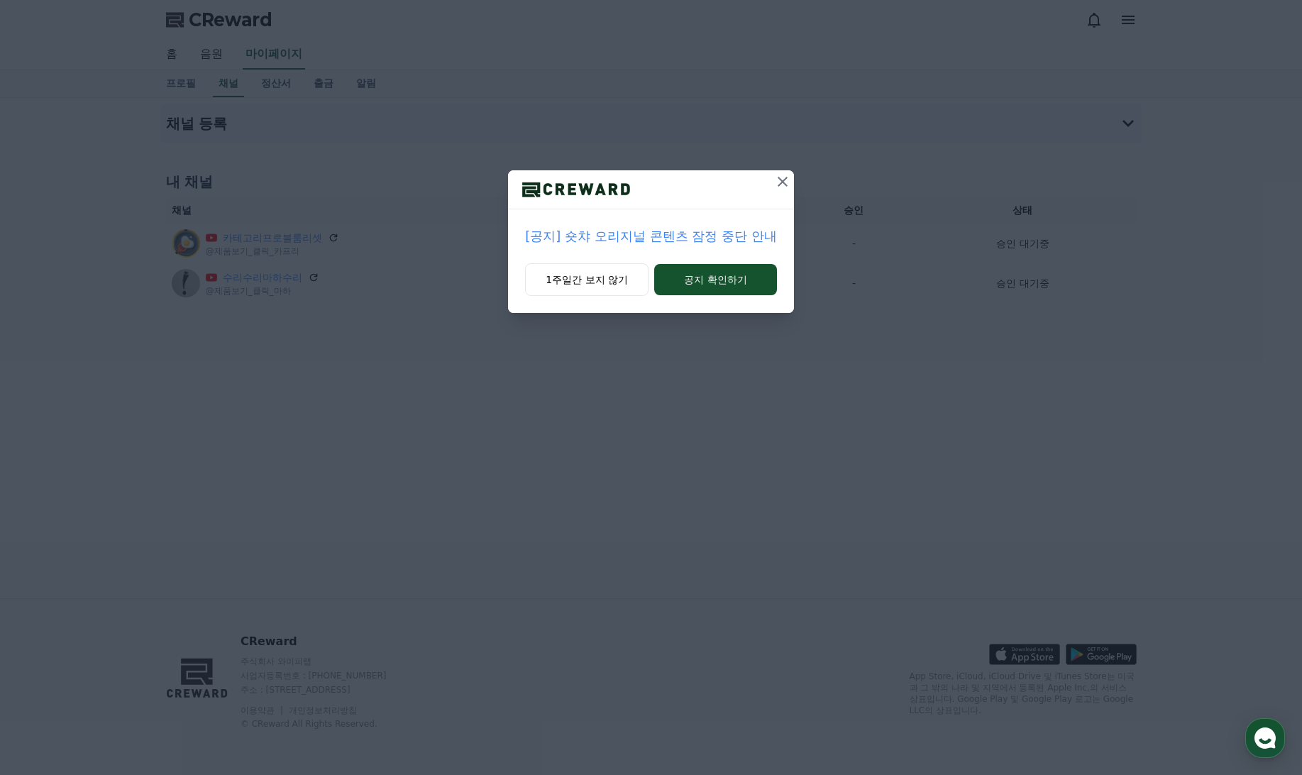
click at [782, 185] on icon at bounding box center [782, 181] width 17 height 17
click at [781, 181] on icon at bounding box center [782, 181] width 17 height 17
click at [784, 181] on icon at bounding box center [783, 182] width 10 height 10
click at [779, 177] on icon at bounding box center [782, 181] width 17 height 17
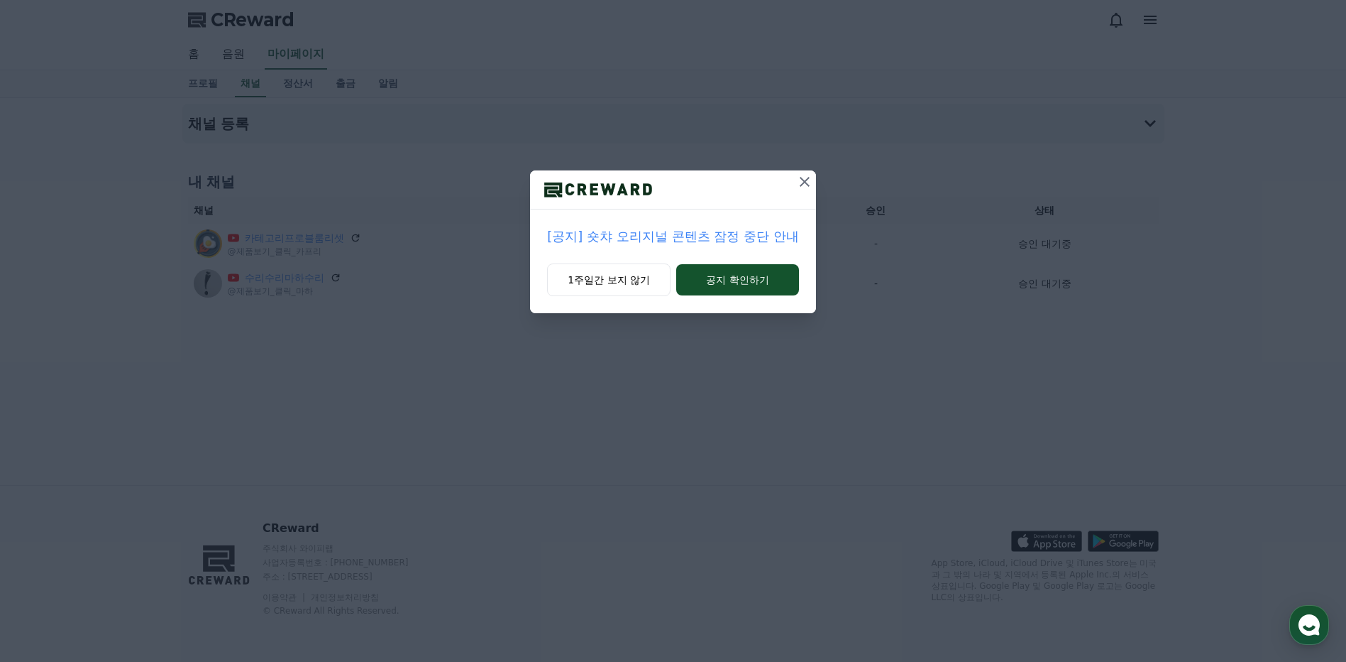
click at [808, 182] on icon at bounding box center [804, 181] width 17 height 17
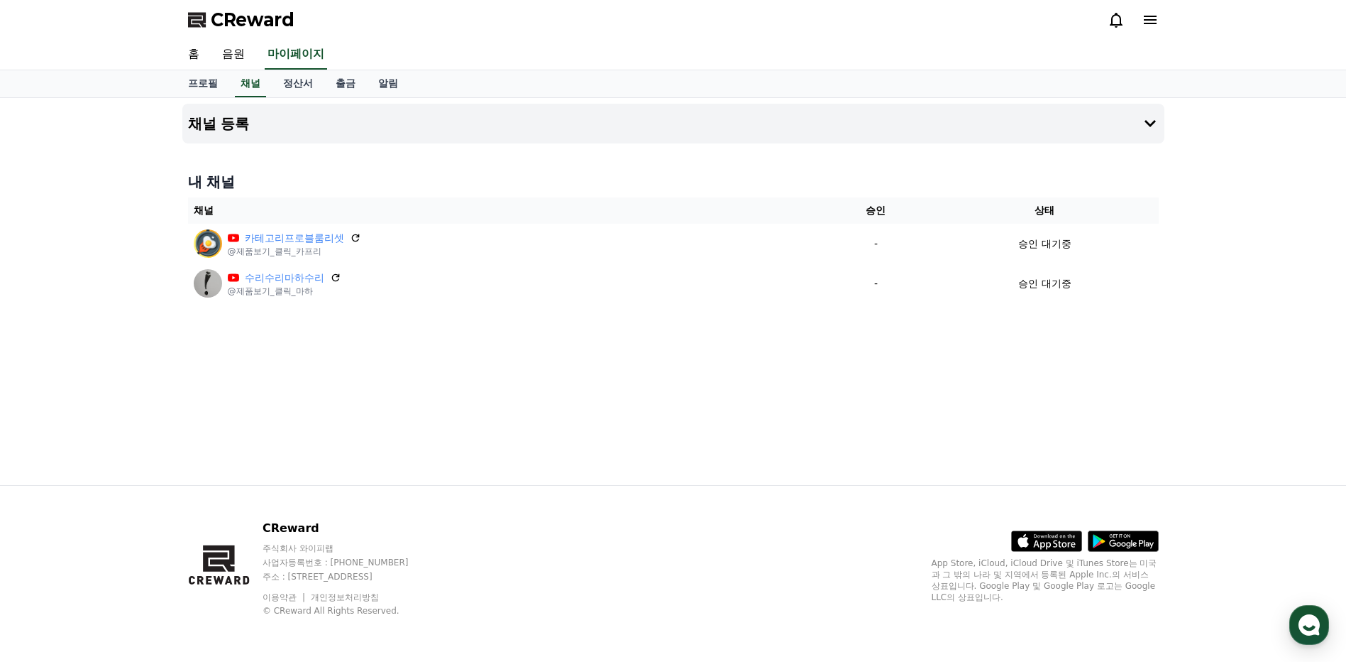
click at [1139, 542] on icon at bounding box center [1131, 543] width 45 height 9
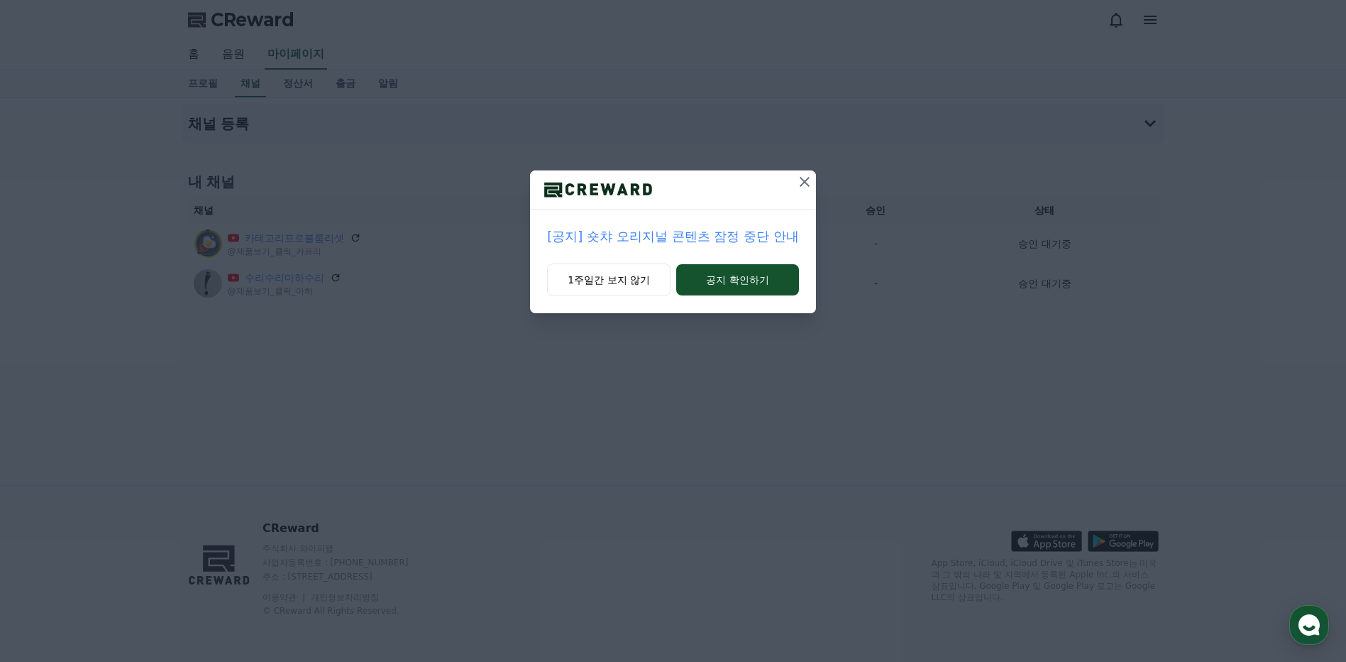
click at [808, 180] on icon at bounding box center [804, 181] width 17 height 17
